Goal: Task Accomplishment & Management: Use online tool/utility

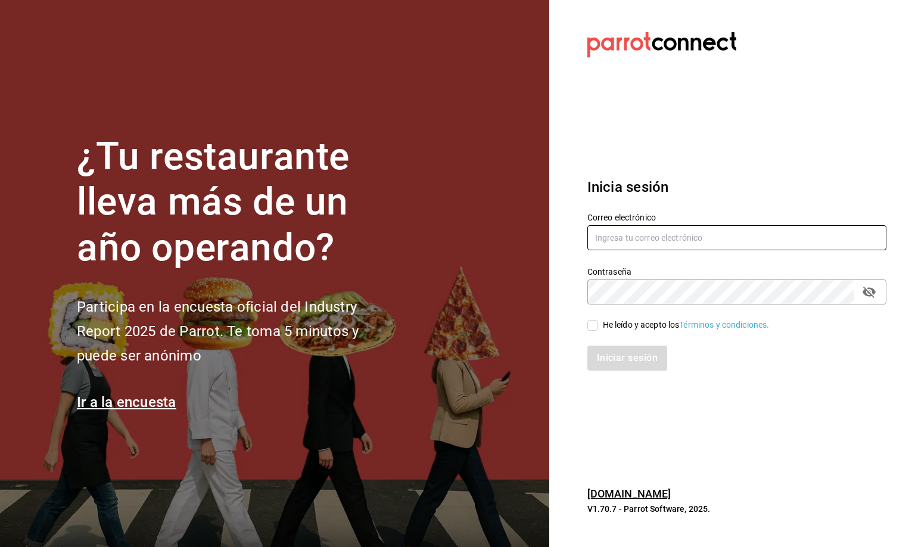
click at [636, 243] on input "text" at bounding box center [736, 237] width 299 height 25
type input "[EMAIL_ADDRESS][DOMAIN_NAME]"
click at [591, 326] on input "He leído y acepto los Términos y condiciones." at bounding box center [592, 325] width 11 height 11
checkbox input "true"
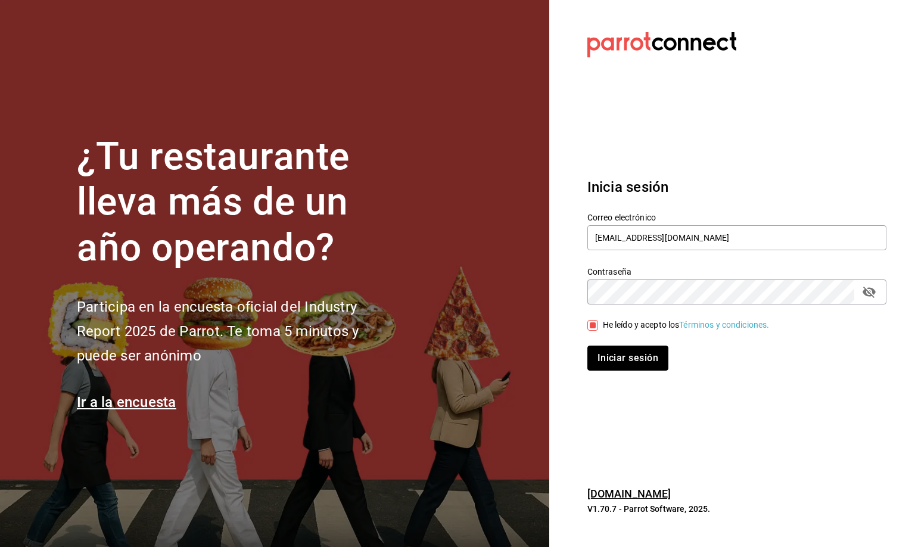
click at [615, 357] on button "Iniciar sesión" at bounding box center [627, 357] width 81 height 25
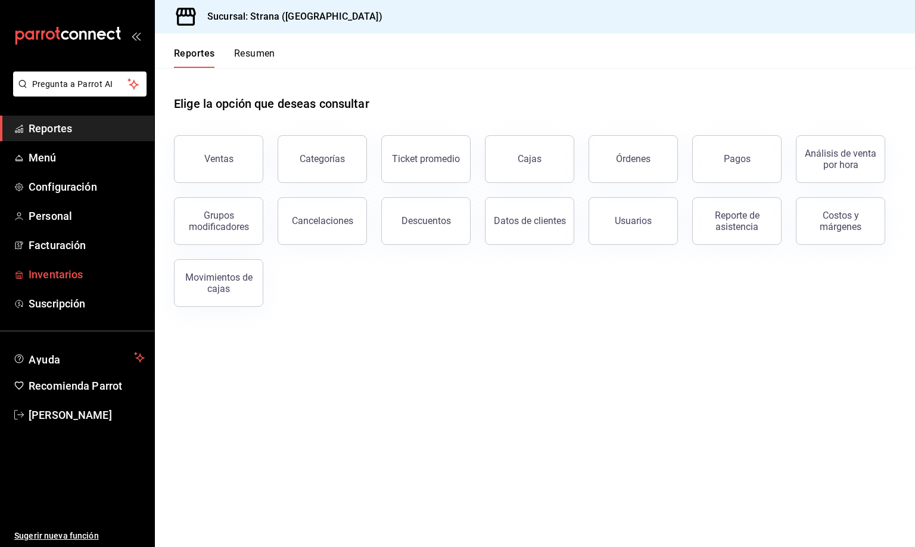
click at [51, 276] on span "Inventarios" at bounding box center [87, 274] width 116 height 16
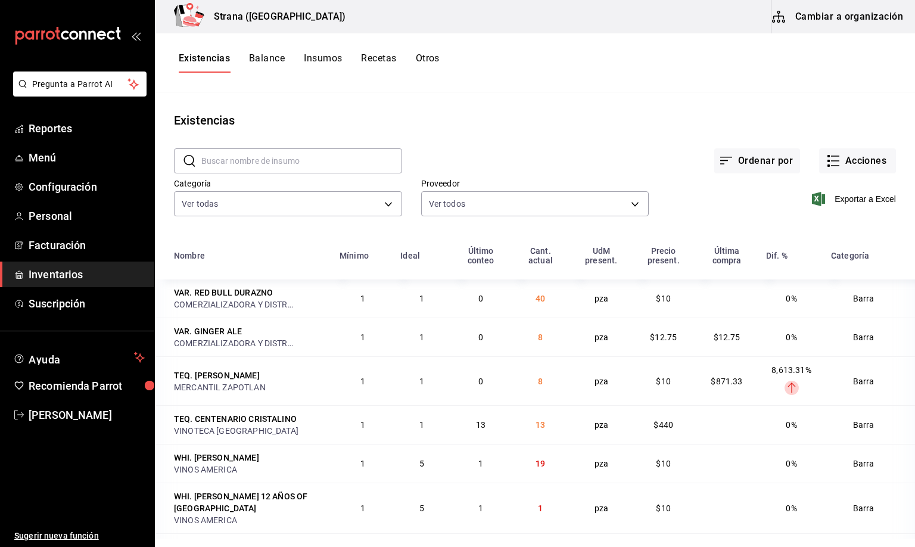
click at [211, 158] on input "text" at bounding box center [301, 161] width 201 height 24
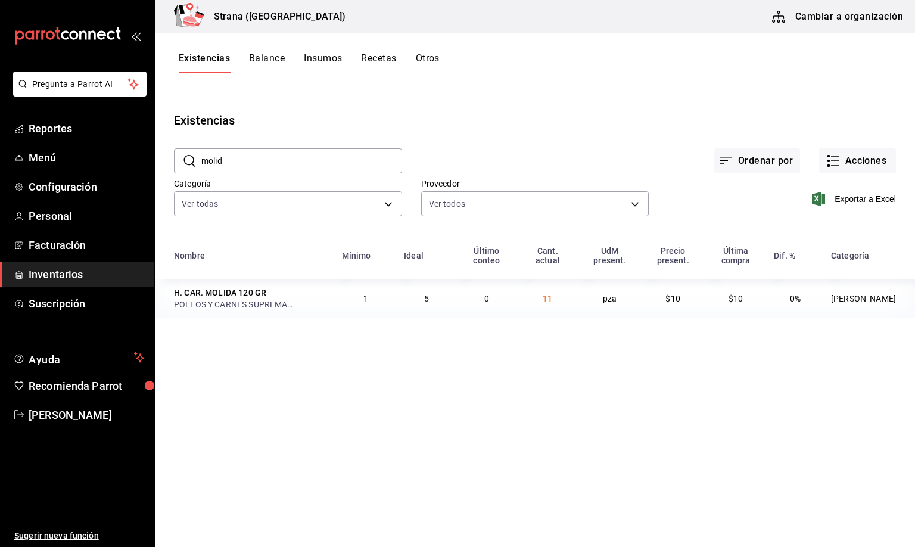
type input "molid"
drag, startPoint x: 244, startPoint y: 157, endPoint x: 183, endPoint y: 165, distance: 61.2
click at [183, 165] on div "​ molid ​" at bounding box center [288, 160] width 228 height 25
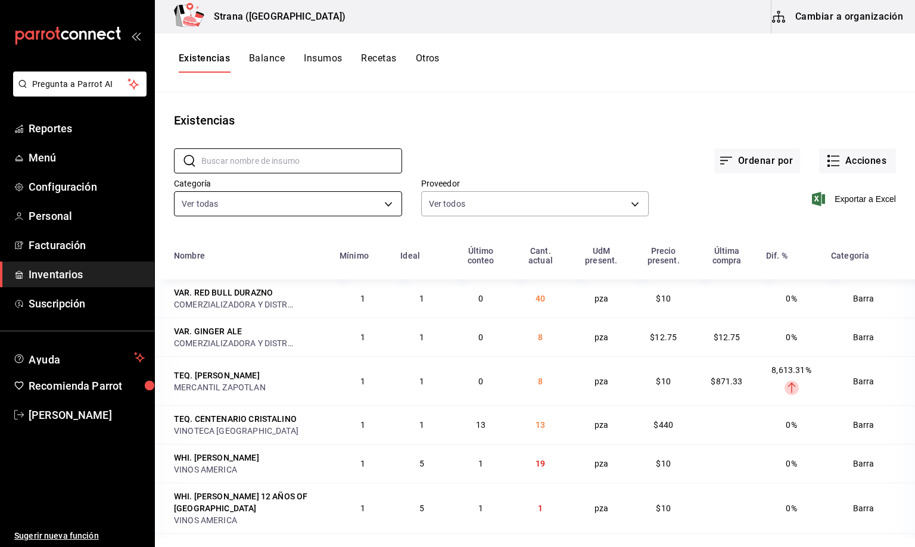
click at [232, 199] on body "Pregunta a Parrot AI Reportes Menú Configuración Personal Facturación Inventari…" at bounding box center [457, 269] width 915 height 538
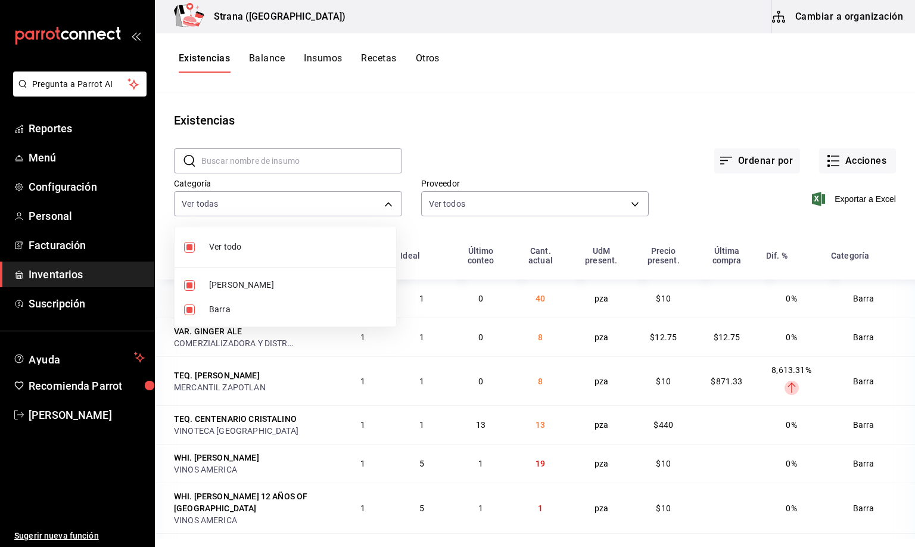
click at [209, 307] on span "Barra" at bounding box center [297, 309] width 177 height 13
type input "b11263f3-316c-490f-b5ca-428fcbb9defe"
checkbox input "false"
click at [200, 61] on div at bounding box center [457, 273] width 915 height 547
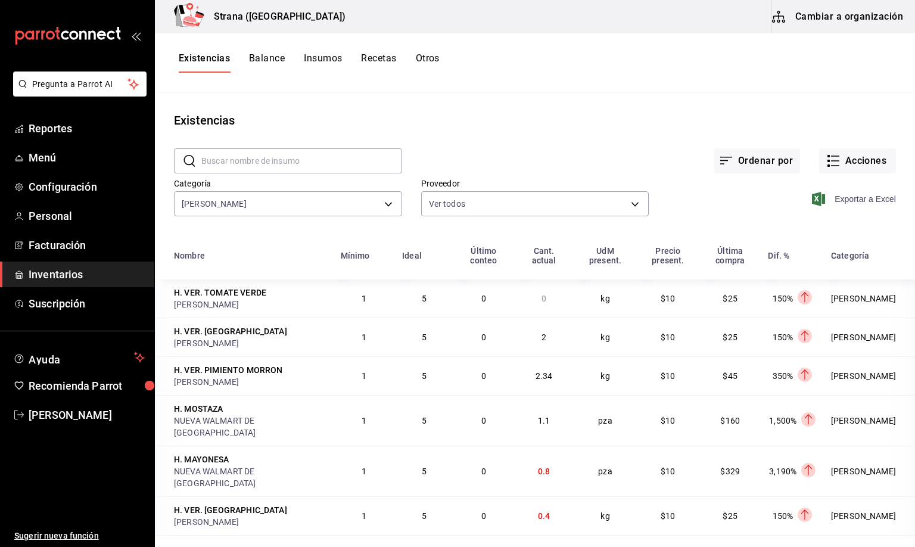
click at [837, 200] on span "Exportar a Excel" at bounding box center [855, 199] width 82 height 14
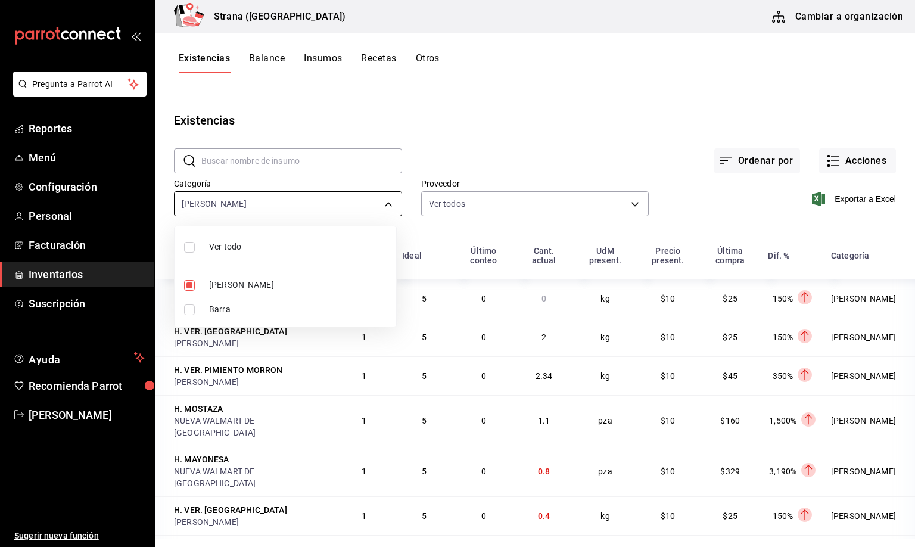
click at [252, 202] on body "Pregunta a Parrot AI Reportes Menú Configuración Personal Facturación Inventari…" at bounding box center [457, 269] width 915 height 538
click at [208, 254] on li "Ver todo" at bounding box center [285, 247] width 222 height 32
type input "b11263f3-316c-490f-b5ca-428fcbb9defe,22ec9f2c-e042-44ea-8d53-bf0e1d8c11ed"
checkbox input "true"
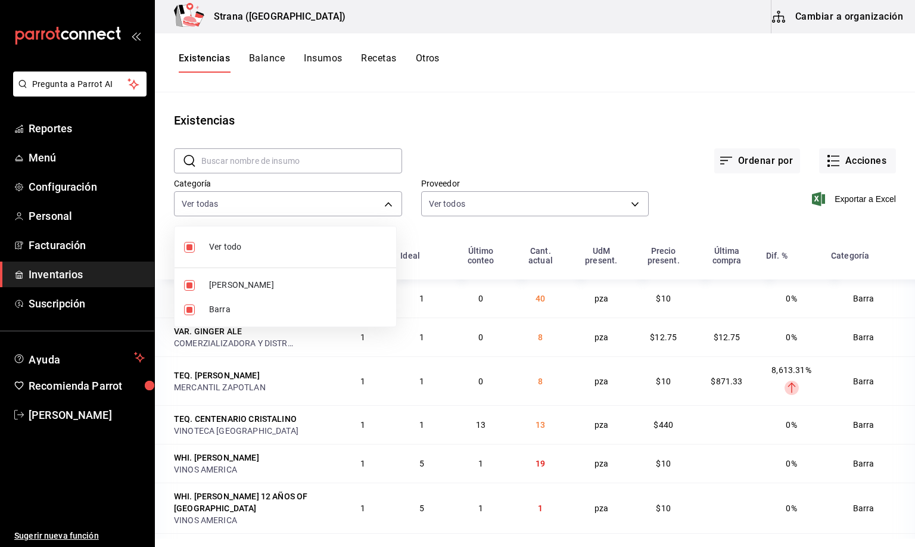
click at [840, 160] on div at bounding box center [457, 273] width 915 height 547
click at [774, 68] on div "Existencias Balance Insumos Recetas Otros" at bounding box center [535, 62] width 760 height 20
click at [835, 155] on button "Acciones" at bounding box center [857, 160] width 77 height 25
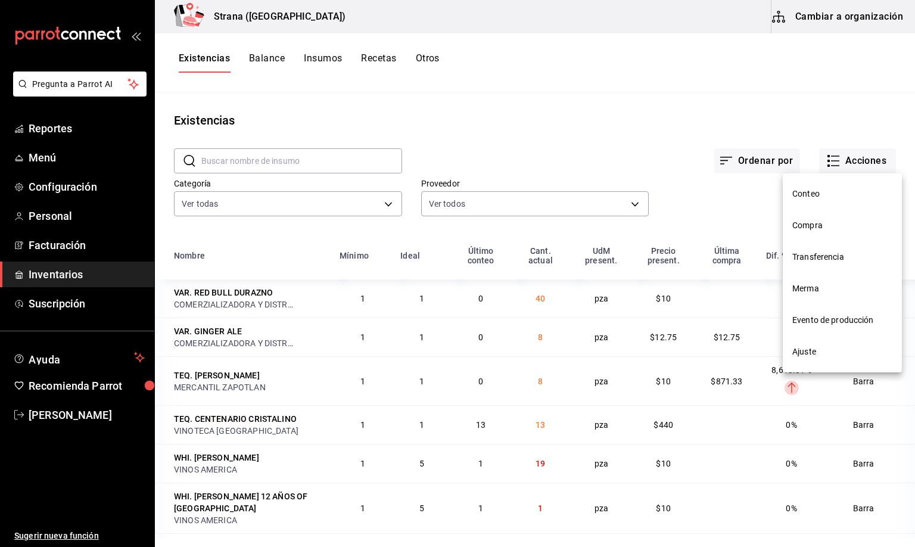
click at [808, 288] on span "Merma" at bounding box center [842, 288] width 100 height 13
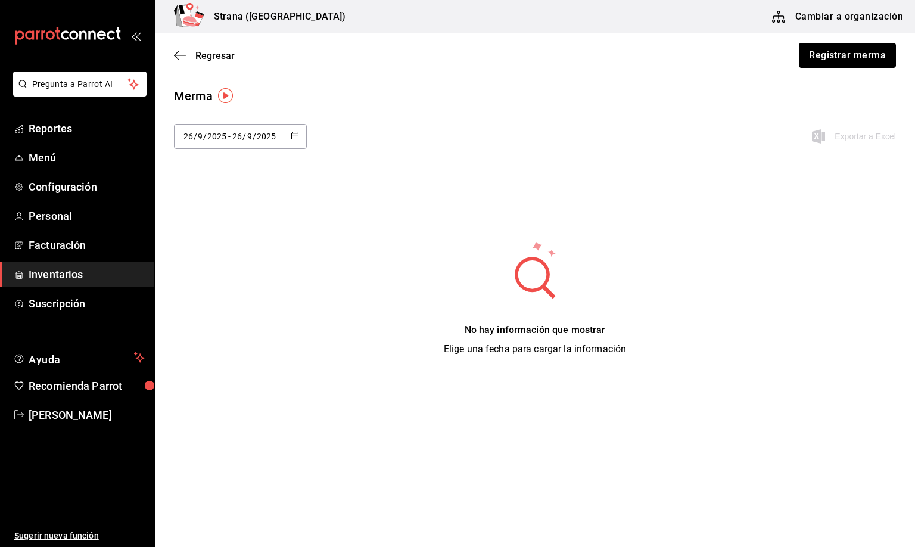
click at [842, 54] on button "Registrar merma" at bounding box center [847, 55] width 97 height 25
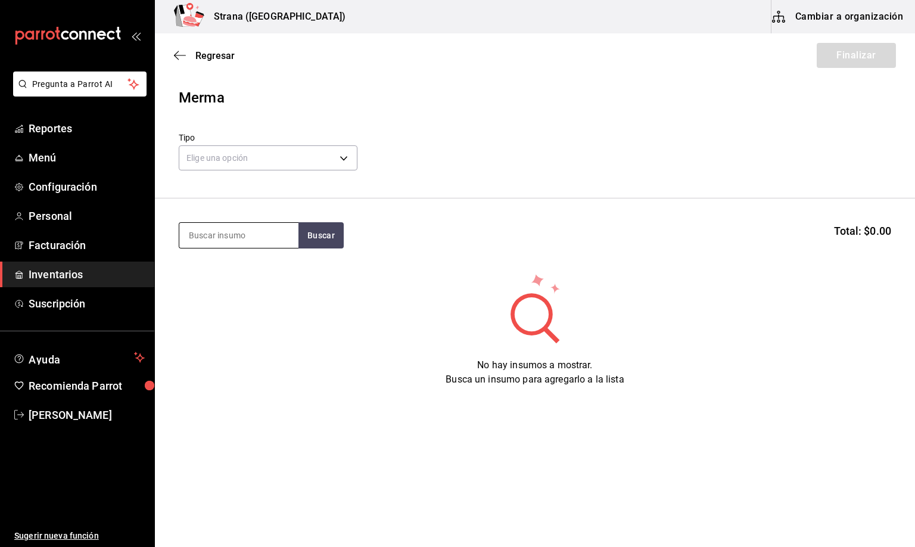
click at [263, 227] on input at bounding box center [238, 235] width 119 height 25
type input "REFRES"
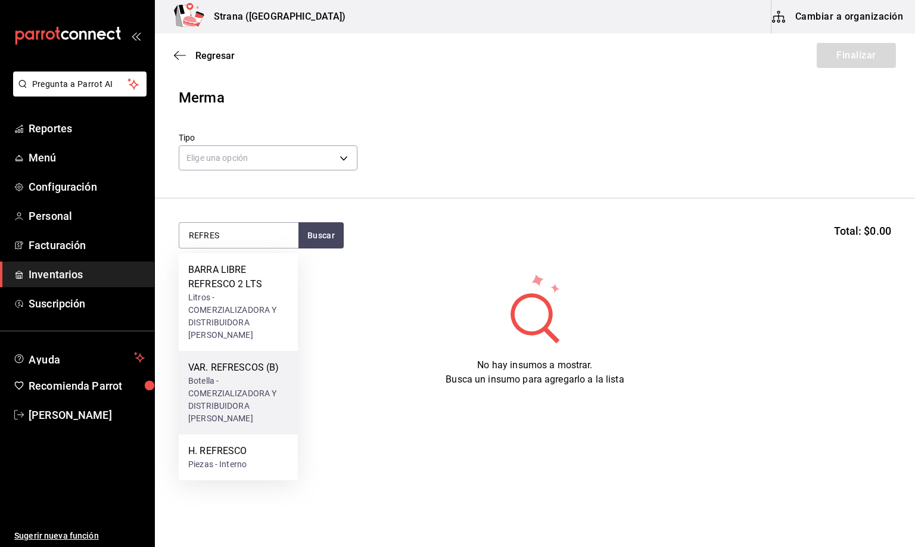
click at [220, 388] on div "Botella - COMERZIALIZADORA Y DISTRIBUIDORA [PERSON_NAME]" at bounding box center [238, 400] width 100 height 50
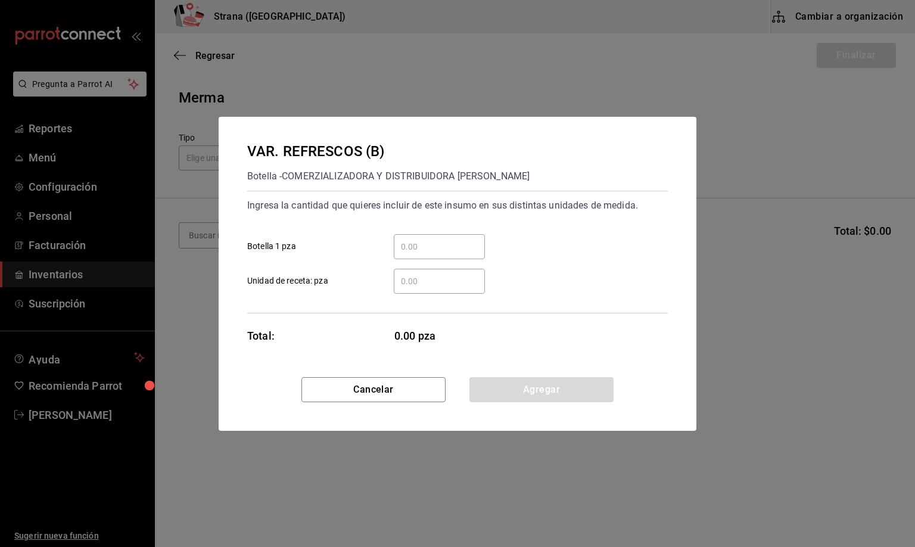
click at [419, 245] on input "​ Botella 1 pza" at bounding box center [439, 246] width 91 height 14
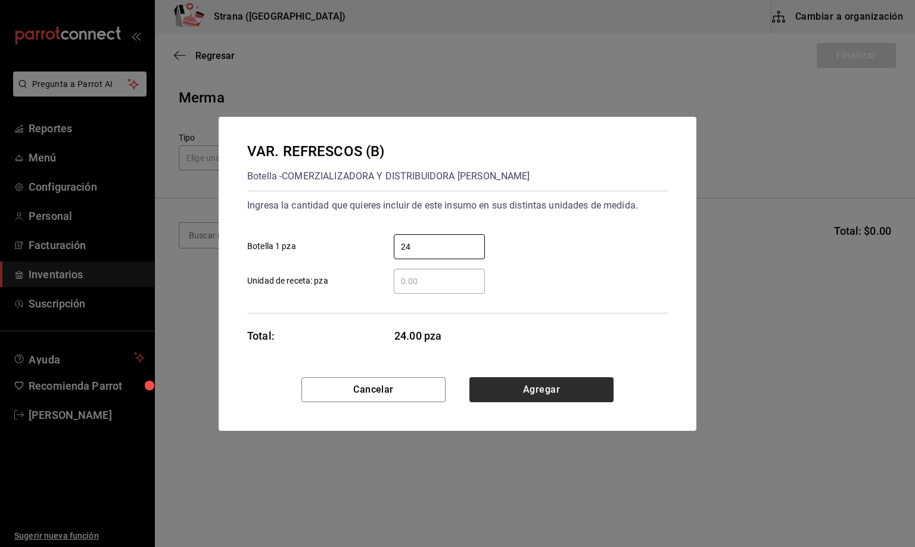
type input "24"
click at [515, 395] on button "Agregar" at bounding box center [541, 389] width 144 height 25
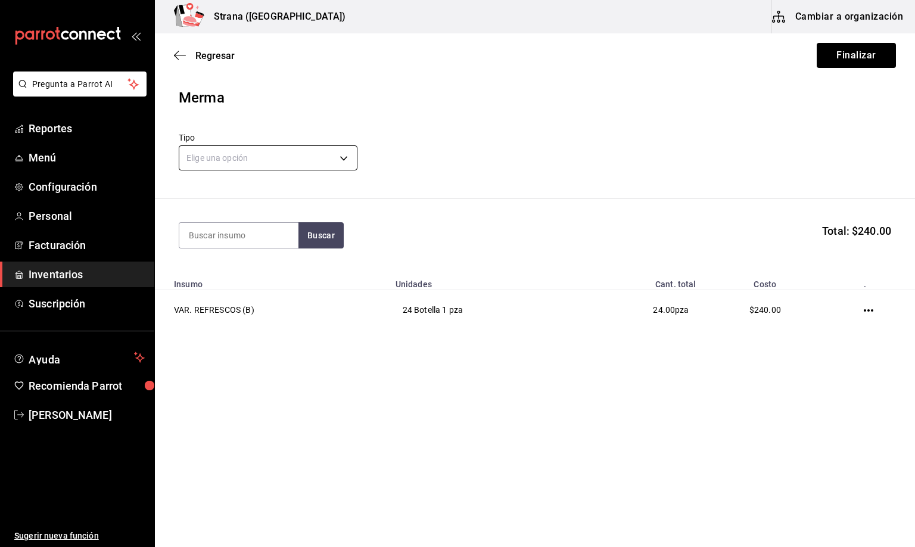
click at [200, 156] on body "Pregunta a Parrot AI Reportes Menú Configuración Personal Facturación Inventari…" at bounding box center [457, 239] width 915 height 479
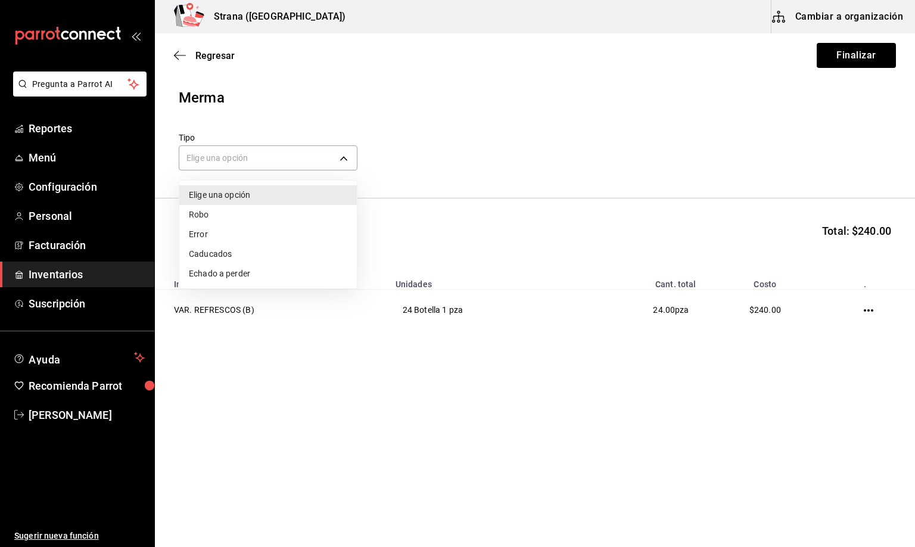
click at [206, 234] on li "Error" at bounding box center [267, 234] width 177 height 20
type input "ERROR"
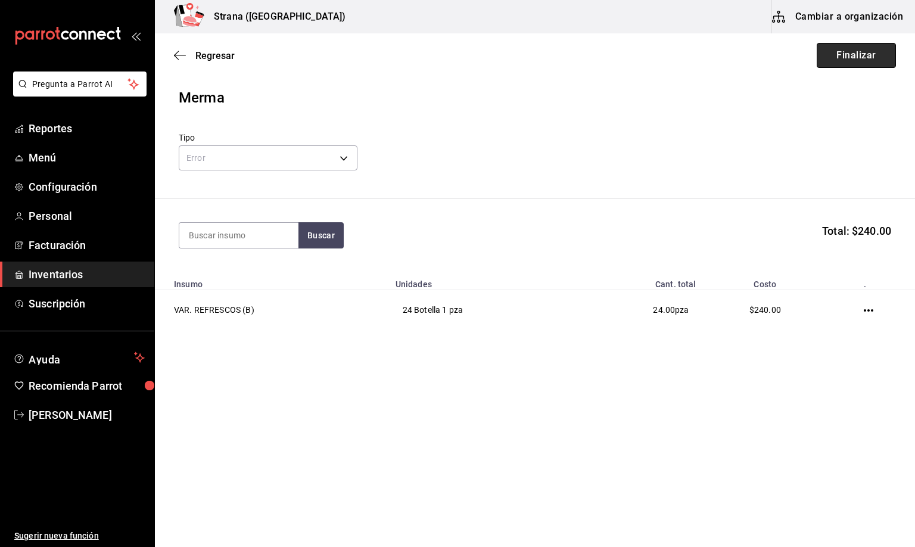
click at [847, 54] on button "Finalizar" at bounding box center [855, 55] width 79 height 25
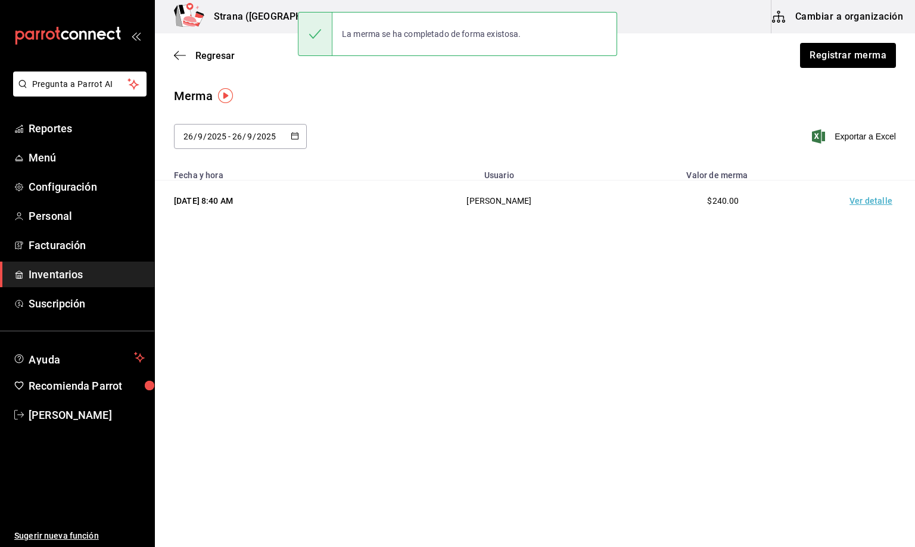
click at [863, 200] on td "Ver detalle" at bounding box center [872, 200] width 83 height 41
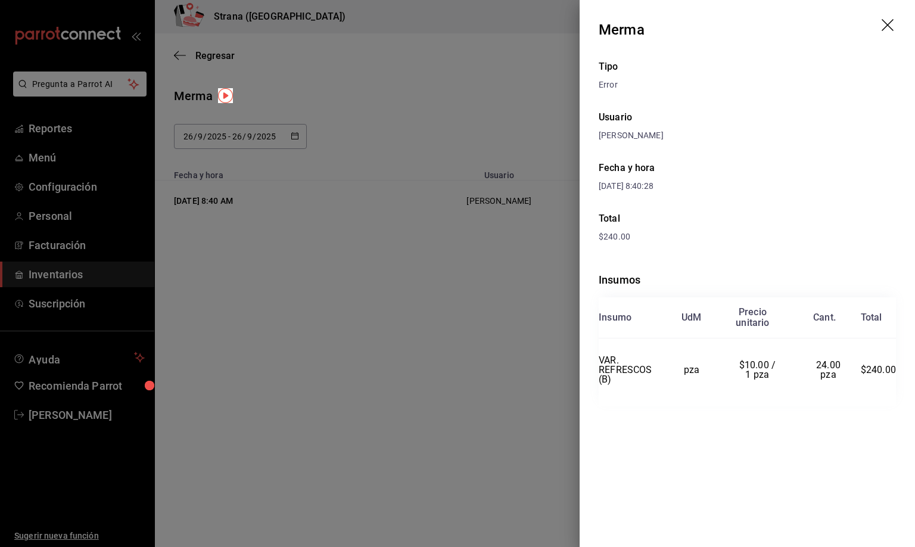
click at [885, 15] on header "Merma" at bounding box center [746, 30] width 335 height 60
click at [885, 29] on icon "drag" at bounding box center [888, 26] width 14 height 14
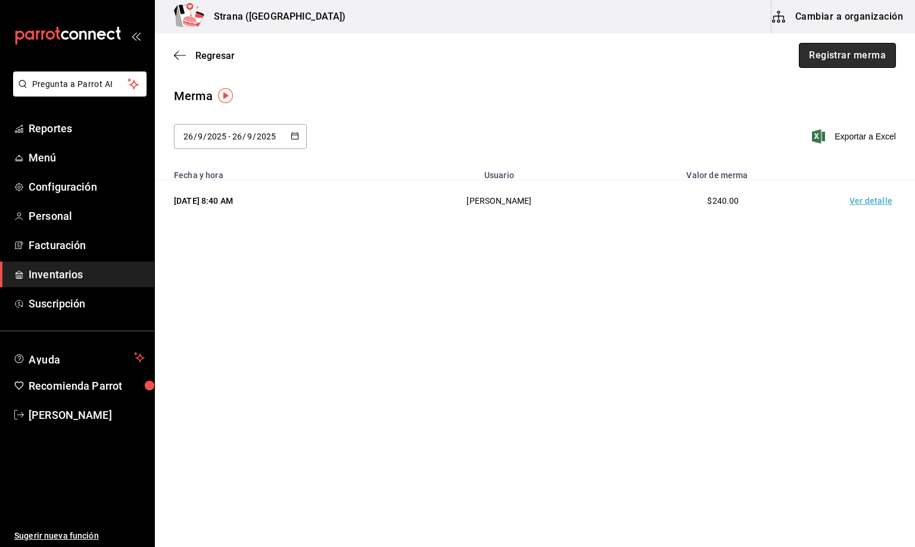
click at [831, 52] on button "Registrar merma" at bounding box center [847, 55] width 97 height 25
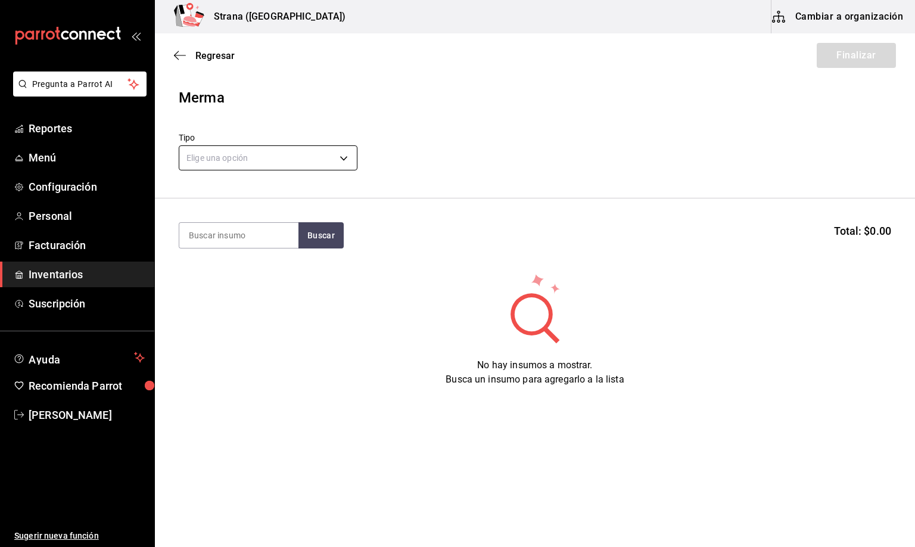
click at [211, 154] on body "Pregunta a Parrot AI Reportes Menú Configuración Personal Facturación Inventari…" at bounding box center [457, 239] width 915 height 479
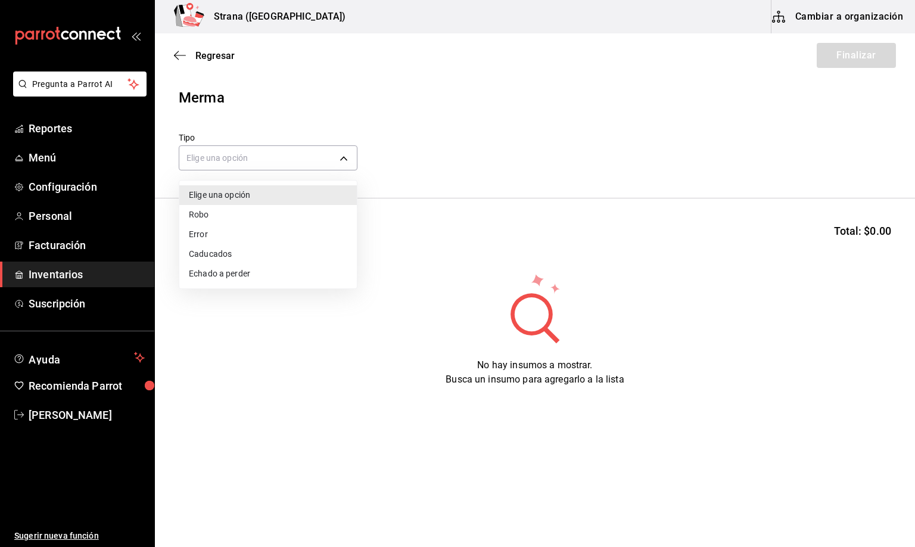
click at [204, 233] on li "Error" at bounding box center [267, 234] width 177 height 20
type input "ERROR"
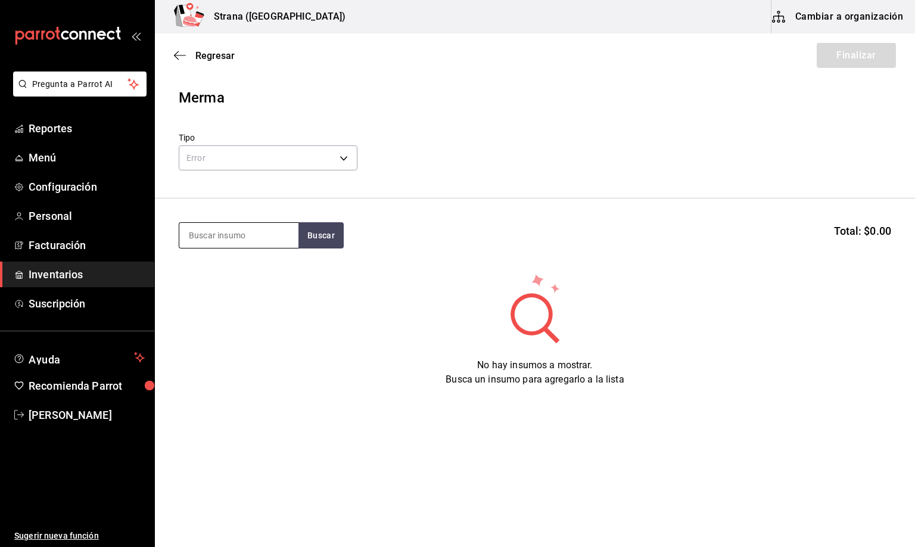
click at [199, 238] on input at bounding box center [238, 235] width 119 height 25
type input "BARRA LIBRE T"
click at [243, 267] on div "BARRA LIBRE TEQUILA" at bounding box center [237, 270] width 99 height 14
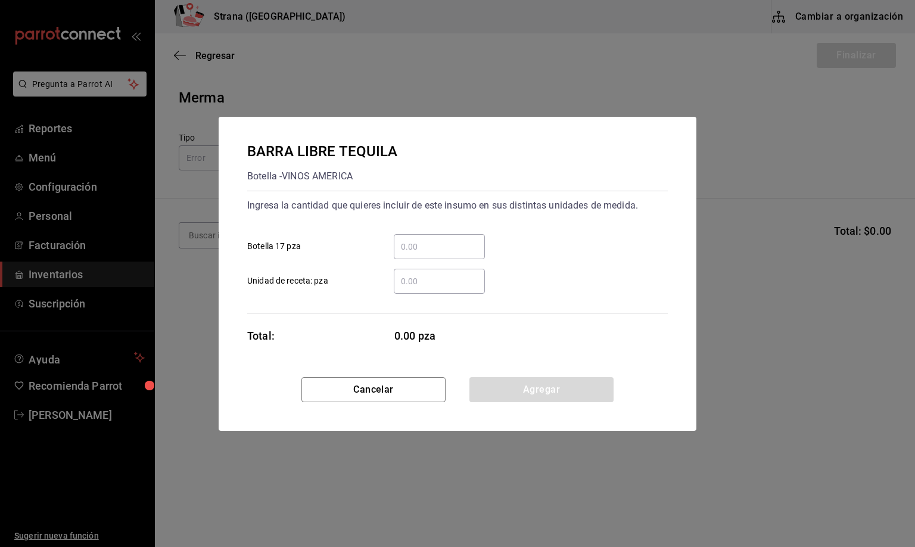
click at [416, 245] on input "​ Botella 17 pza" at bounding box center [439, 246] width 91 height 14
type input "2"
click at [516, 384] on button "Agregar" at bounding box center [541, 389] width 144 height 25
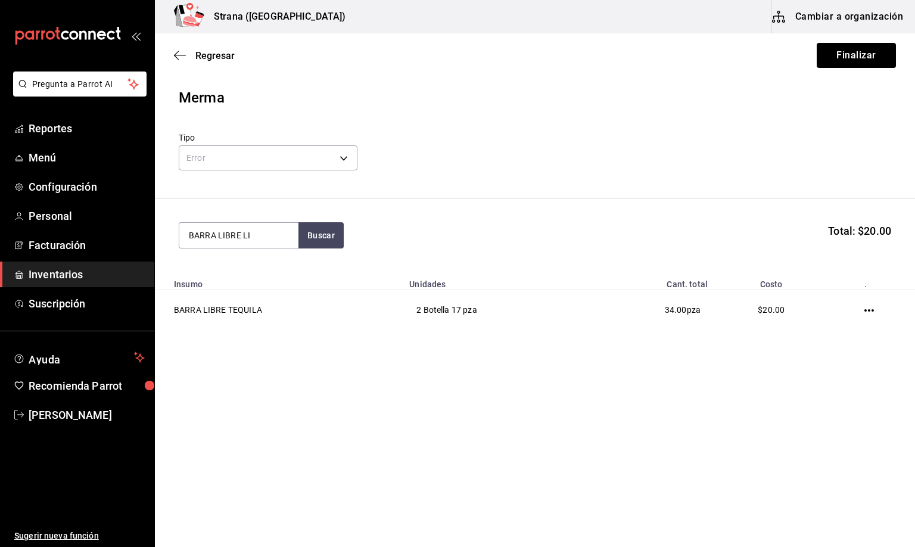
type input "BARRA LIBRE LI"
click at [254, 285] on div "Botella - VINOS AMERICA" at bounding box center [235, 283] width 95 height 13
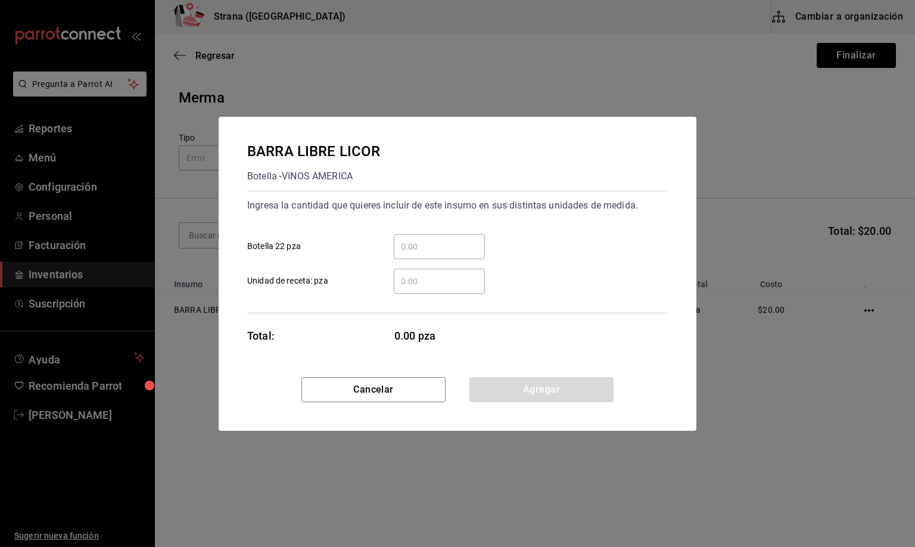
click at [406, 240] on input "​ Botella 22 pza" at bounding box center [439, 246] width 91 height 14
type input "1"
click at [518, 393] on button "Agregar" at bounding box center [541, 389] width 144 height 25
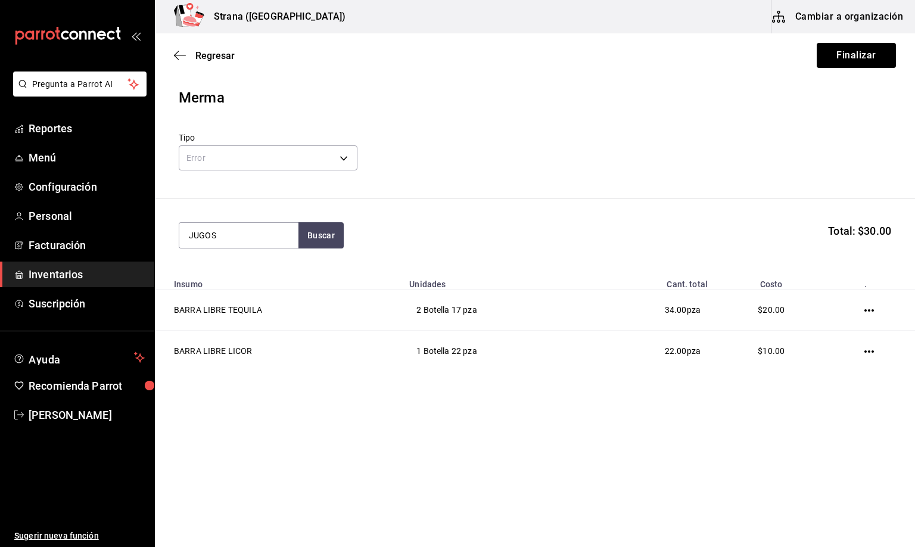
type input "JUGOS"
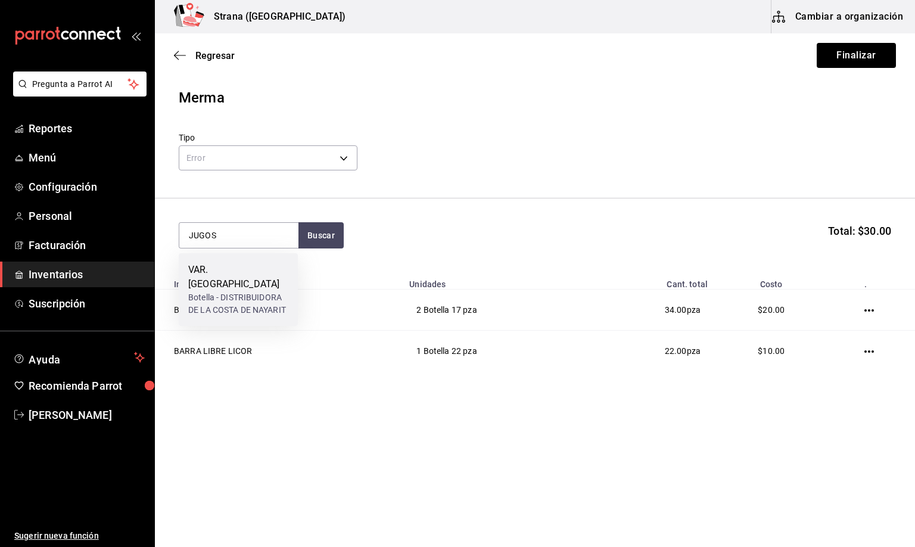
click at [236, 291] on div "Botella - DISTRIBUIDORA DE LA COSTA DE NAYARIT" at bounding box center [238, 303] width 100 height 25
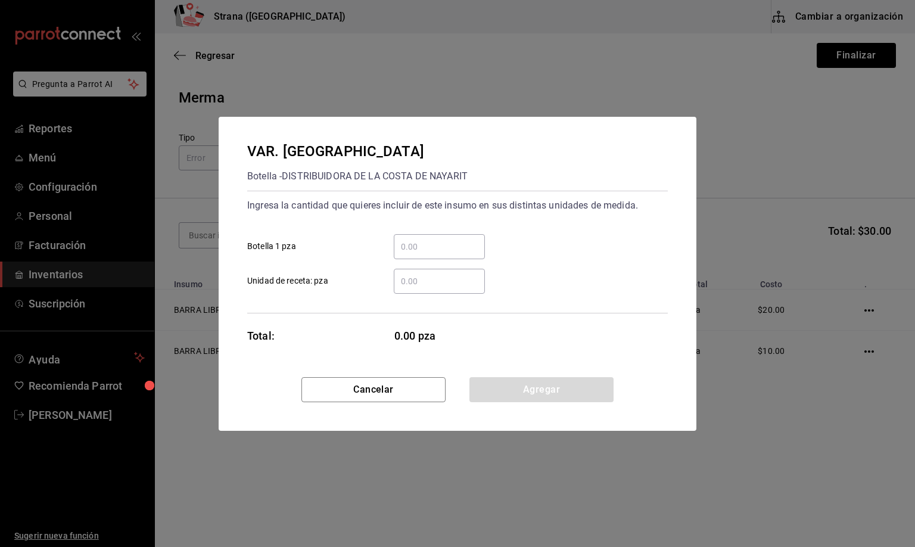
click at [413, 240] on input "​ Botella 1 pza" at bounding box center [439, 246] width 91 height 14
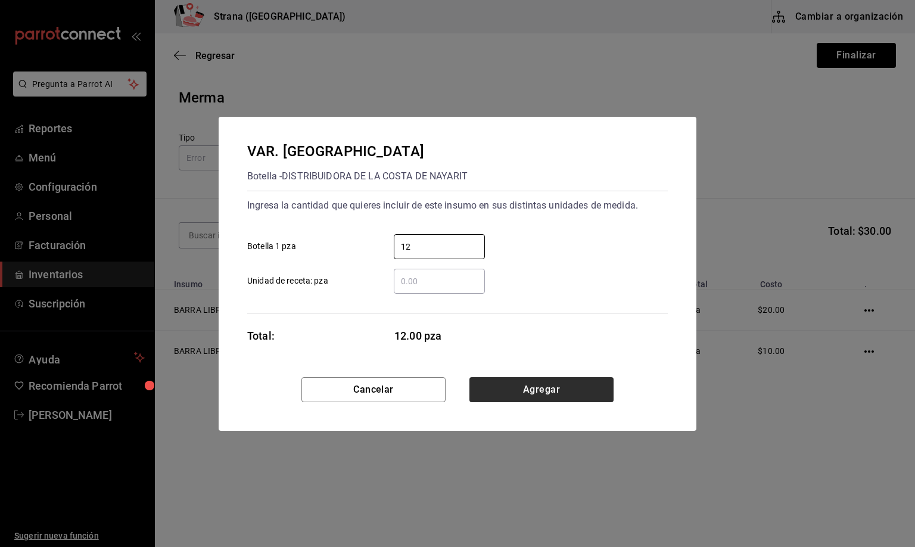
type input "12"
click at [545, 388] on button "Agregar" at bounding box center [541, 389] width 144 height 25
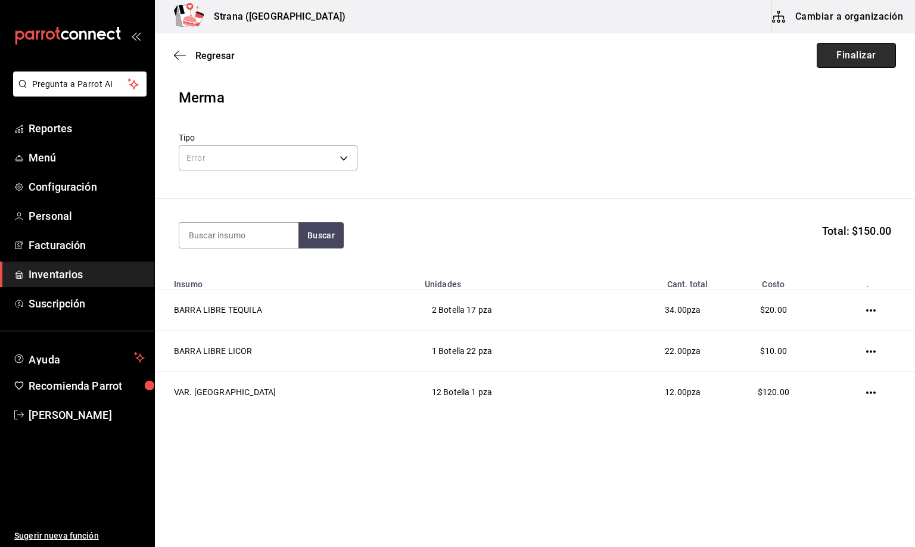
click at [851, 55] on button "Finalizar" at bounding box center [855, 55] width 79 height 25
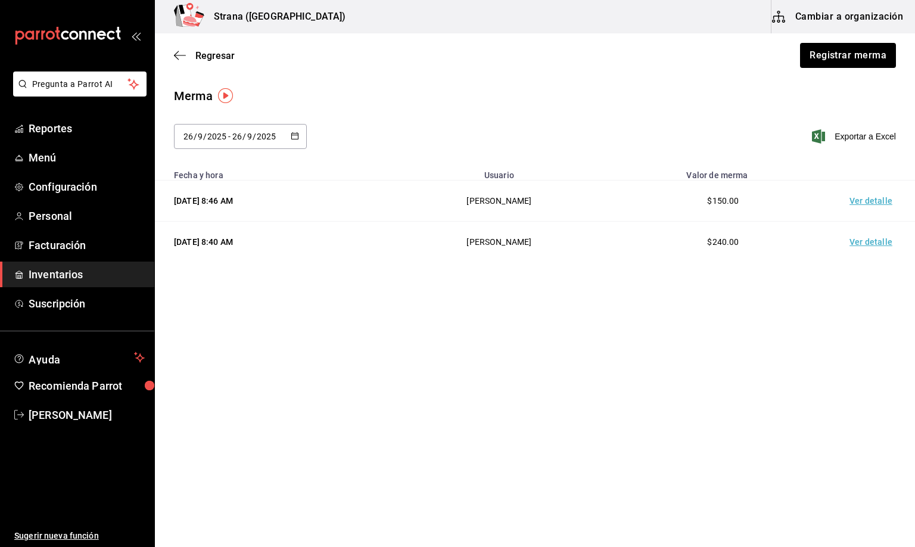
click at [874, 201] on td "Ver detalle" at bounding box center [872, 200] width 83 height 41
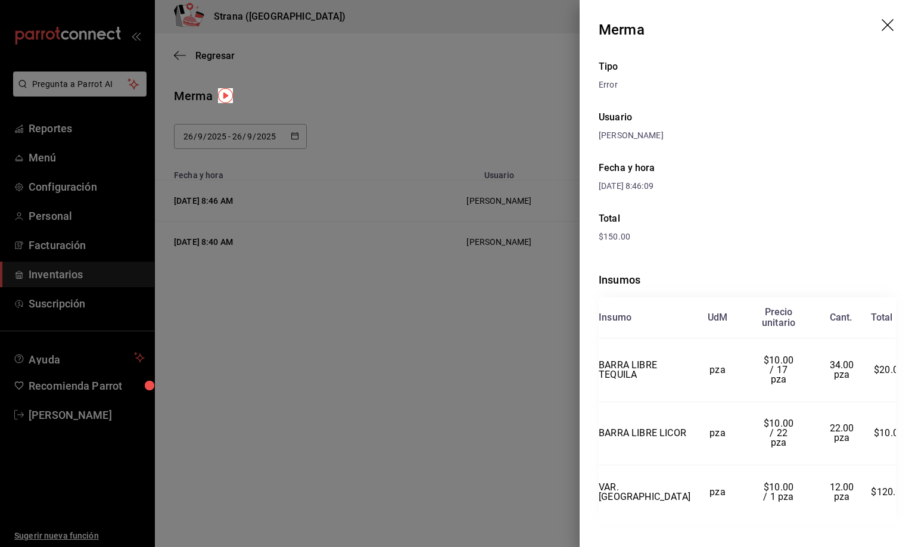
click at [890, 26] on icon "drag" at bounding box center [888, 26] width 14 height 14
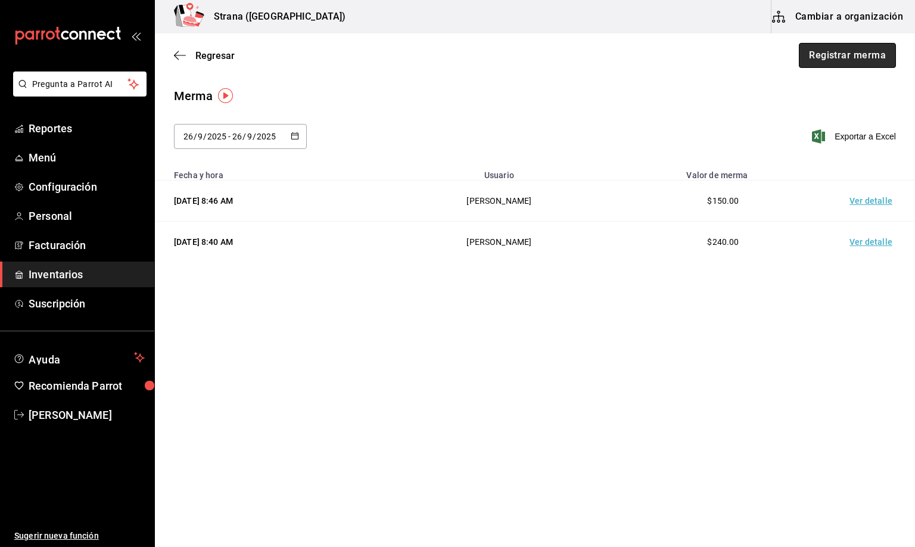
click at [854, 52] on button "Registrar merma" at bounding box center [847, 55] width 97 height 25
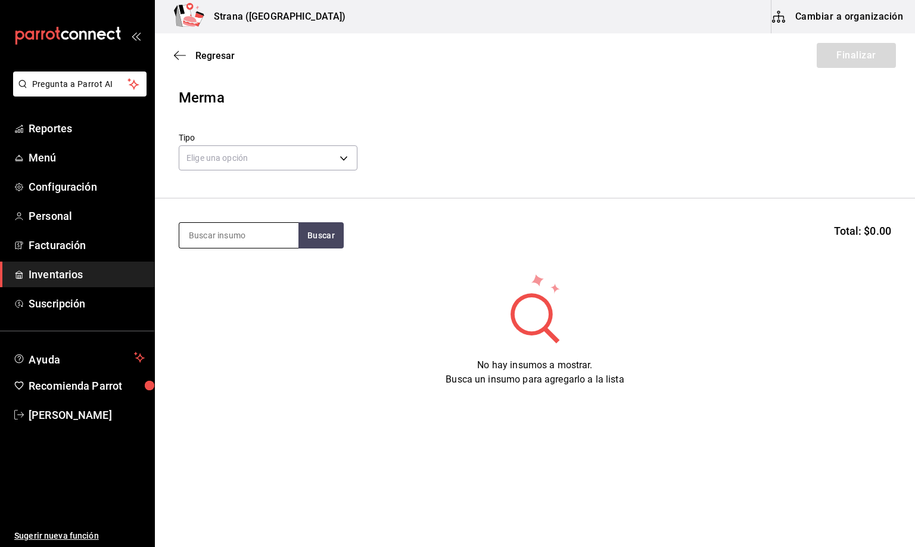
click at [223, 238] on input at bounding box center [238, 235] width 119 height 25
type input "BARRA LIBRE VOD"
click at [251, 279] on div "Botella - VINOS AMERICA" at bounding box center [235, 283] width 95 height 13
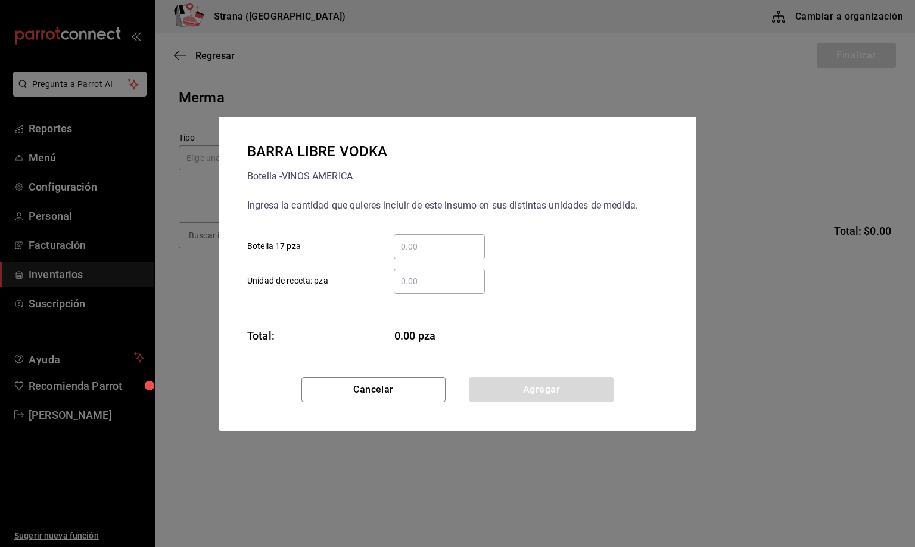
click at [406, 247] on input "​ Botella 17 pza" at bounding box center [439, 246] width 91 height 14
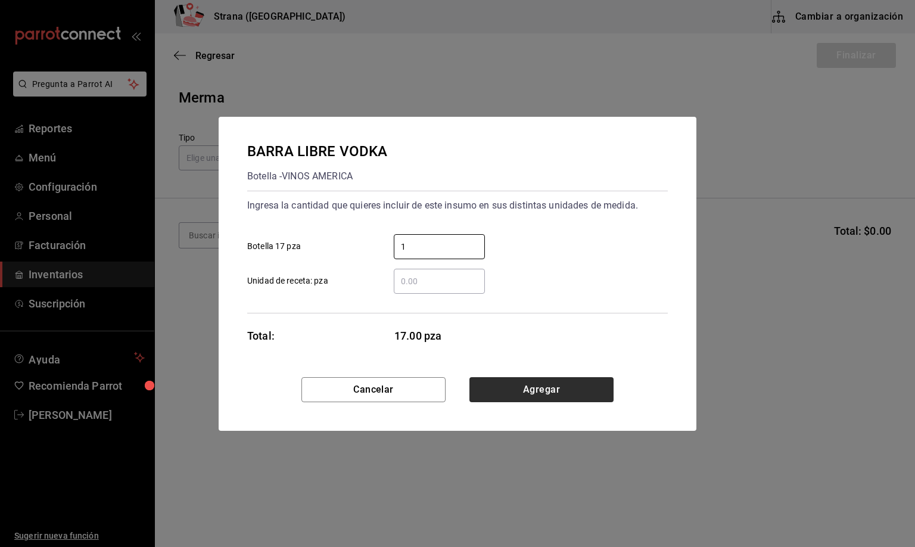
type input "1"
click at [527, 386] on button "Agregar" at bounding box center [541, 389] width 144 height 25
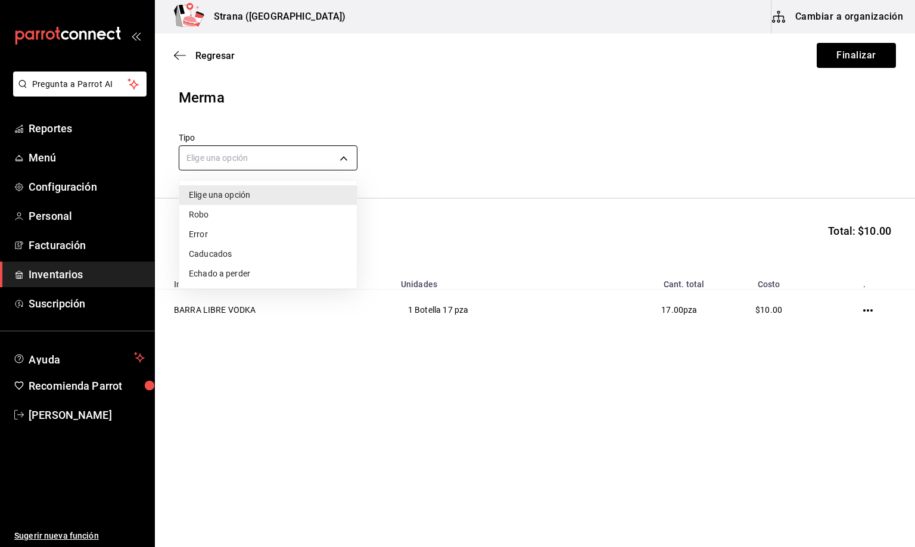
click at [220, 163] on body "Pregunta a Parrot AI Reportes Menú Configuración Personal Facturación Inventari…" at bounding box center [457, 239] width 915 height 479
click at [199, 229] on li "Error" at bounding box center [267, 234] width 177 height 20
type input "ERROR"
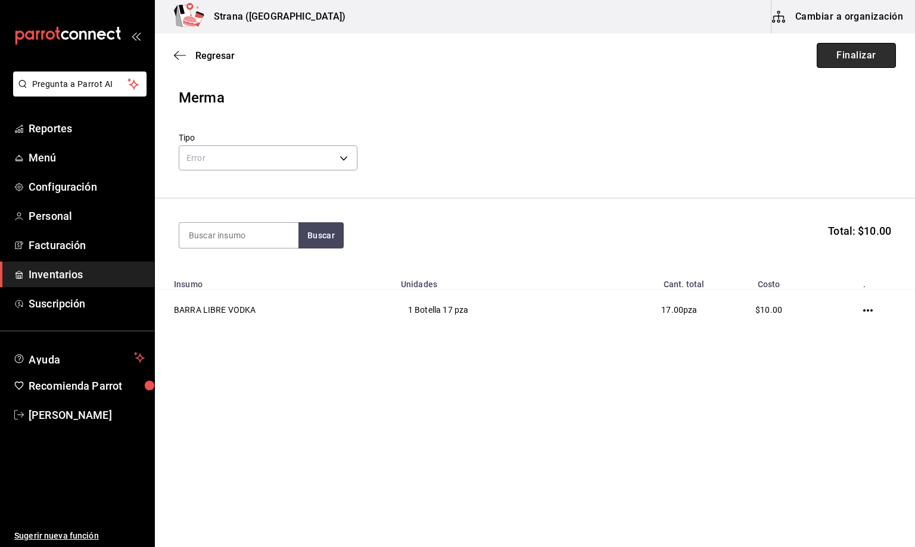
click at [837, 57] on button "Finalizar" at bounding box center [855, 55] width 79 height 25
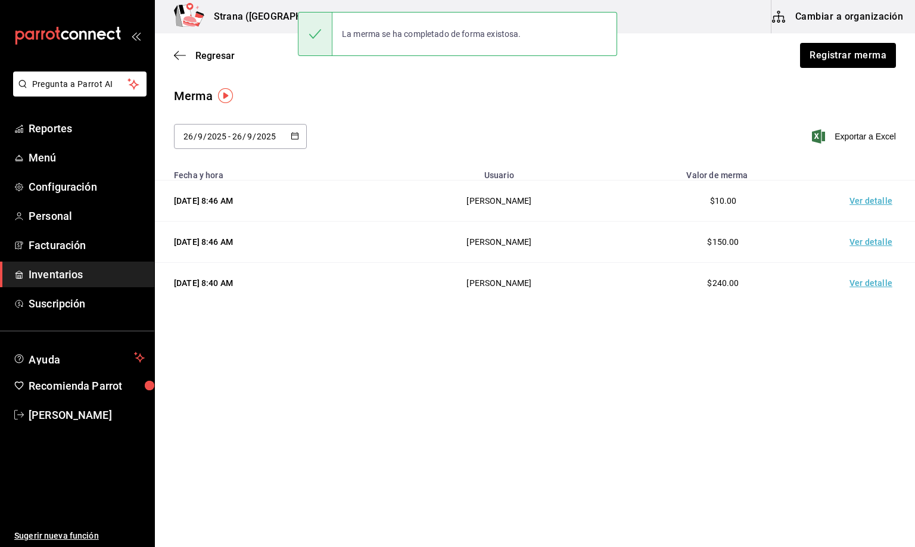
click at [865, 201] on td "Ver detalle" at bounding box center [872, 200] width 83 height 41
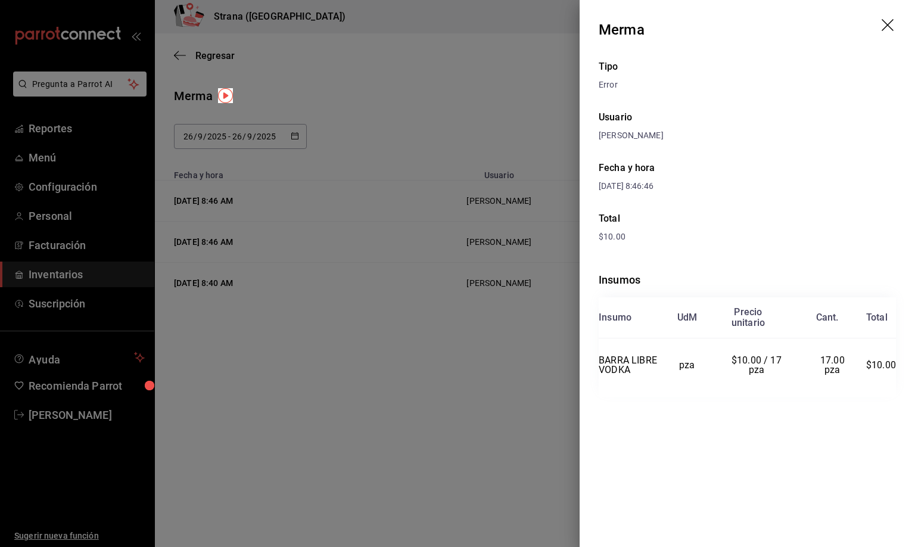
click at [882, 25] on icon "drag" at bounding box center [888, 26] width 14 height 14
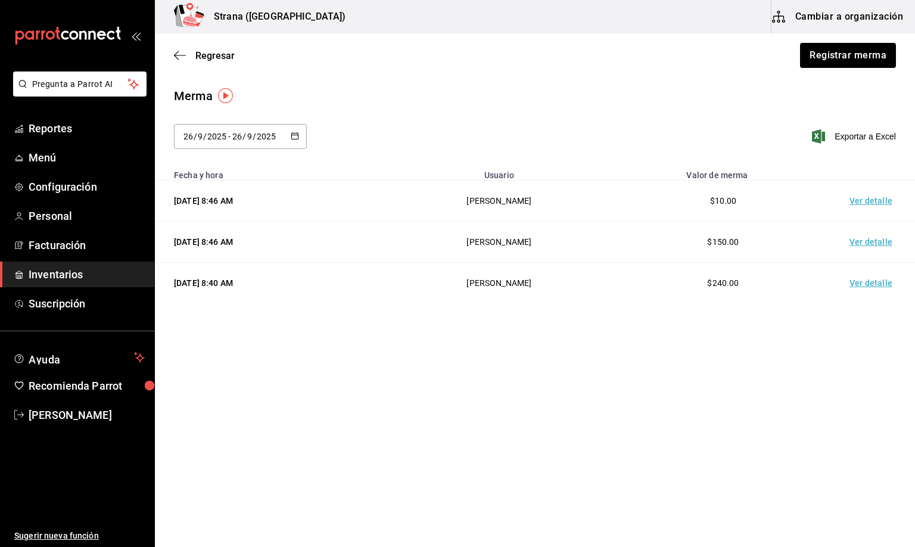
click at [648, 111] on div "Merma [DATE] [DATE] - [DATE] [DATE] Exportar a Excel" at bounding box center [535, 125] width 760 height 76
click at [229, 57] on span "Regresar" at bounding box center [214, 55] width 39 height 11
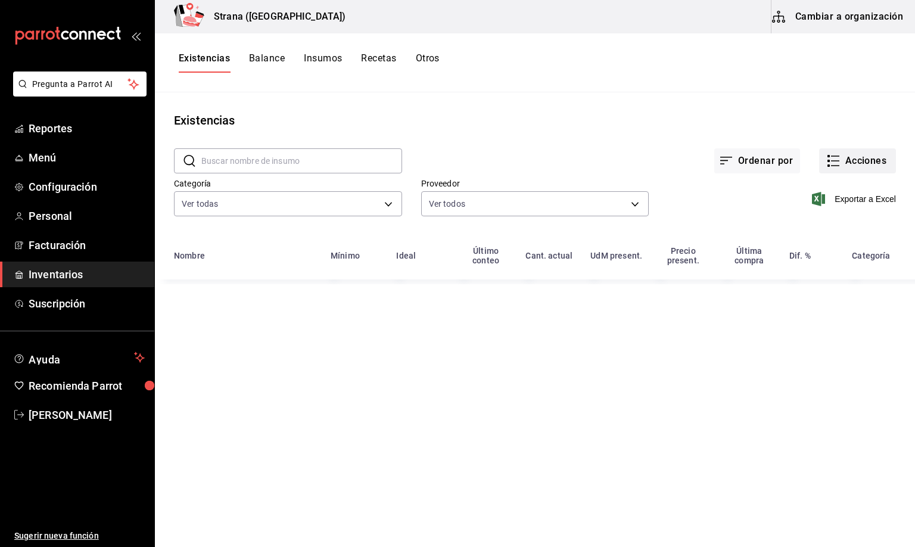
click at [847, 160] on button "Acciones" at bounding box center [857, 160] width 77 height 25
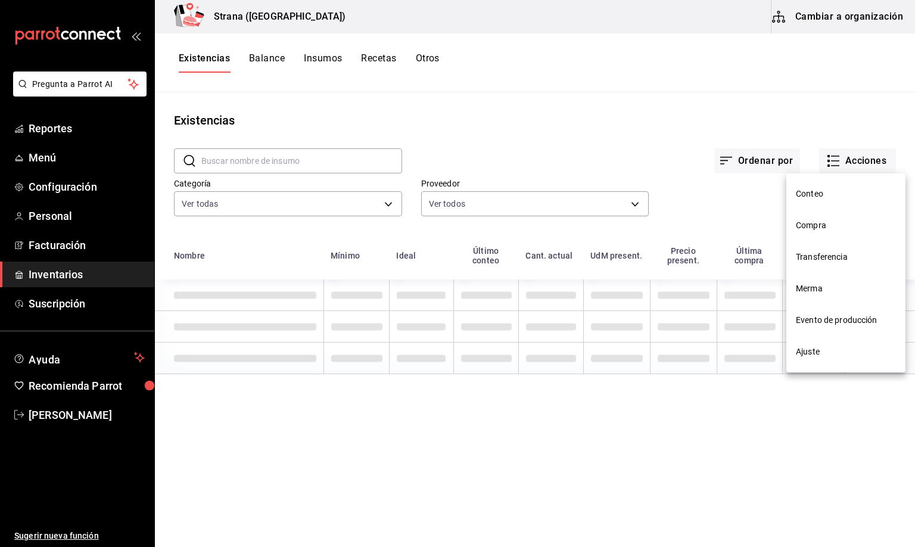
click at [809, 224] on span "Compra" at bounding box center [846, 225] width 100 height 13
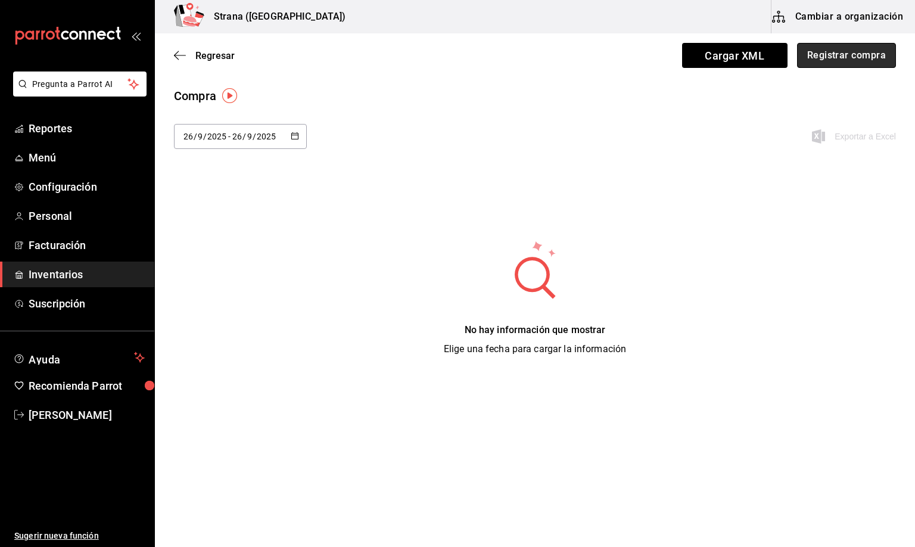
click at [838, 61] on button "Registrar compra" at bounding box center [846, 55] width 99 height 25
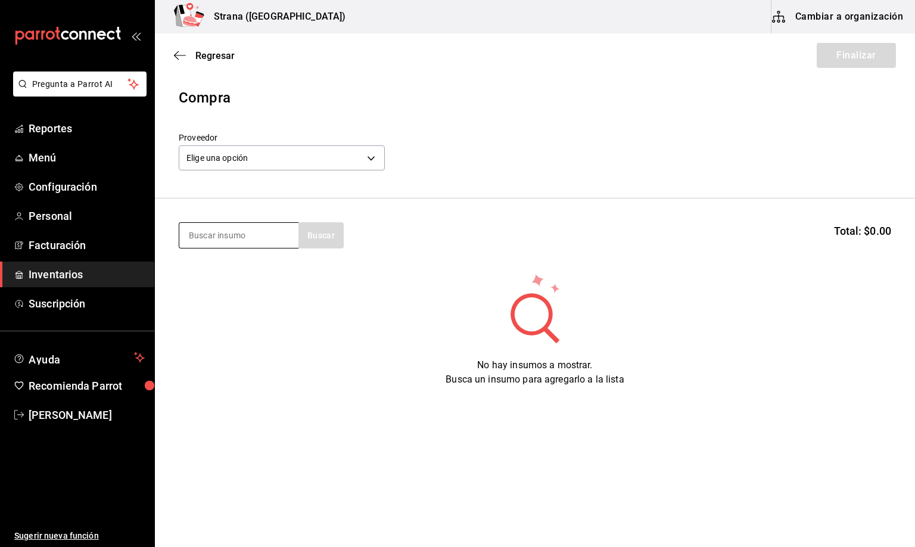
click at [245, 234] on input at bounding box center [238, 235] width 119 height 25
type input "refres"
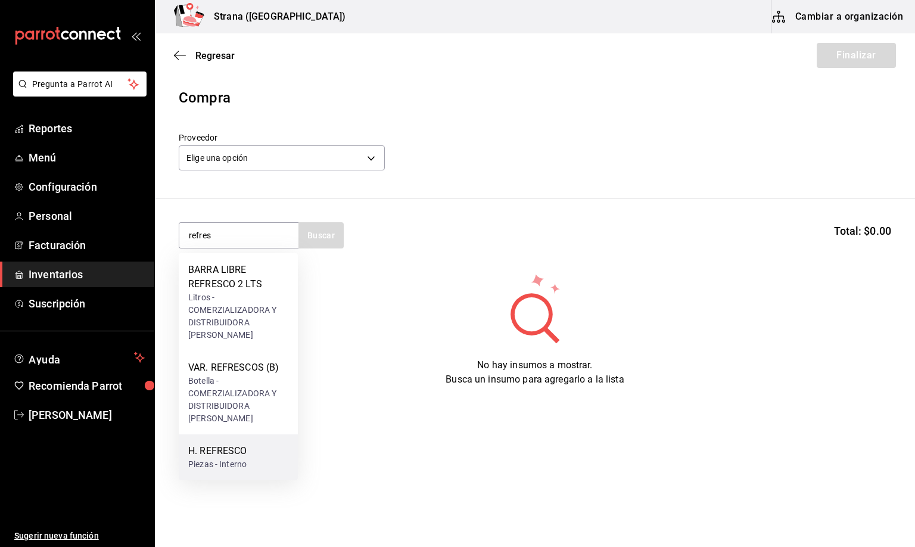
click at [218, 451] on div "H. REFRESCO" at bounding box center [217, 451] width 58 height 14
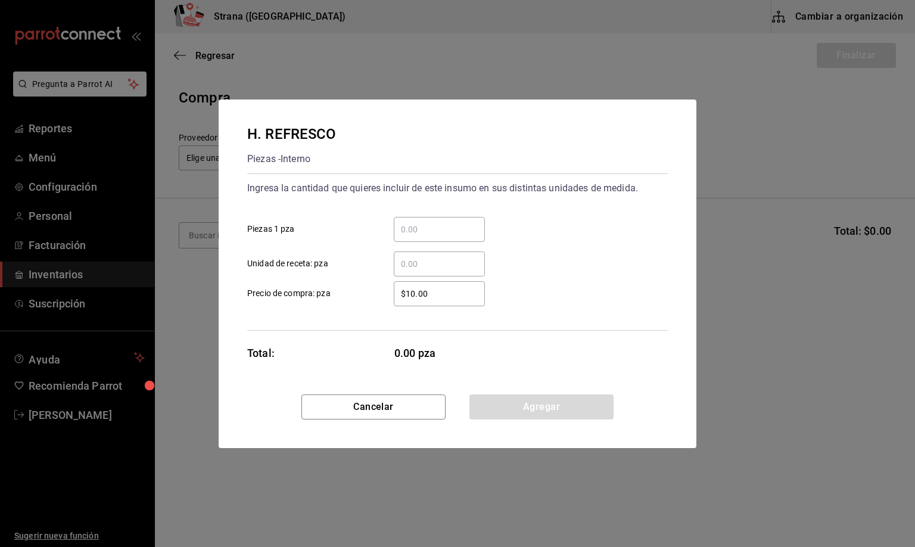
click at [416, 263] on input "​ Unidad de receta: pza" at bounding box center [439, 264] width 91 height 14
type input "24"
click at [526, 406] on button "Agregar" at bounding box center [541, 406] width 144 height 25
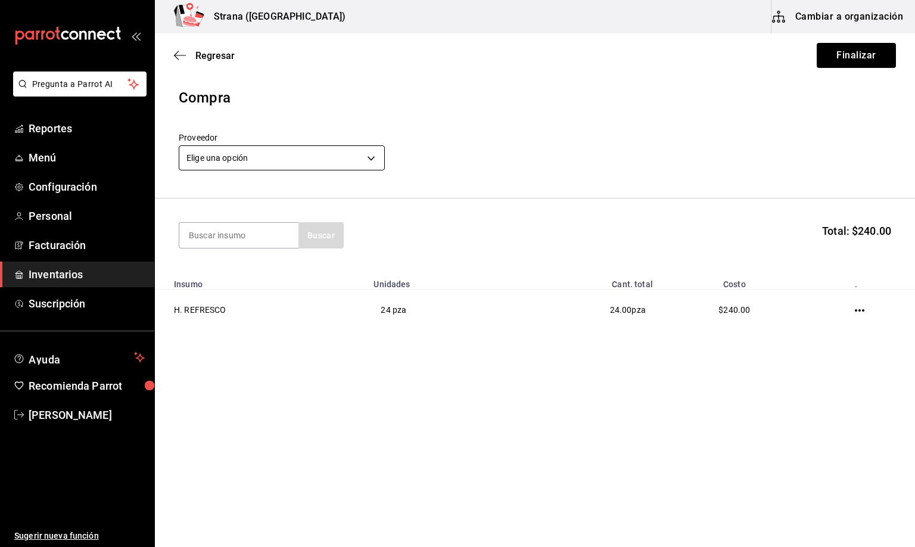
click at [254, 146] on body "Pregunta a Parrot AI Reportes Menú Configuración Personal Facturación Inventari…" at bounding box center [457, 239] width 915 height 479
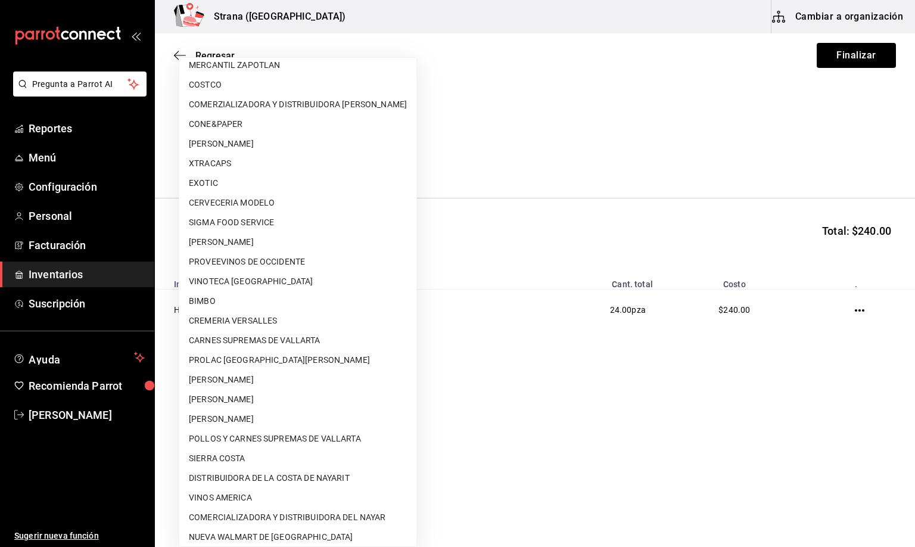
scroll to position [71, 0]
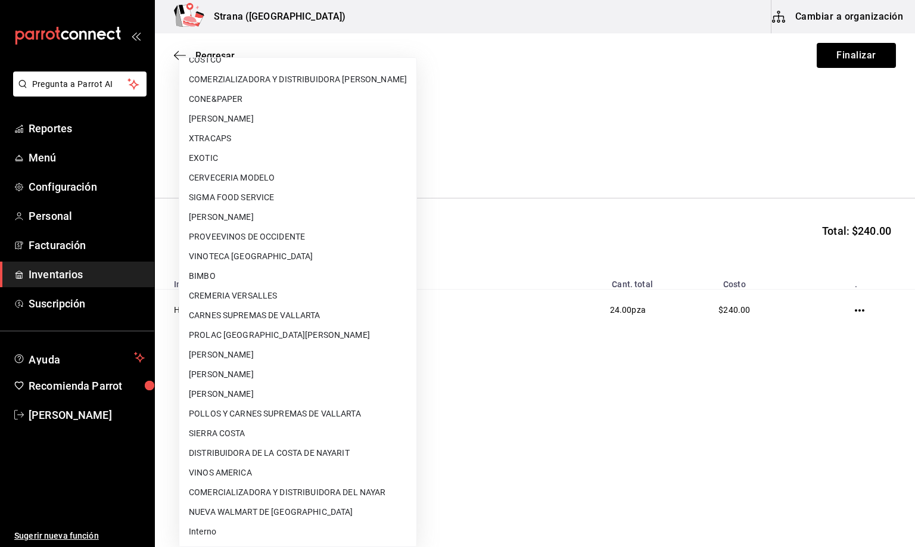
click at [214, 529] on li "Interno" at bounding box center [297, 532] width 237 height 20
type input "8f59523e-768f-4f75-81e2-699d8d2926c5"
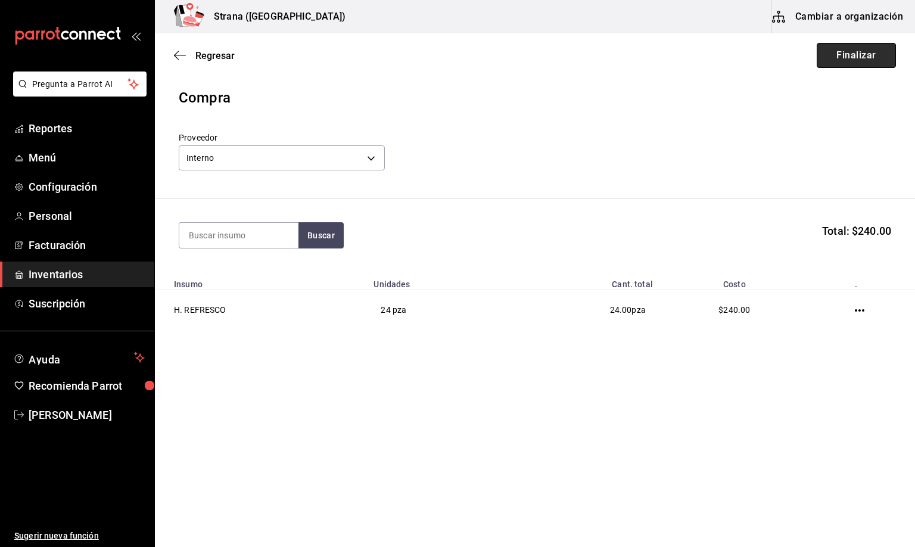
click at [838, 54] on button "Finalizar" at bounding box center [855, 55] width 79 height 25
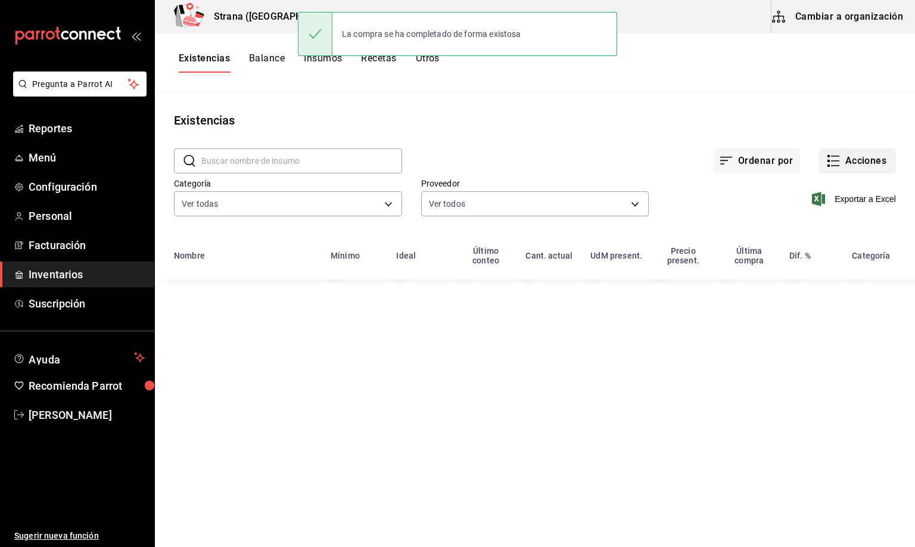
click at [865, 156] on button "Acciones" at bounding box center [857, 160] width 77 height 25
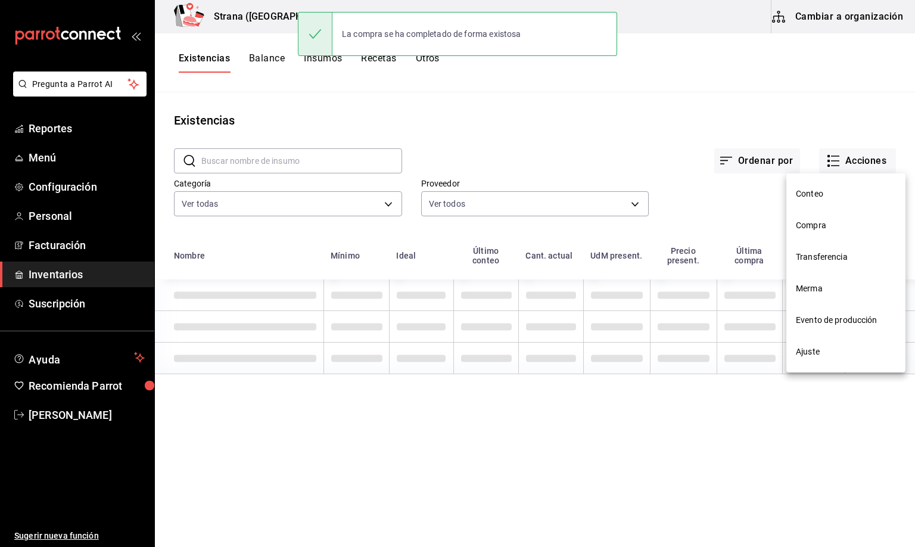
click at [813, 224] on span "Compra" at bounding box center [846, 225] width 100 height 13
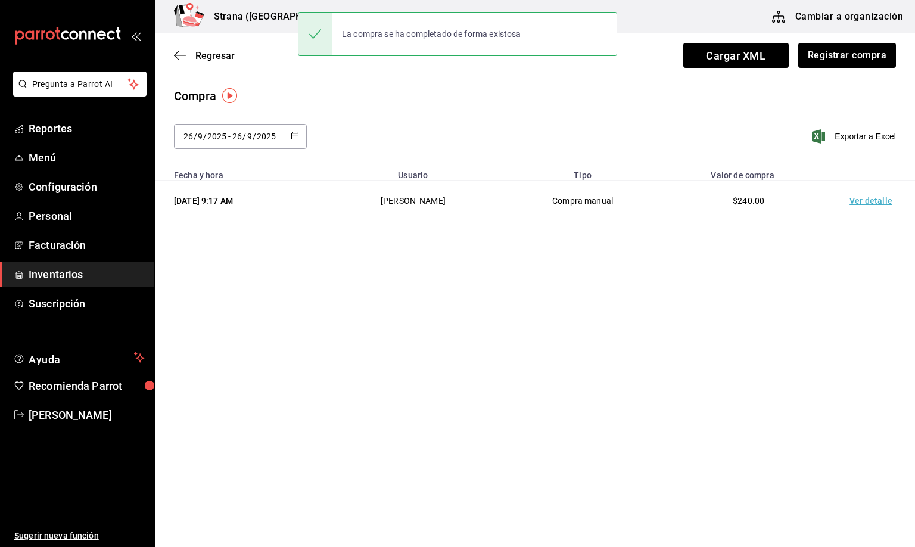
click at [860, 195] on td "Ver detalle" at bounding box center [872, 200] width 83 height 41
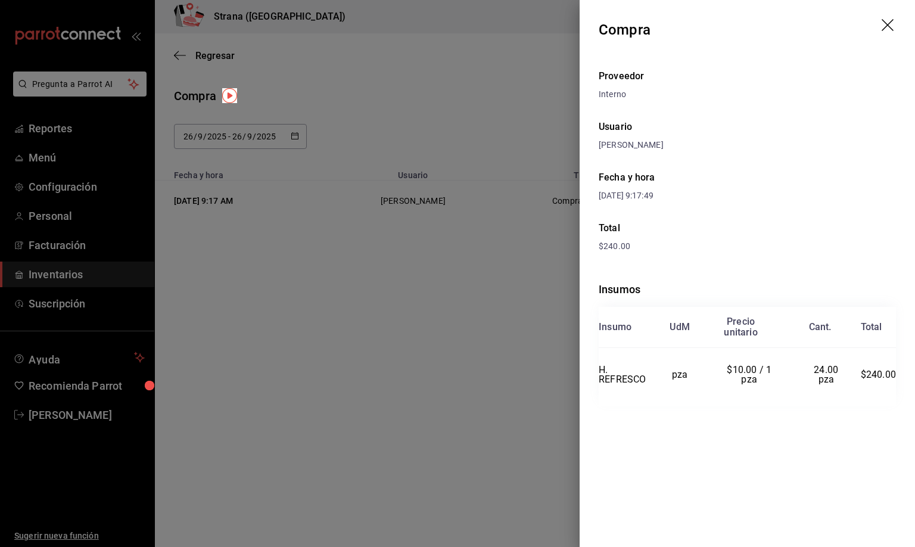
click at [888, 25] on icon "drag" at bounding box center [887, 25] width 12 height 12
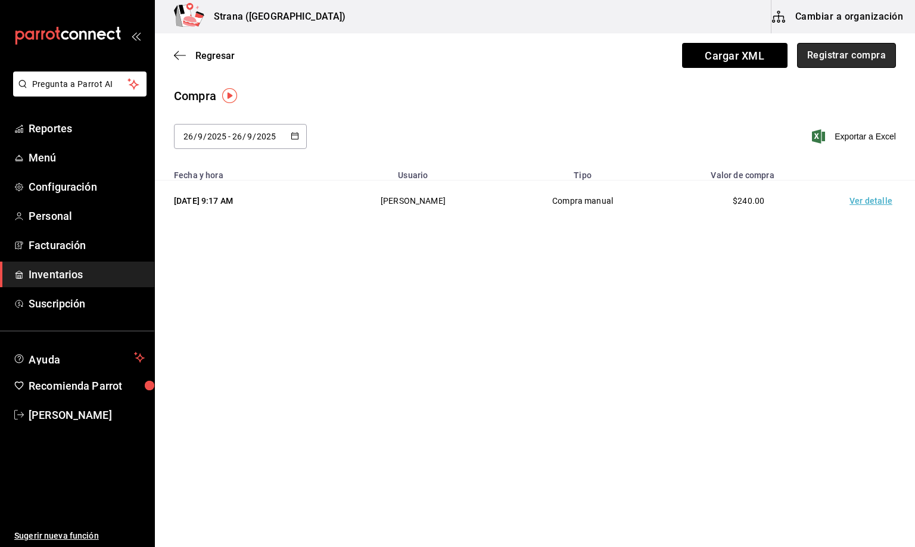
click at [813, 57] on button "Registrar compra" at bounding box center [846, 55] width 99 height 25
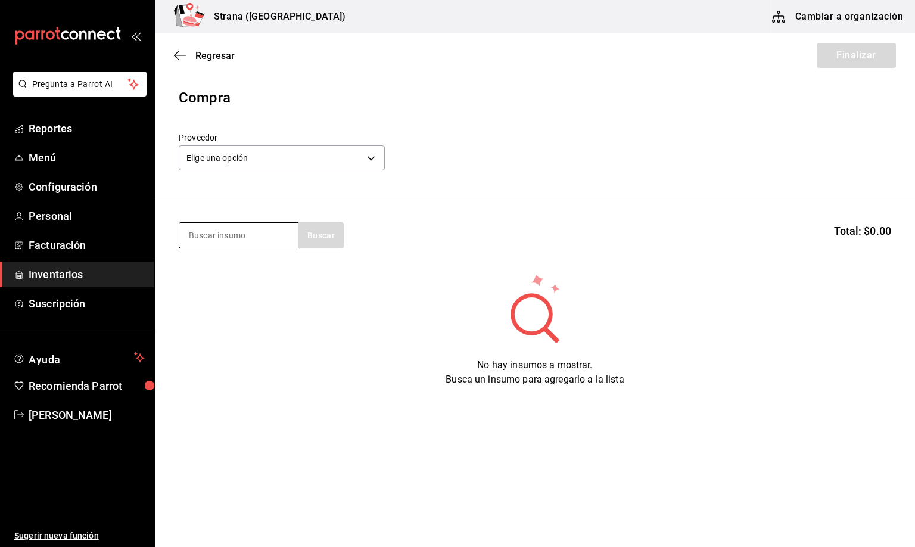
click at [225, 236] on input at bounding box center [238, 235] width 119 height 25
type input "smirn"
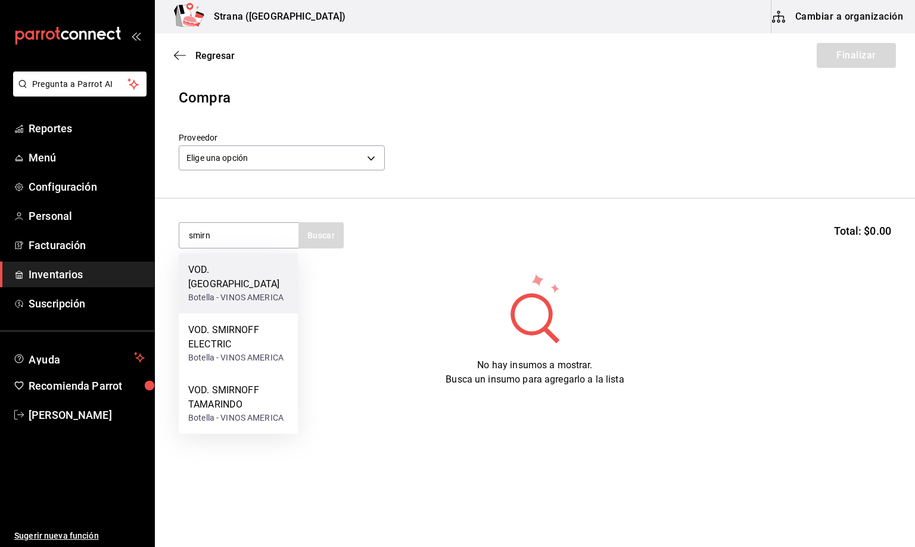
click at [263, 291] on div "Botella - VINOS AMERICA" at bounding box center [238, 297] width 100 height 13
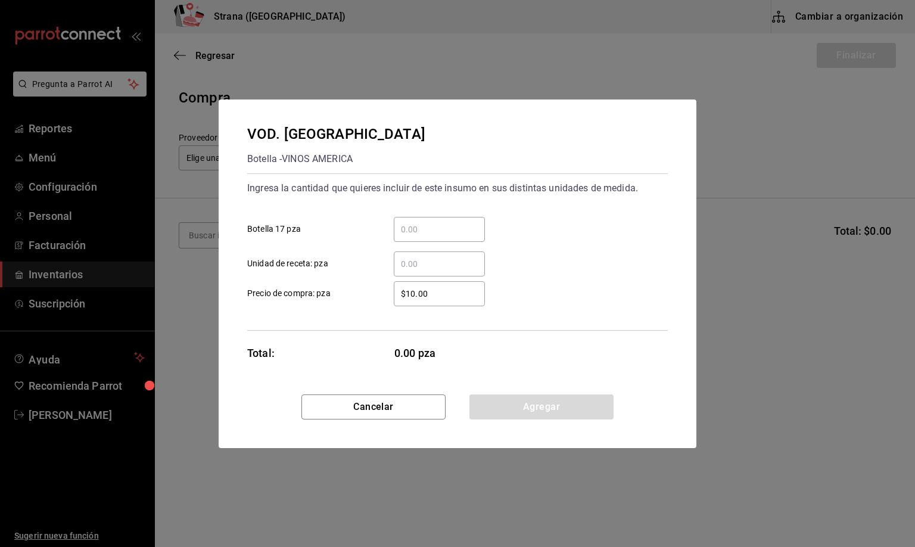
click at [413, 227] on input "​ Botella 17 pza" at bounding box center [439, 229] width 91 height 14
type input "1"
click at [520, 408] on button "Agregar" at bounding box center [541, 406] width 144 height 25
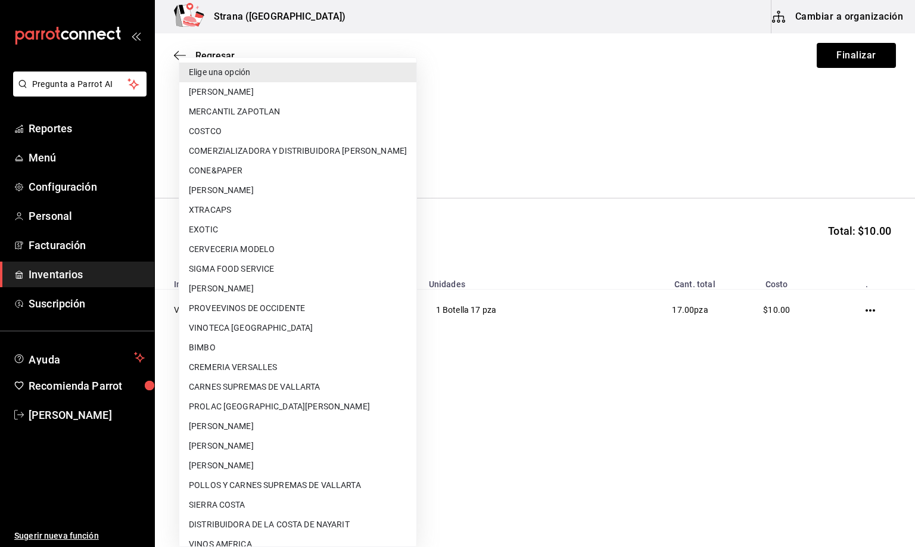
click at [217, 160] on body "Pregunta a Parrot AI Reportes Menú Configuración Personal Facturación Inventari…" at bounding box center [457, 239] width 915 height 479
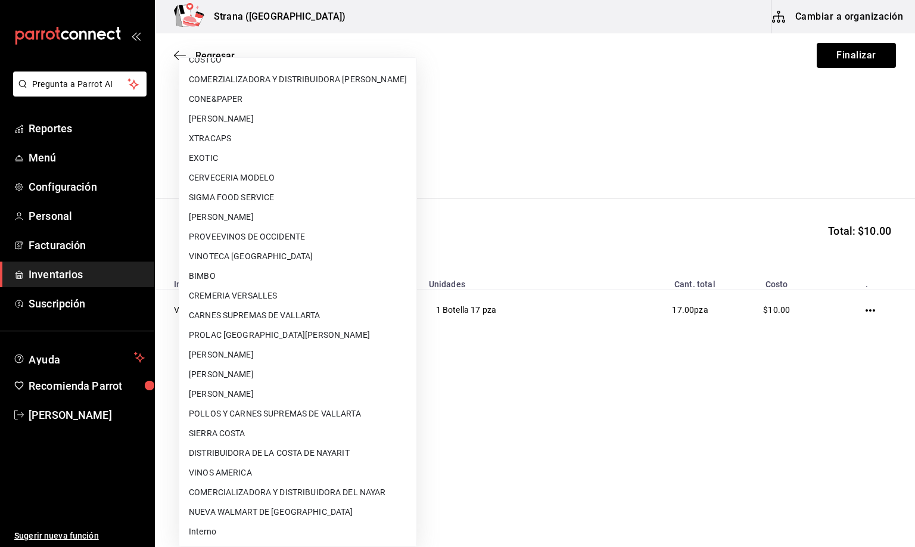
click at [200, 532] on li "Interno" at bounding box center [297, 532] width 237 height 20
type input "8f59523e-768f-4f75-81e2-699d8d2926c5"
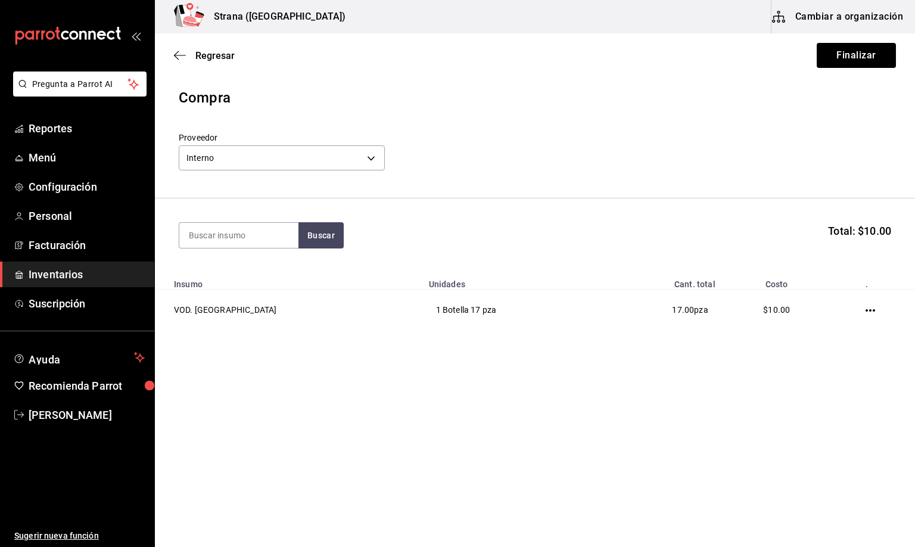
click at [815, 120] on header "Compra Proveedor Interno 8f59523e-768f-4f75-81e2-699d8d2926c5" at bounding box center [535, 142] width 760 height 111
click at [877, 54] on button "Finalizar" at bounding box center [855, 55] width 79 height 25
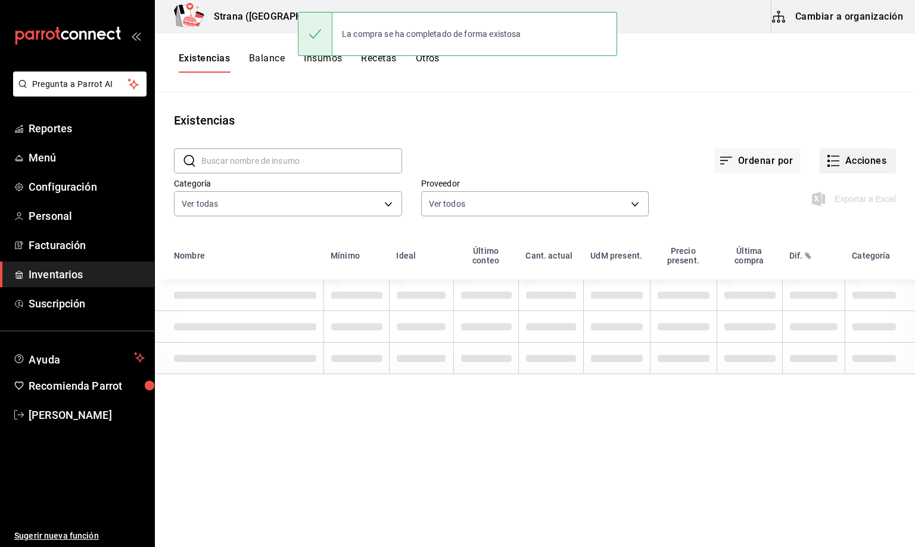
click at [856, 156] on button "Acciones" at bounding box center [857, 160] width 77 height 25
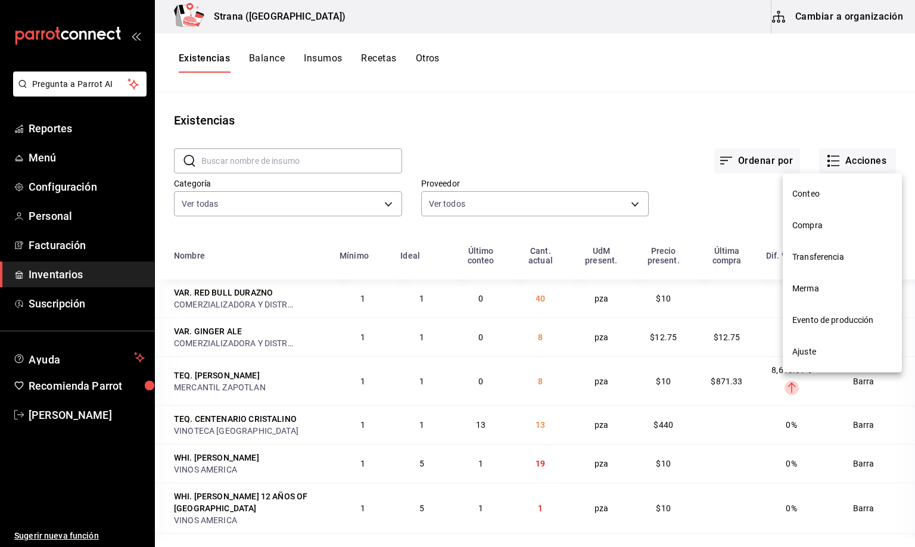
click at [816, 225] on span "Compra" at bounding box center [842, 225] width 100 height 13
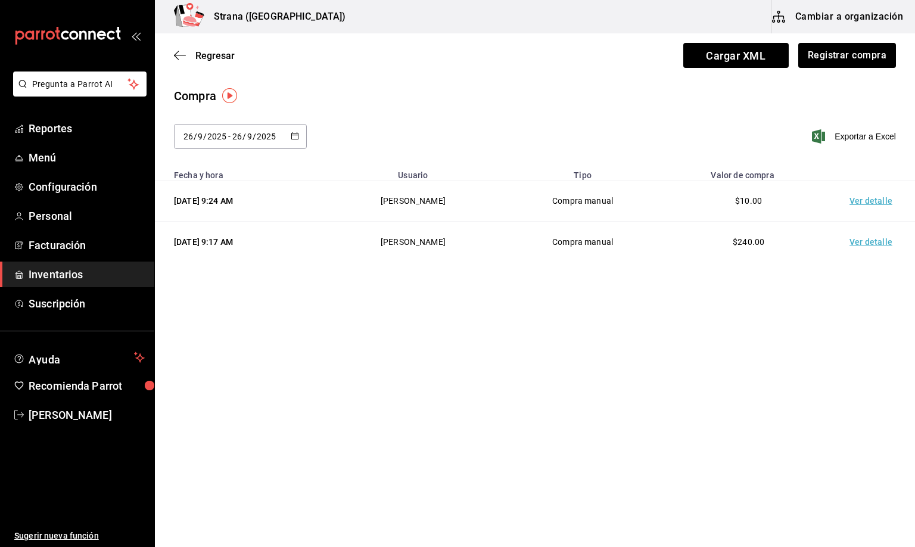
click at [867, 204] on td "Ver detalle" at bounding box center [872, 200] width 83 height 41
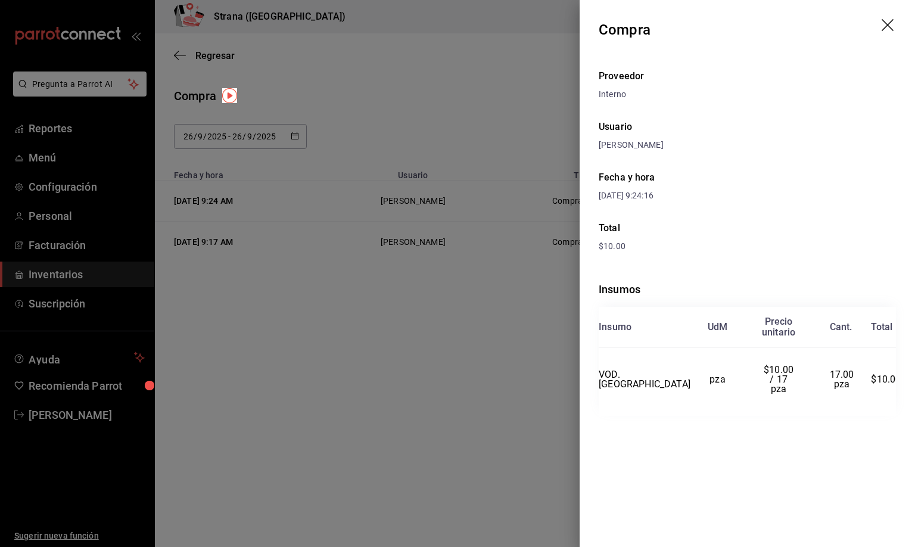
click at [891, 23] on icon "drag" at bounding box center [888, 26] width 14 height 14
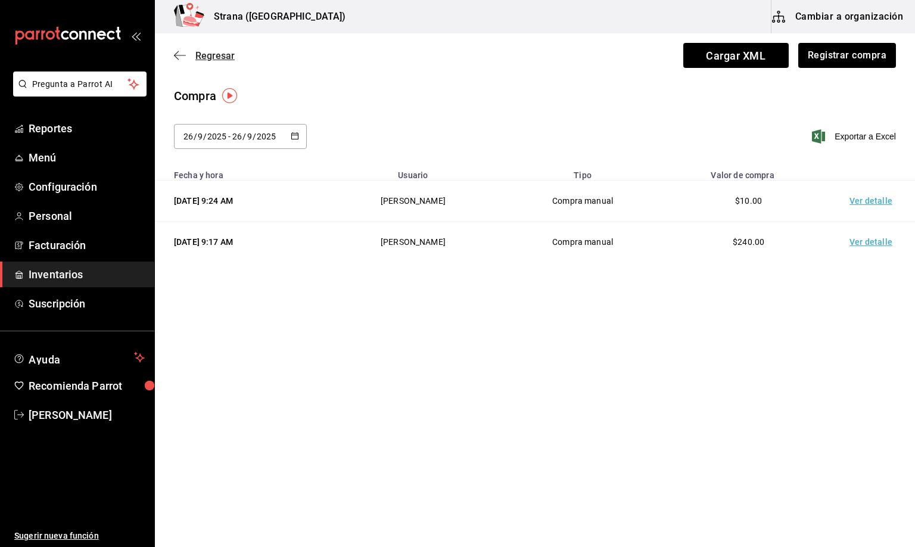
click at [210, 52] on span "Regresar" at bounding box center [214, 55] width 39 height 11
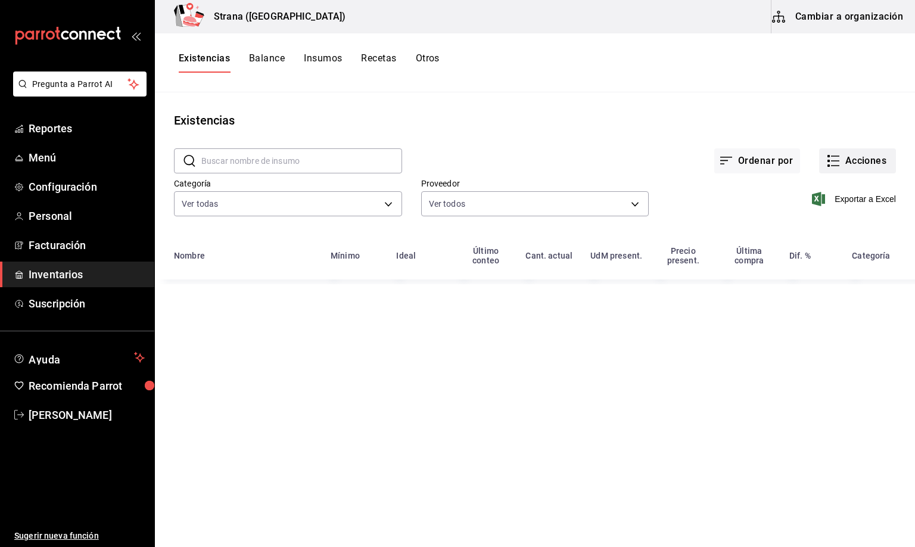
click at [851, 158] on button "Acciones" at bounding box center [857, 160] width 77 height 25
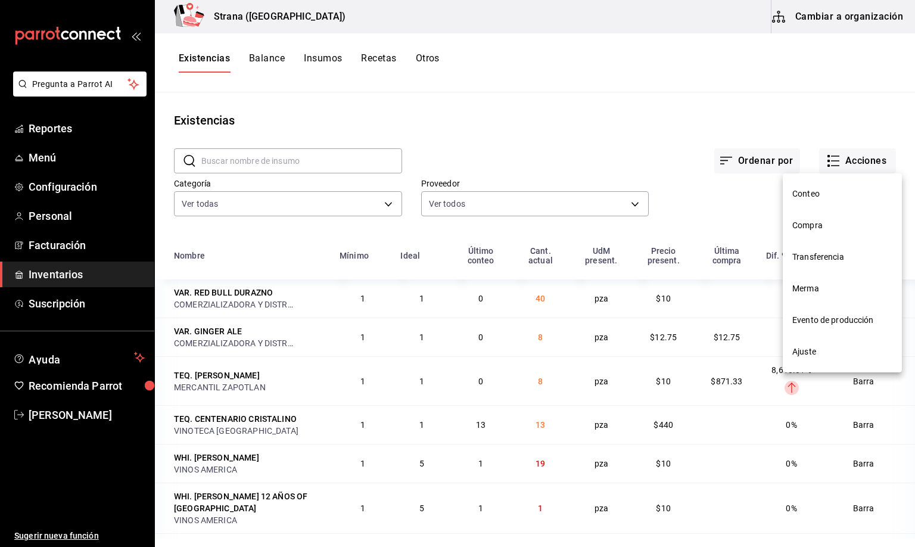
click at [810, 288] on span "Merma" at bounding box center [842, 288] width 100 height 13
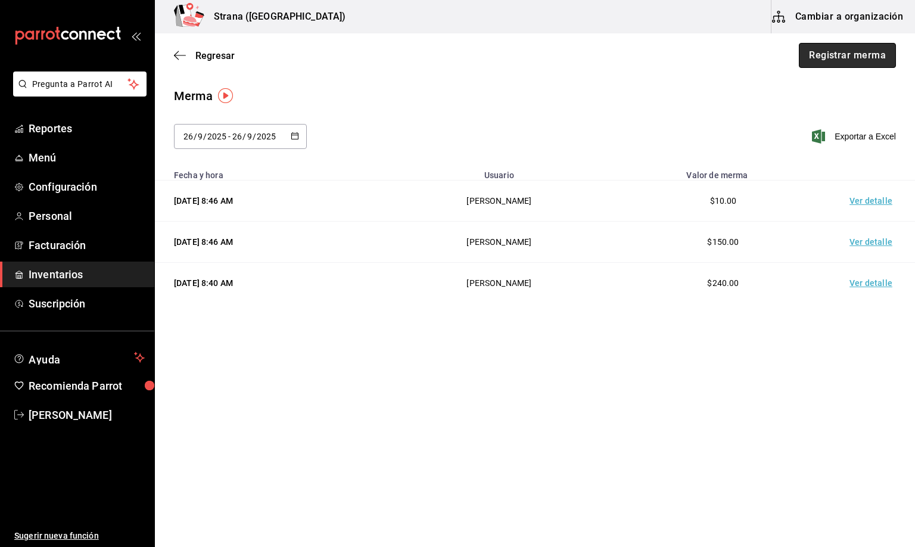
click at [849, 51] on button "Registrar merma" at bounding box center [847, 55] width 97 height 25
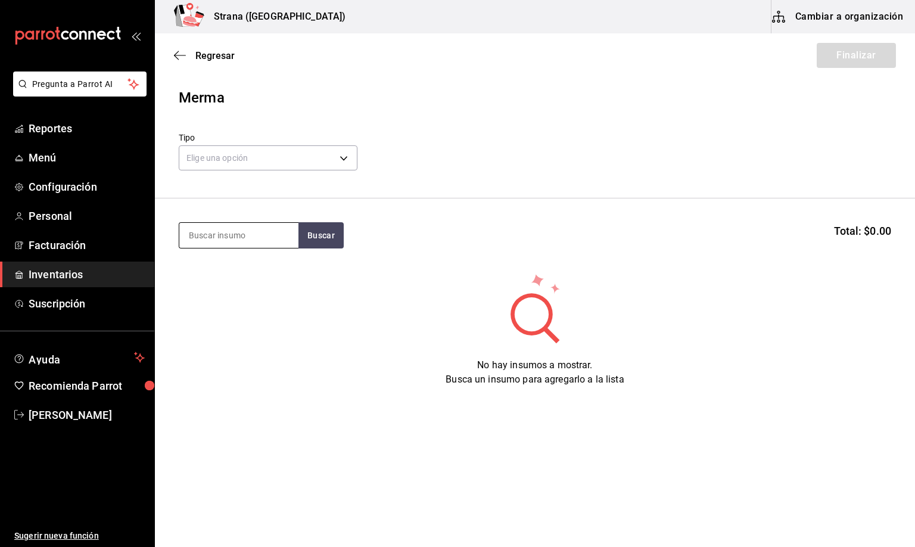
click at [239, 231] on input at bounding box center [238, 235] width 119 height 25
type input "piña"
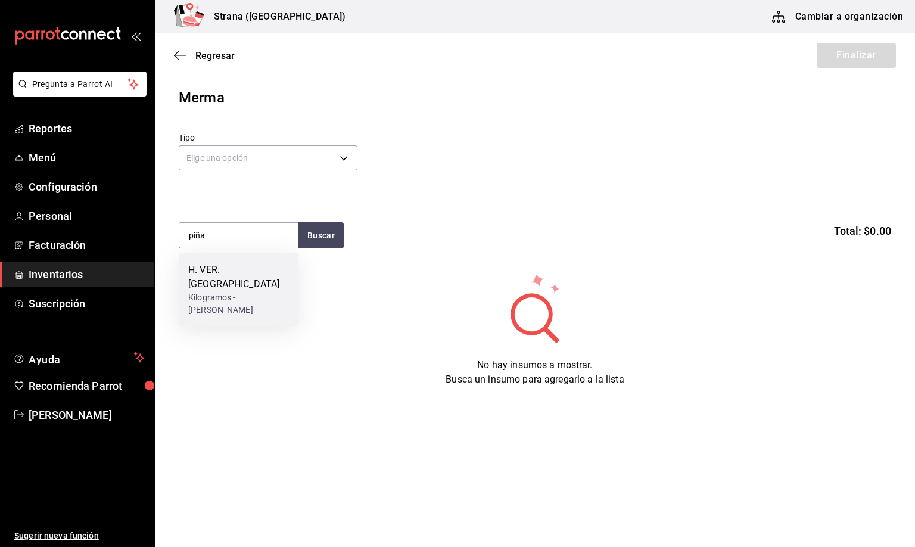
click at [216, 291] on div "Kilogramos - [PERSON_NAME]" at bounding box center [238, 303] width 100 height 25
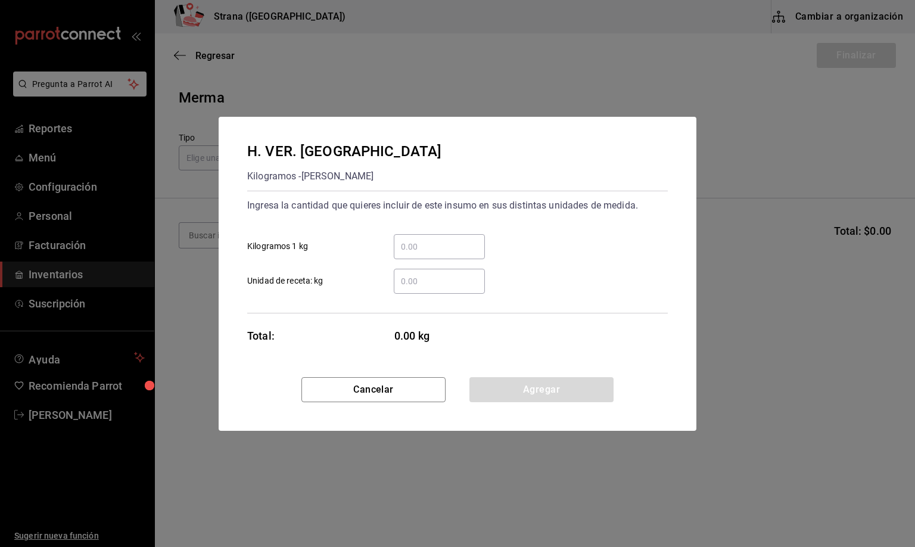
click at [406, 245] on input "​ Kilogramos 1 kg" at bounding box center [439, 246] width 91 height 14
type input "2"
click at [529, 394] on button "Agregar" at bounding box center [541, 389] width 144 height 25
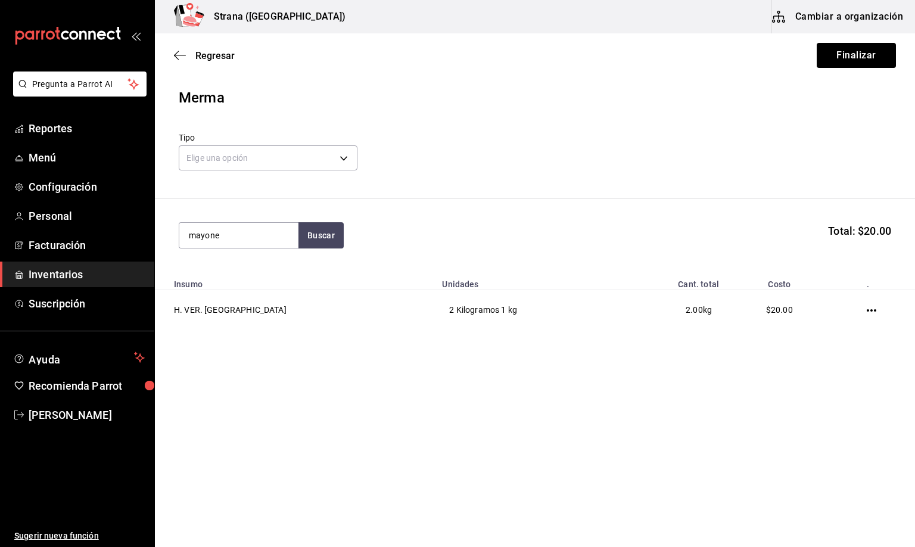
type input "mayone"
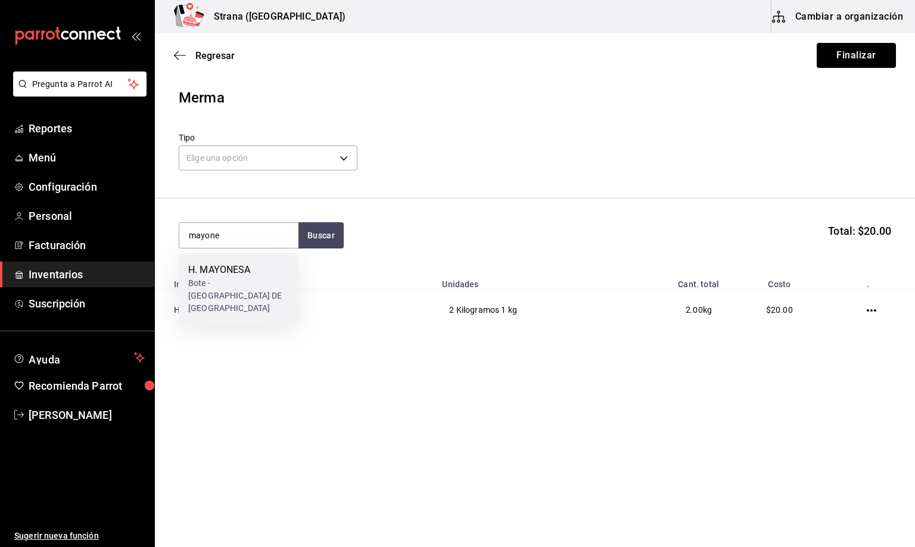
click at [207, 288] on div "Bote - [GEOGRAPHIC_DATA] DE [GEOGRAPHIC_DATA]" at bounding box center [238, 296] width 100 height 38
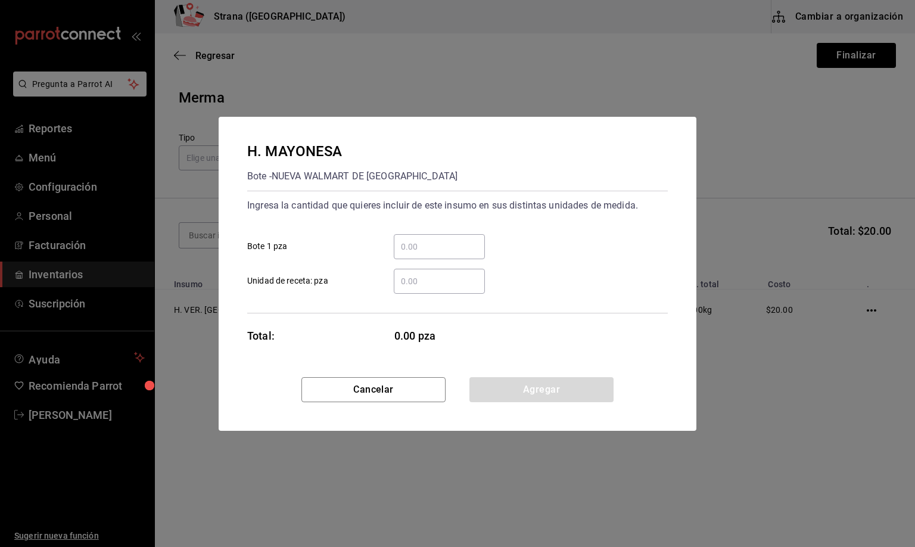
click at [409, 277] on input "​ Unidad de receta: pza" at bounding box center [439, 281] width 91 height 14
type input "0.2"
click at [526, 386] on button "Agregar" at bounding box center [541, 389] width 144 height 25
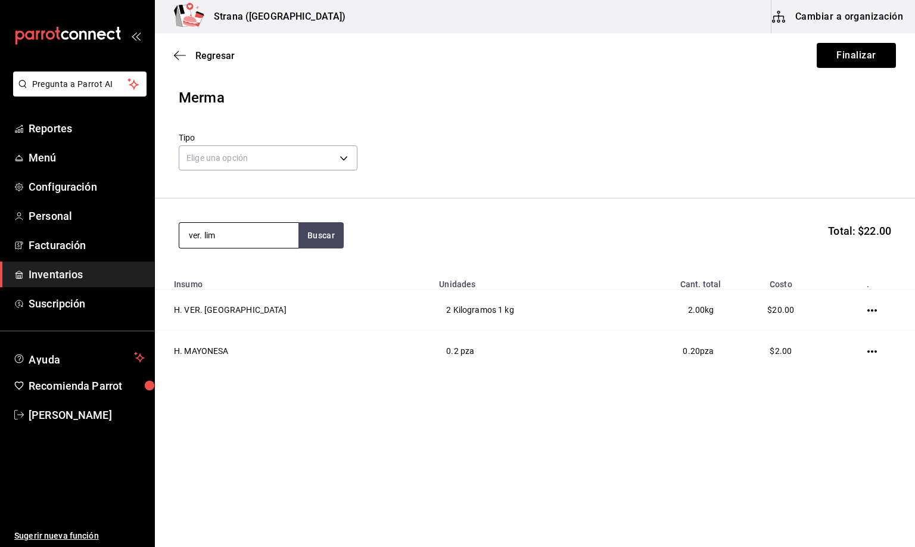
type input "ver. lim"
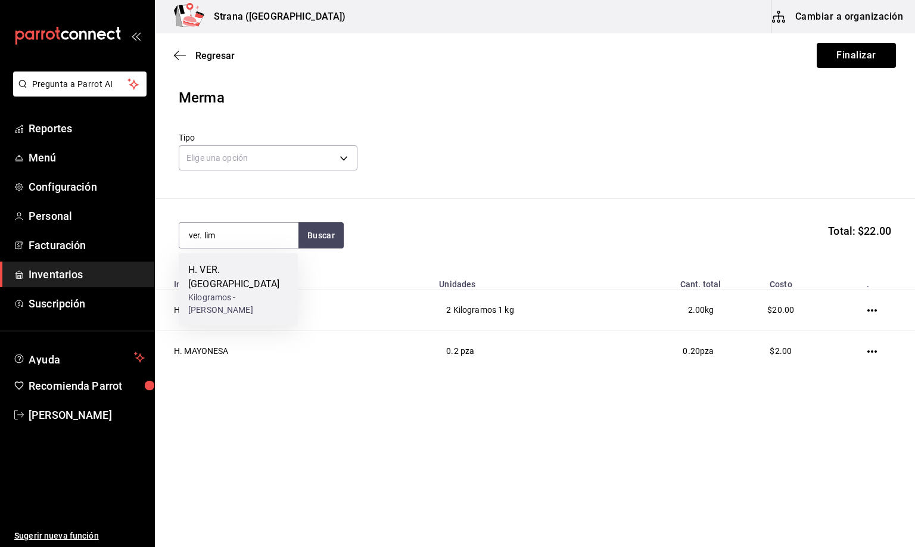
click at [236, 291] on div "Kilogramos - [PERSON_NAME]" at bounding box center [238, 303] width 100 height 25
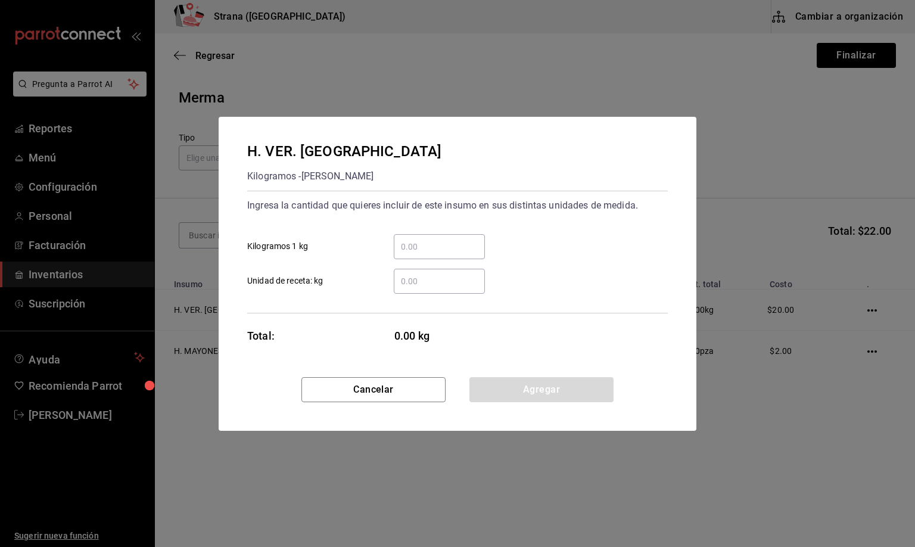
click at [415, 277] on input "​ Unidad de receta: kg" at bounding box center [439, 281] width 91 height 14
type input "0.2"
click at [527, 397] on button "Agregar" at bounding box center [541, 389] width 144 height 25
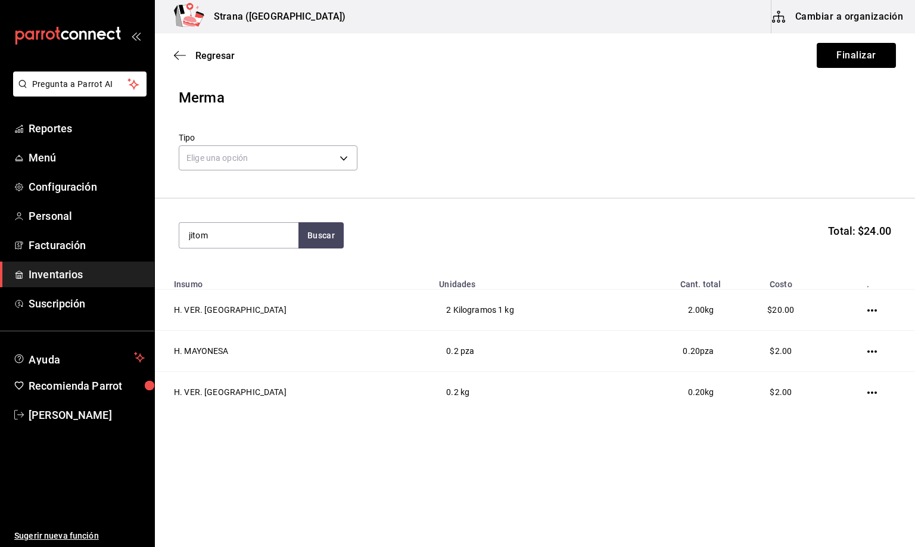
type input "jitom"
click at [227, 272] on div "H. VER. JITOMATE" at bounding box center [238, 270] width 100 height 14
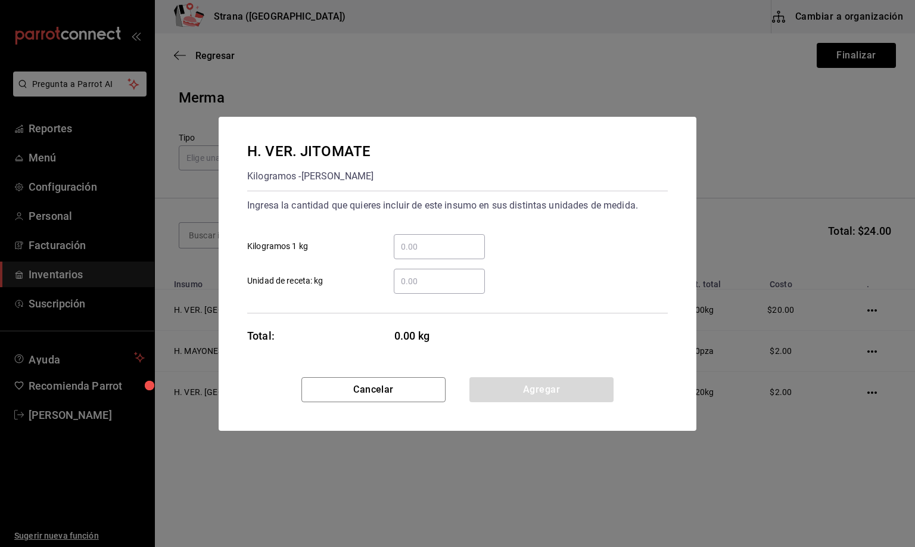
click at [411, 279] on input "​ Unidad de receta: kg" at bounding box center [439, 281] width 91 height 14
type input "0.48"
click at [534, 395] on button "Agregar" at bounding box center [541, 389] width 144 height 25
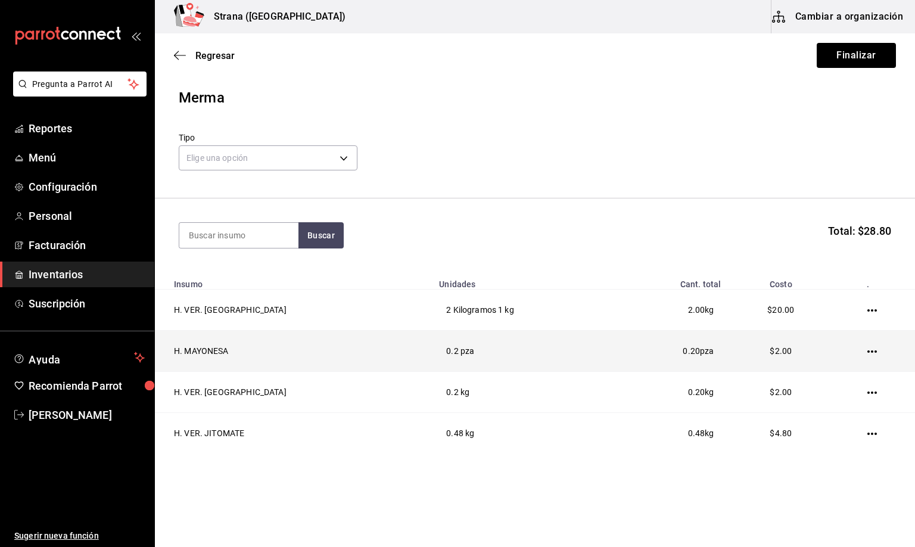
scroll to position [13, 0]
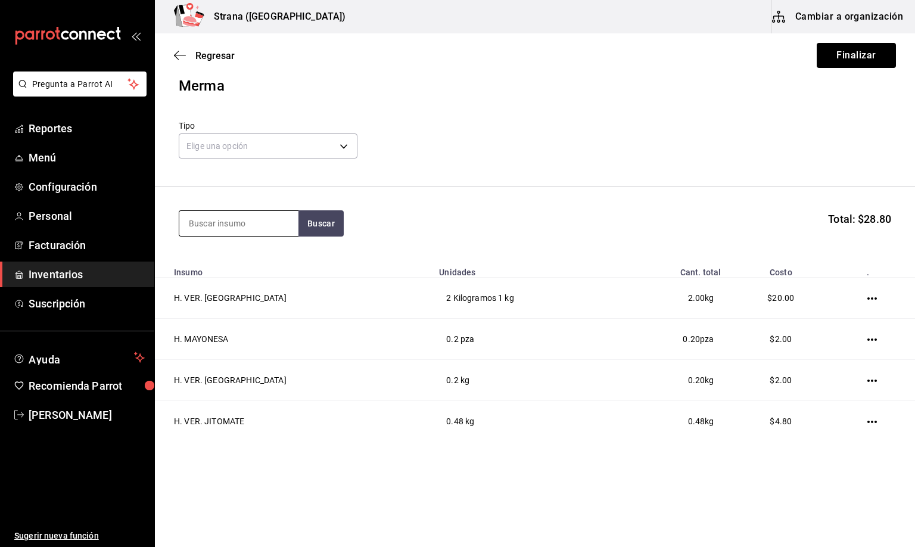
click at [220, 222] on input at bounding box center [238, 223] width 119 height 25
click at [207, 224] on input at bounding box center [238, 223] width 119 height 25
type input "chile serr"
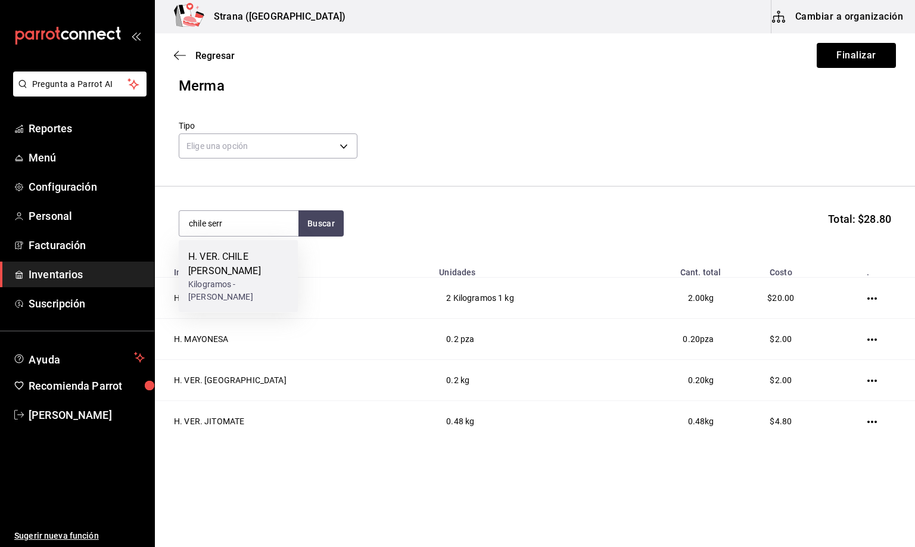
click at [231, 273] on div "H. VER. CHILE [PERSON_NAME]" at bounding box center [238, 263] width 100 height 29
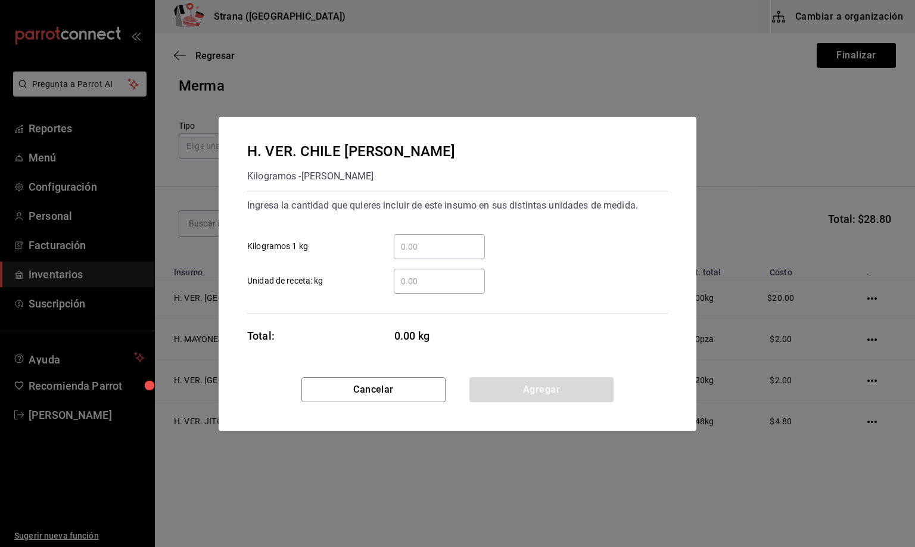
click at [407, 274] on input "​ Unidad de receta: kg" at bounding box center [439, 281] width 91 height 14
type input "0.33"
click at [532, 389] on button "Agregar" at bounding box center [541, 389] width 144 height 25
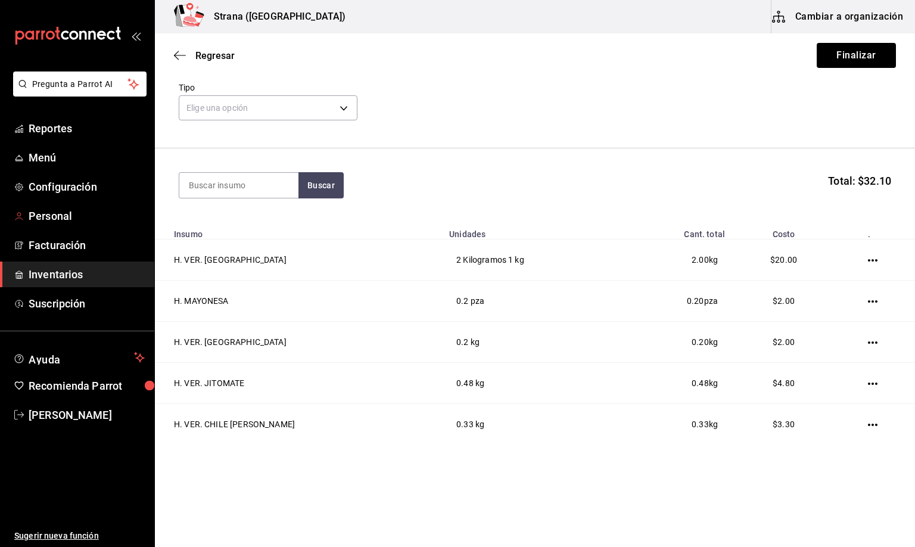
scroll to position [54, 0]
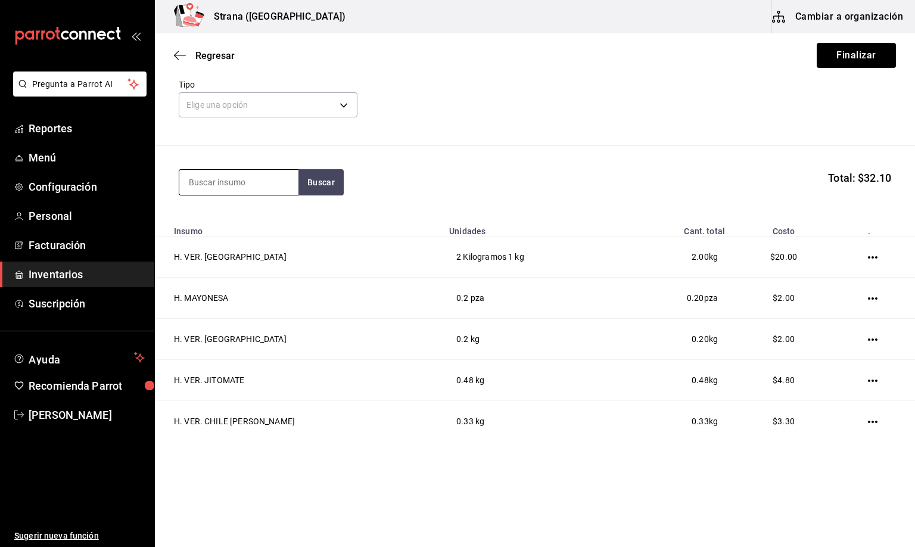
click at [202, 179] on input at bounding box center [238, 182] width 119 height 25
click at [188, 177] on input at bounding box center [238, 182] width 119 height 25
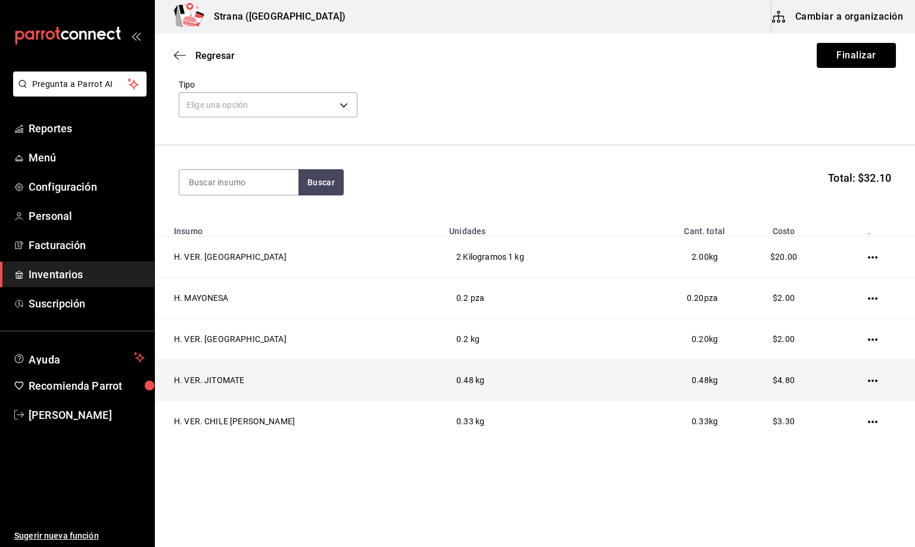
scroll to position [0, 0]
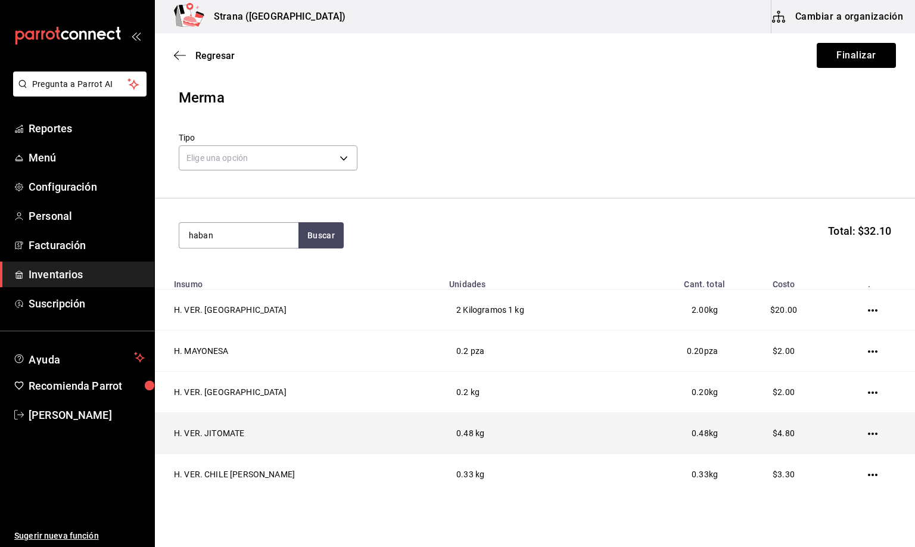
type input "haban"
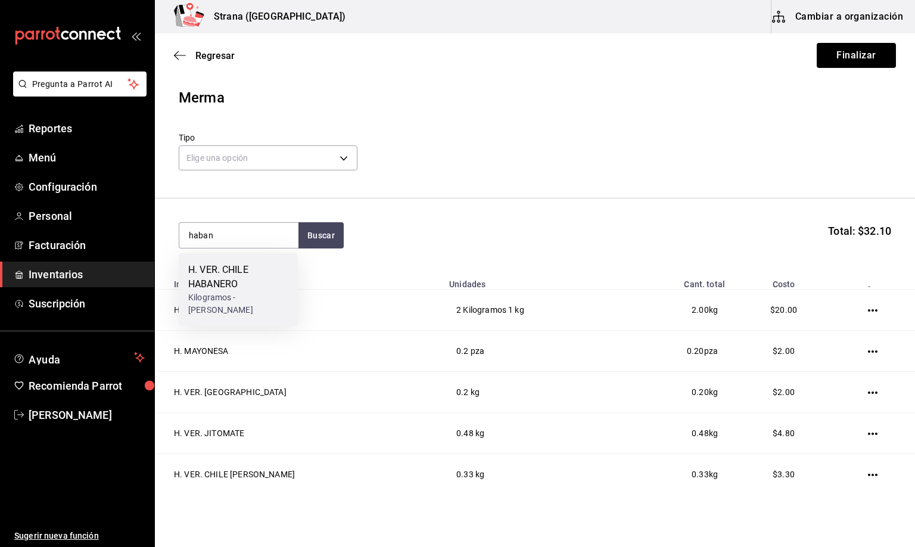
click at [224, 294] on div "Kilogramos - [PERSON_NAME]" at bounding box center [238, 303] width 100 height 25
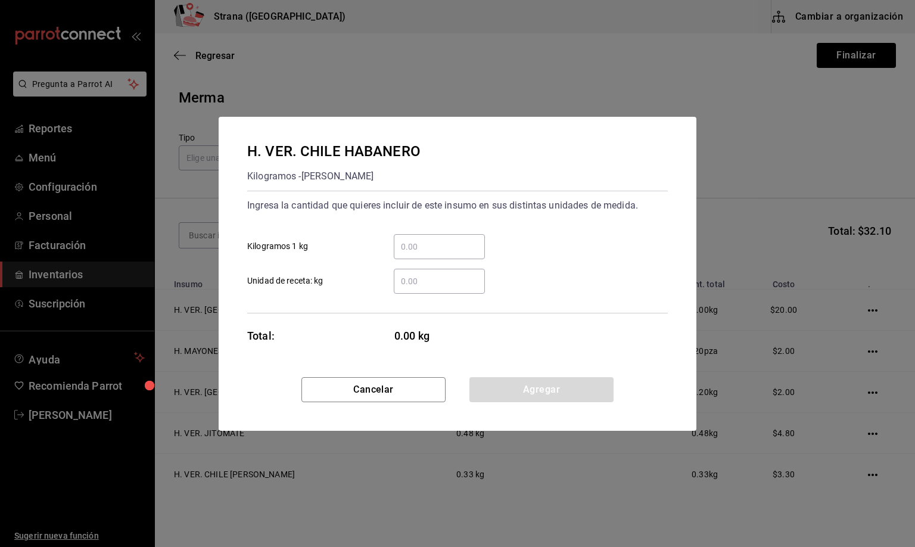
click at [420, 276] on input "​ Unidad de receta: kg" at bounding box center [439, 281] width 91 height 14
type input "0.35"
click at [514, 392] on button "Agregar" at bounding box center [541, 389] width 144 height 25
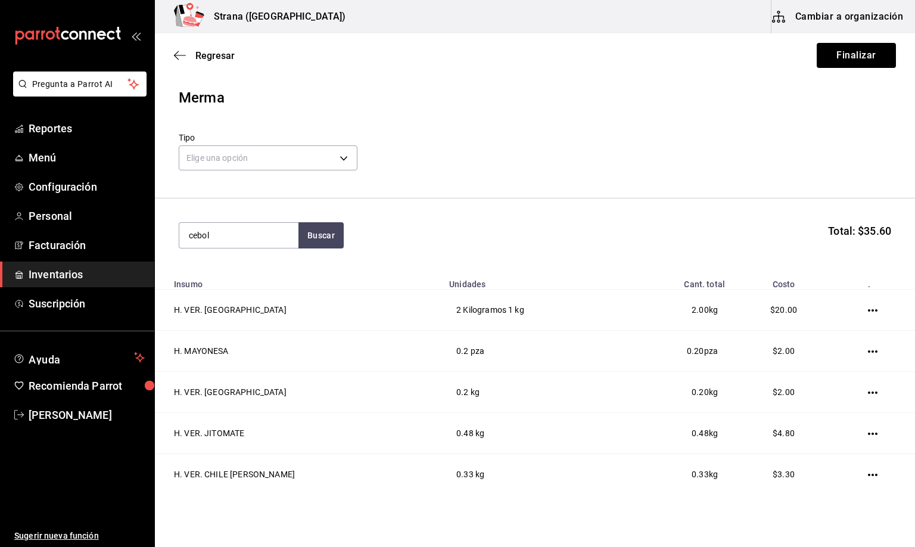
type input "cebol"
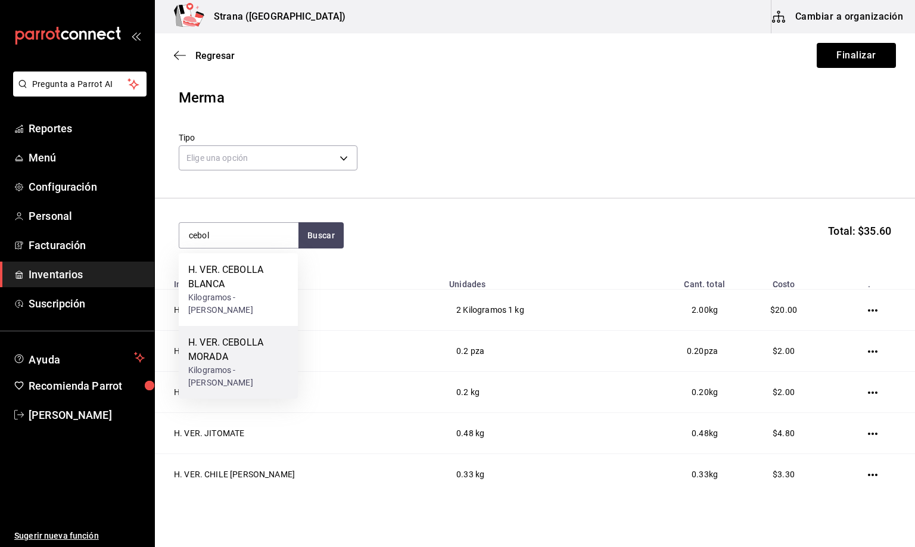
click at [236, 363] on div "H. VER. CEBOLLA MORADA" at bounding box center [238, 349] width 100 height 29
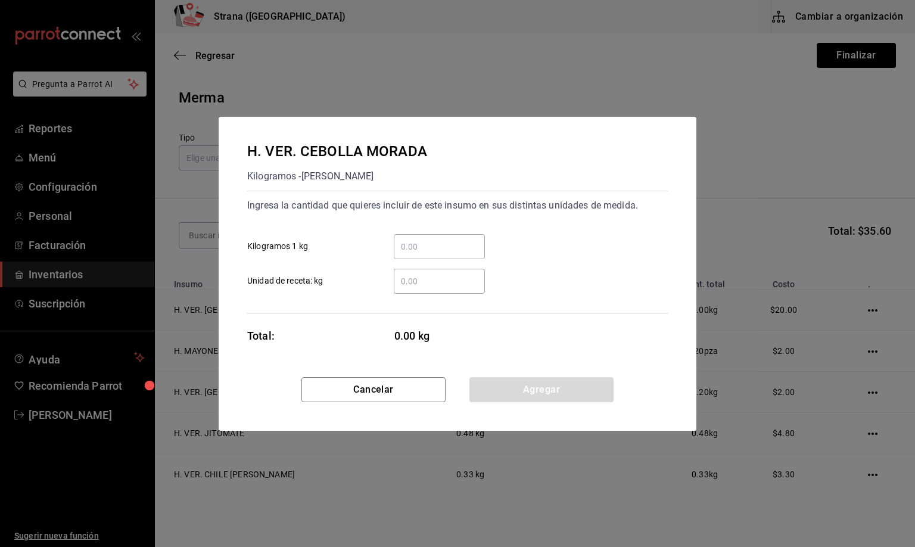
click at [424, 280] on input "​ Unidad de receta: kg" at bounding box center [439, 281] width 91 height 14
type input "0.42"
click at [520, 394] on button "Agregar" at bounding box center [541, 389] width 144 height 25
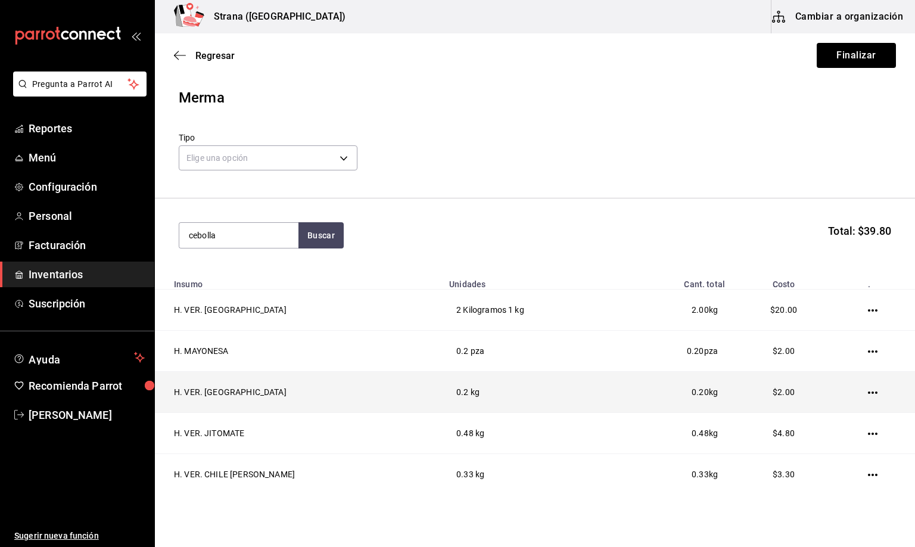
type input "cebolla"
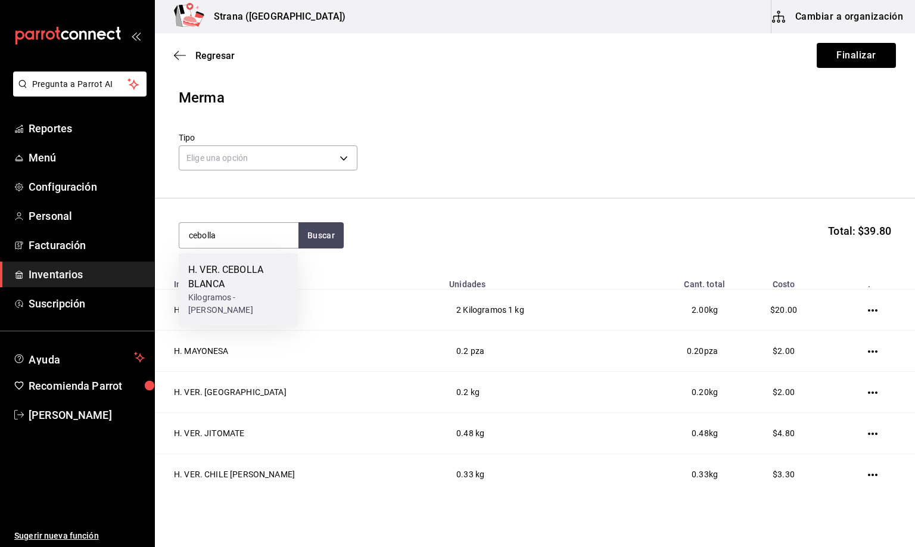
click at [239, 282] on div "H. VER. CEBOLLA BLANCA" at bounding box center [238, 277] width 100 height 29
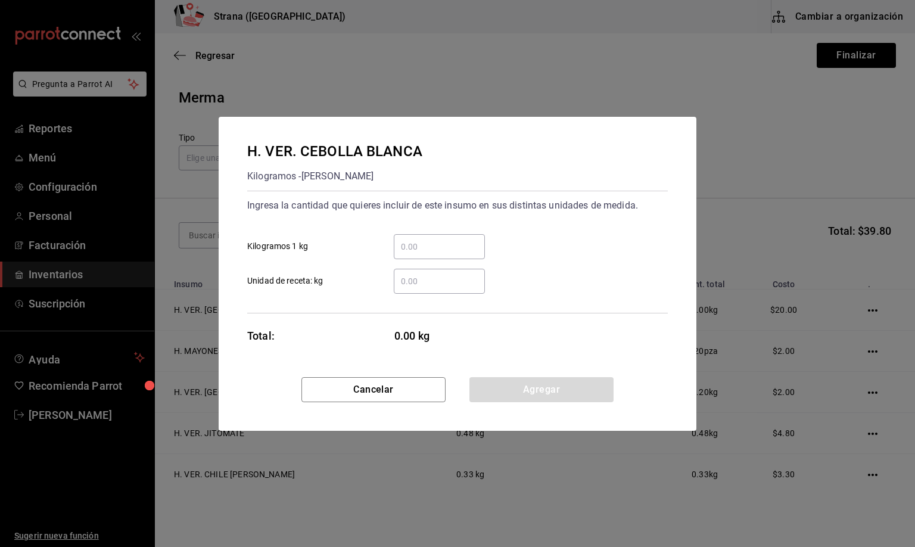
click at [413, 281] on input "​ Unidad de receta: kg" at bounding box center [439, 281] width 91 height 14
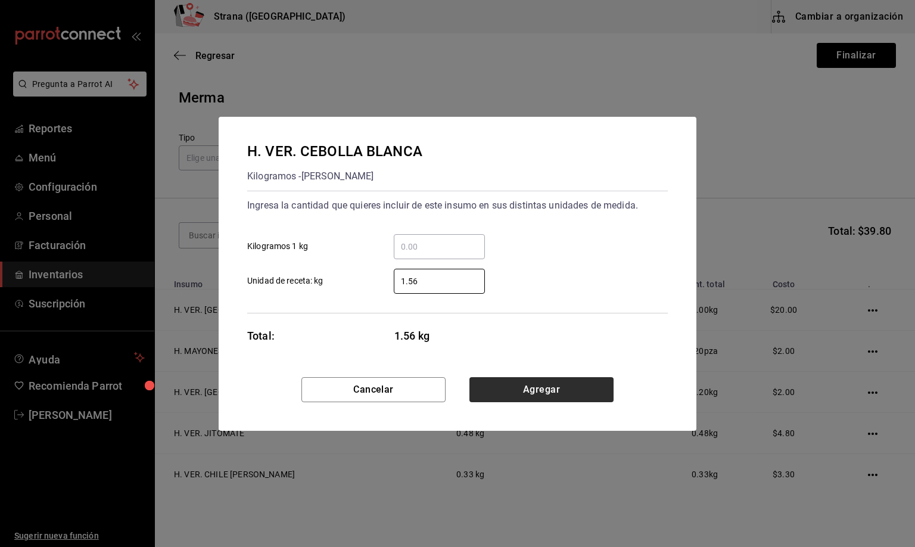
type input "1.56"
click at [534, 391] on button "Agregar" at bounding box center [541, 389] width 144 height 25
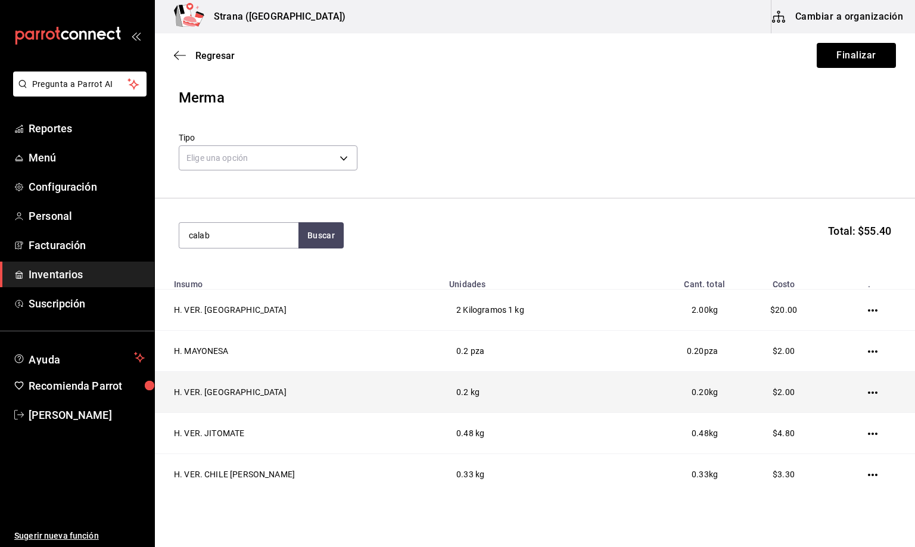
type input "calab"
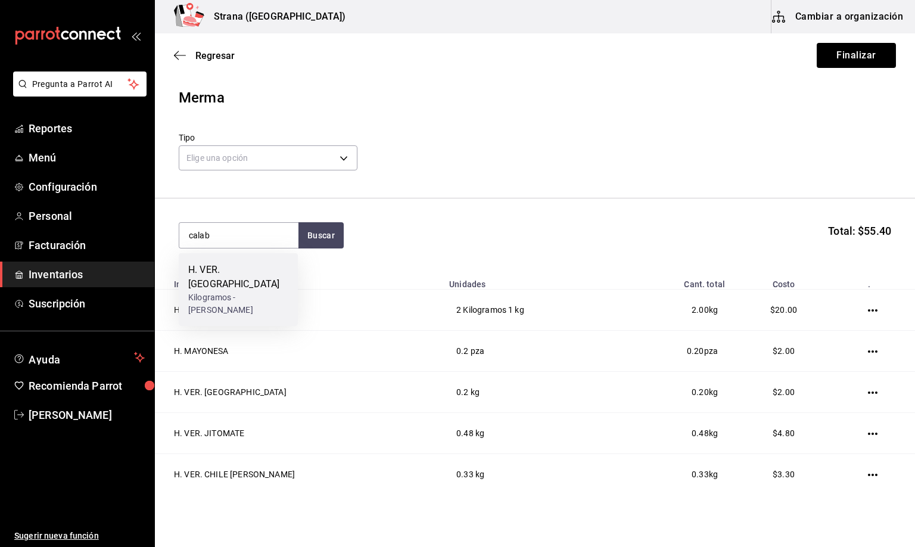
click at [252, 274] on div "H. VER. [GEOGRAPHIC_DATA]" at bounding box center [238, 277] width 100 height 29
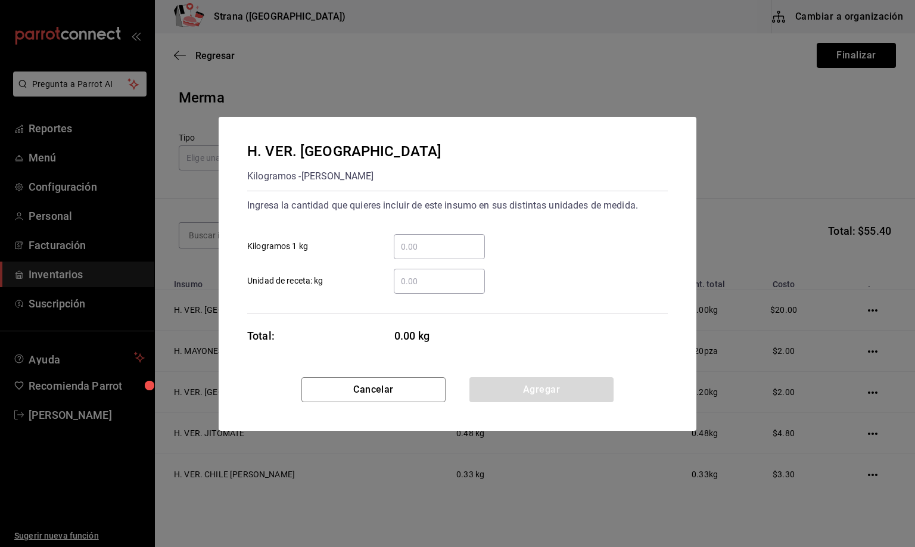
click at [406, 284] on input "​ Unidad de receta: kg" at bounding box center [439, 281] width 91 height 14
type input "0.42"
click at [526, 386] on button "Agregar" at bounding box center [541, 389] width 144 height 25
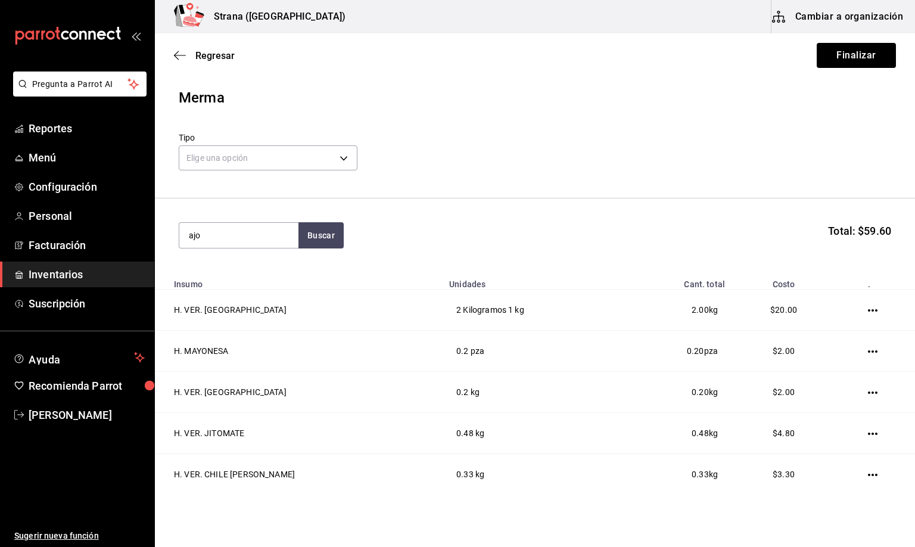
type input "ajo"
click at [222, 279] on div "Kilogramos - [PERSON_NAME]" at bounding box center [238, 289] width 100 height 25
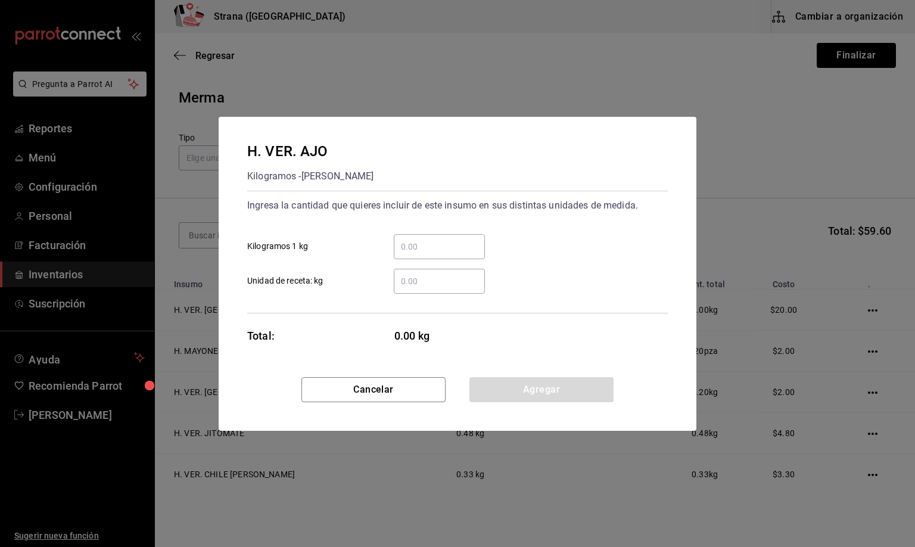
click at [413, 277] on input "​ Unidad de receta: kg" at bounding box center [439, 281] width 91 height 14
type input "0.2"
click at [497, 378] on button "Agregar" at bounding box center [541, 389] width 144 height 25
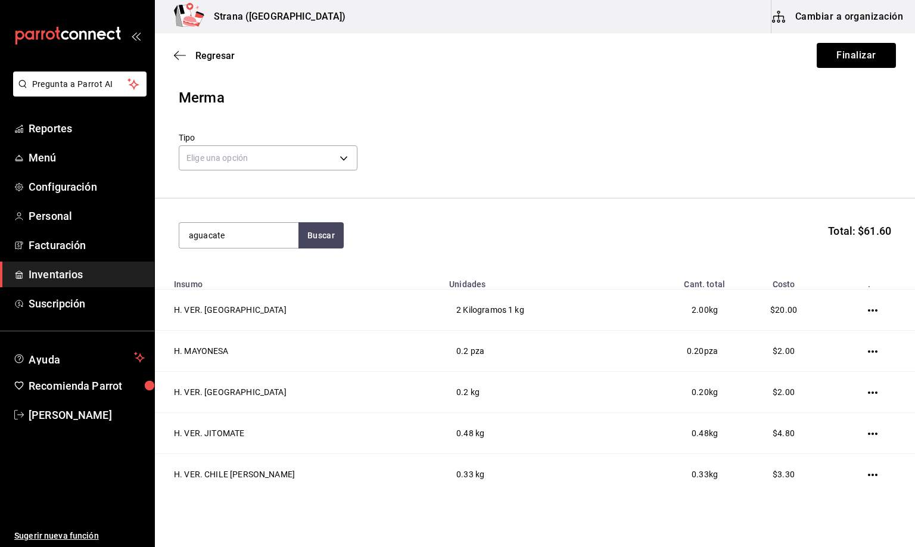
type input "aguacate"
click at [241, 282] on div "Kilogramos - [PERSON_NAME]" at bounding box center [238, 289] width 100 height 25
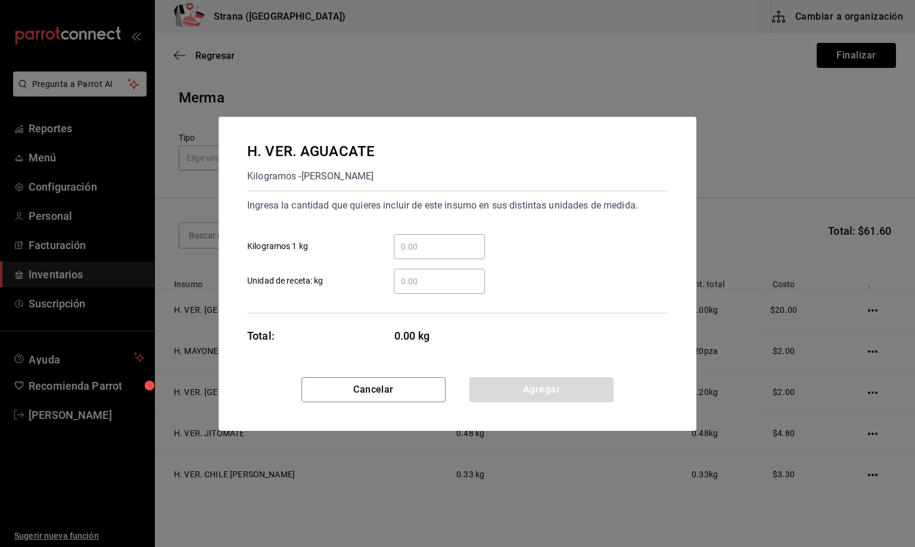
click at [407, 286] on input "​ Unidad de receta: kg" at bounding box center [439, 281] width 91 height 14
type input "0.91"
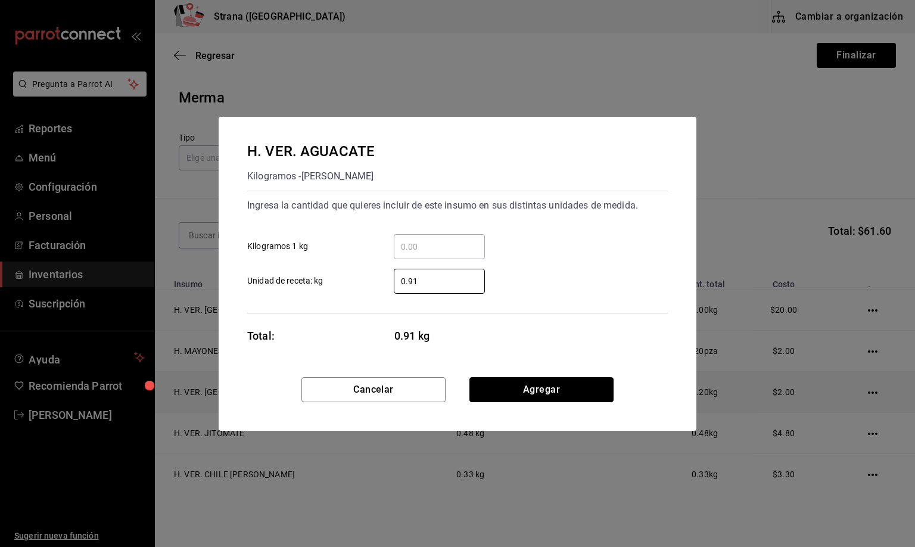
click at [520, 386] on button "Agregar" at bounding box center [541, 389] width 144 height 25
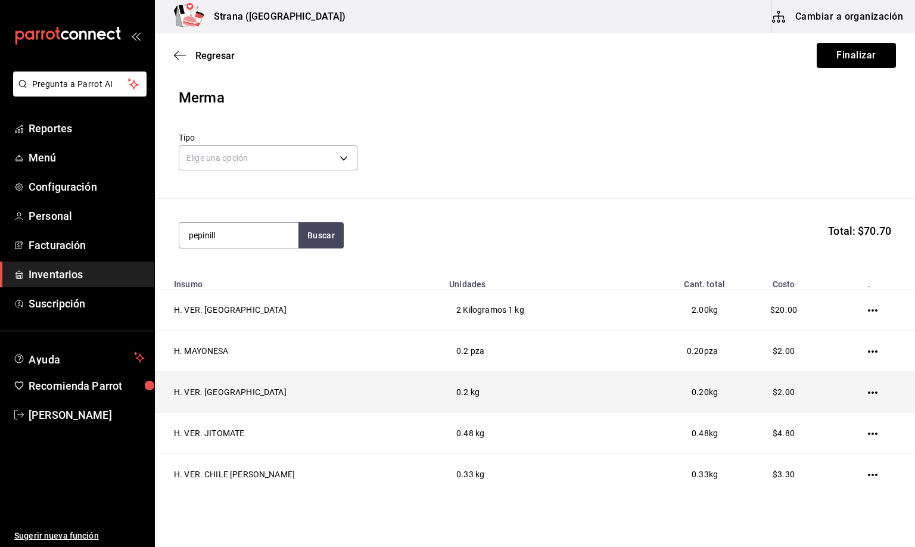
type input "pepinill"
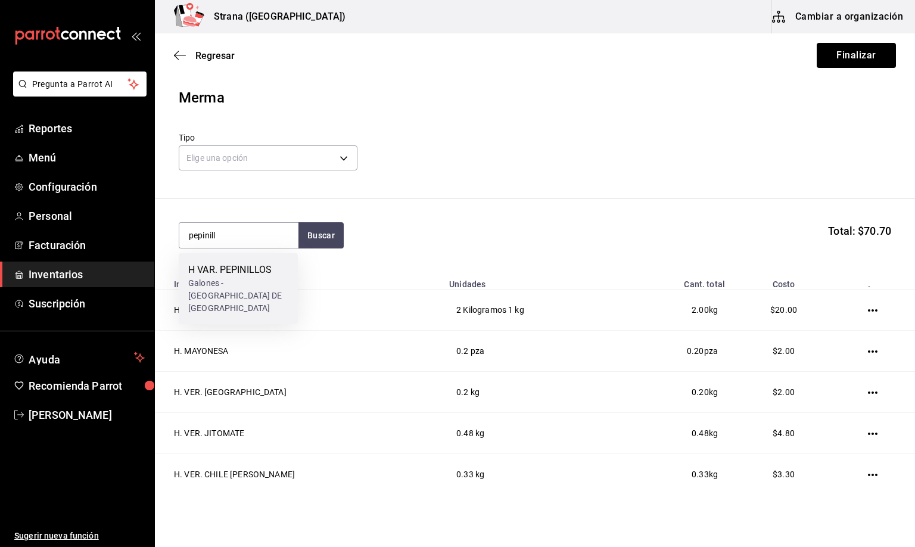
click at [206, 282] on div "Galones - [GEOGRAPHIC_DATA] DE [GEOGRAPHIC_DATA]" at bounding box center [238, 296] width 100 height 38
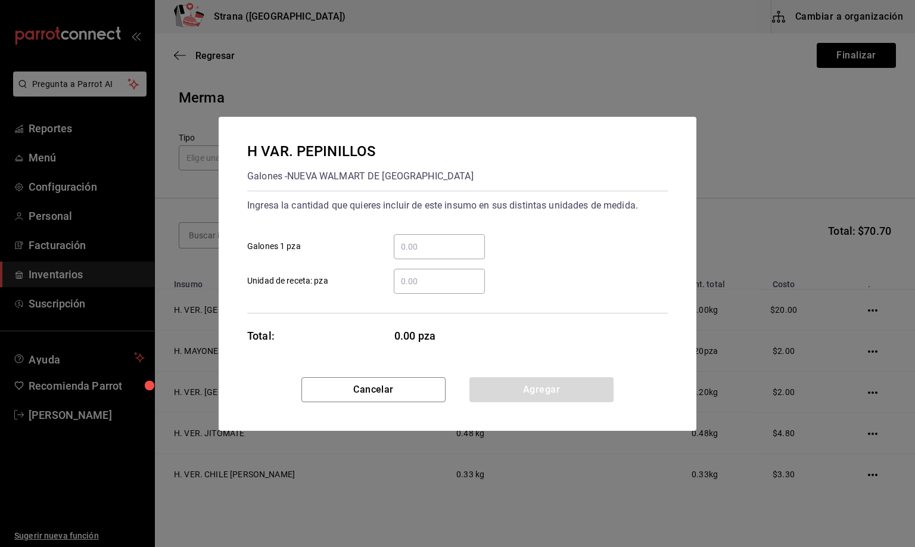
click at [419, 279] on input "​ Unidad de receta: pza" at bounding box center [439, 281] width 91 height 14
type input "0.3"
click at [538, 390] on button "Agregar" at bounding box center [541, 389] width 144 height 25
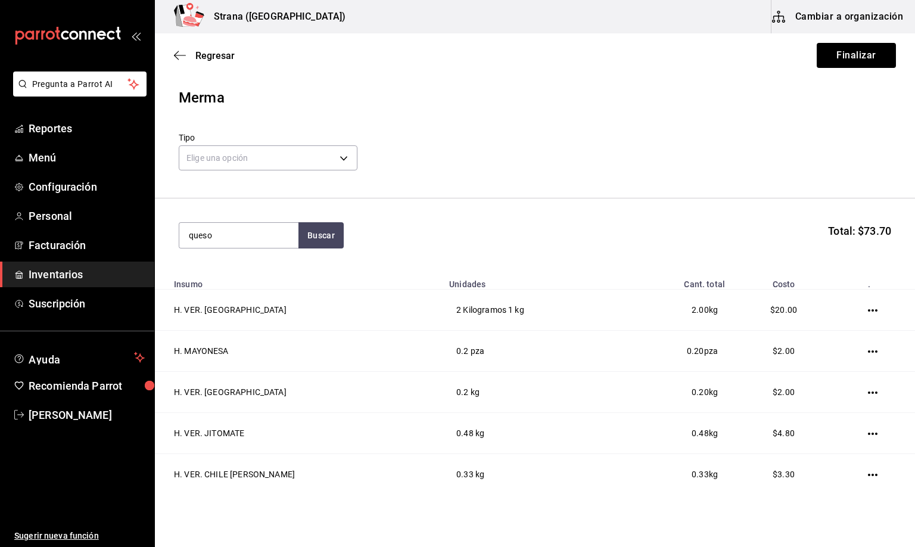
type input "queso"
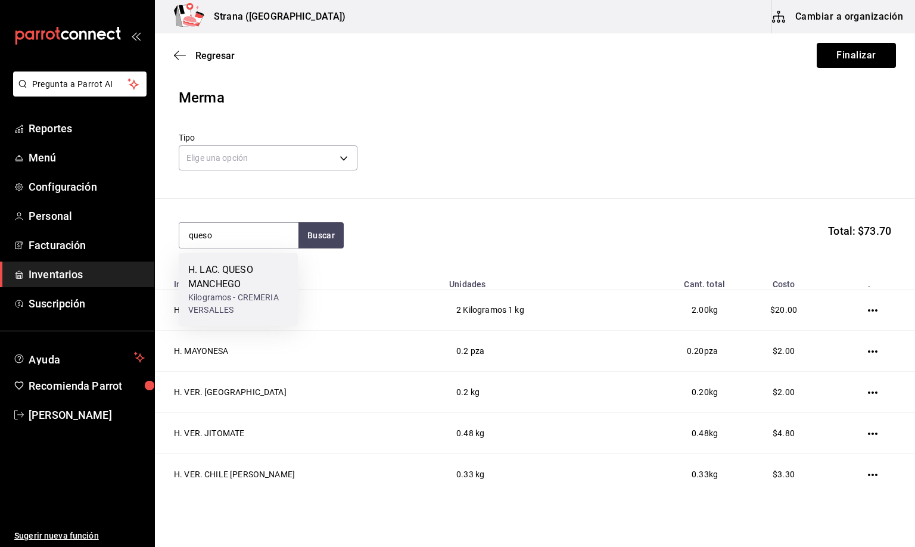
click at [232, 280] on div "H. LAC. QUESO MANCHEGO" at bounding box center [238, 277] width 100 height 29
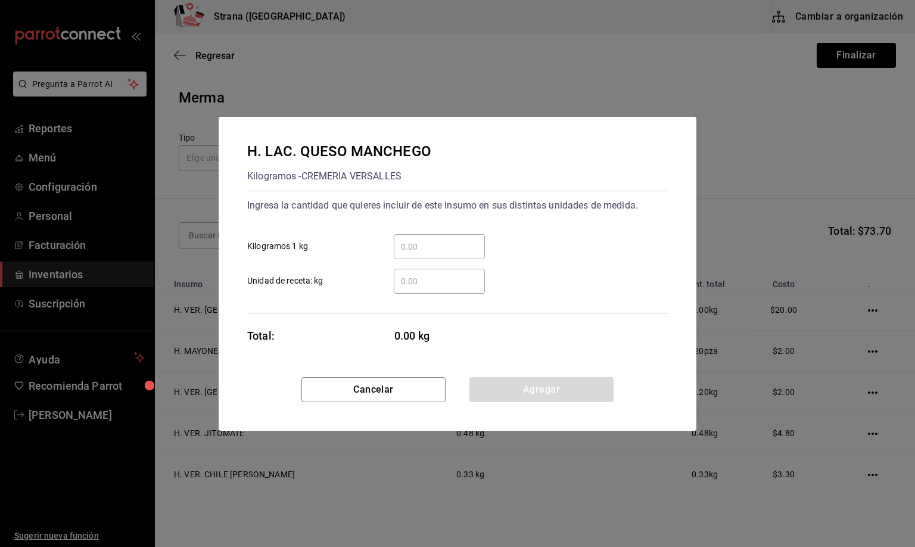
click at [411, 284] on input "​ Unidad de receta: kg" at bounding box center [439, 281] width 91 height 14
type input "0"
click at [368, 394] on button "Cancelar" at bounding box center [373, 389] width 144 height 25
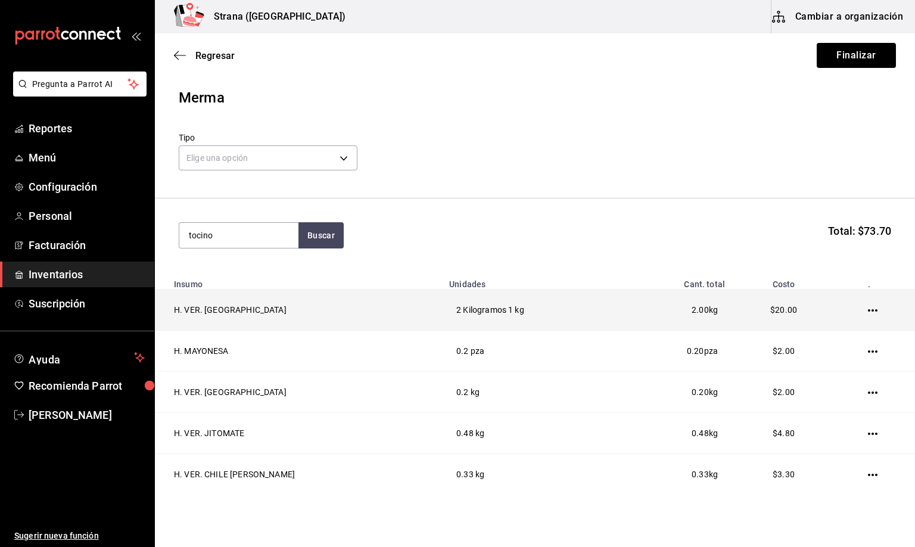
type input "tocino"
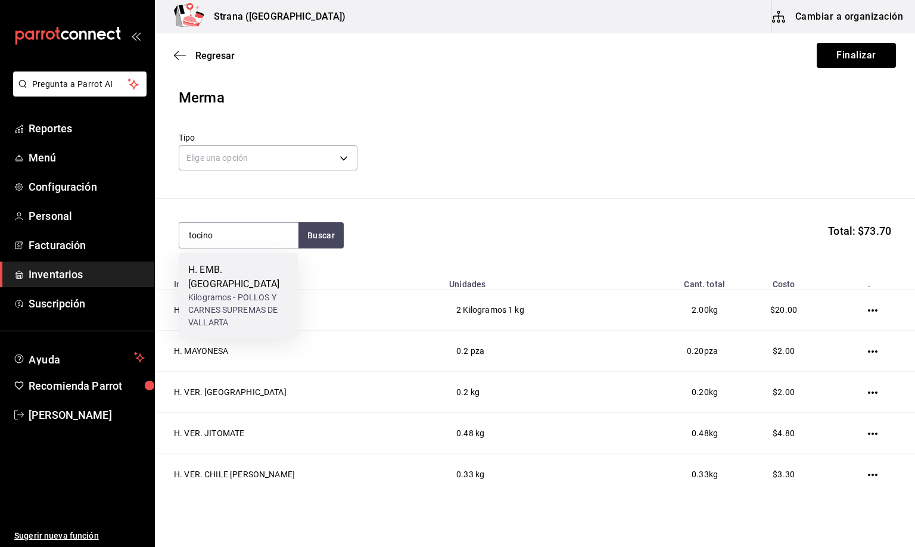
click at [254, 291] on div "Kilogramos - POLLOS Y CARNES SUPREMAS DE VALLARTA" at bounding box center [238, 310] width 100 height 38
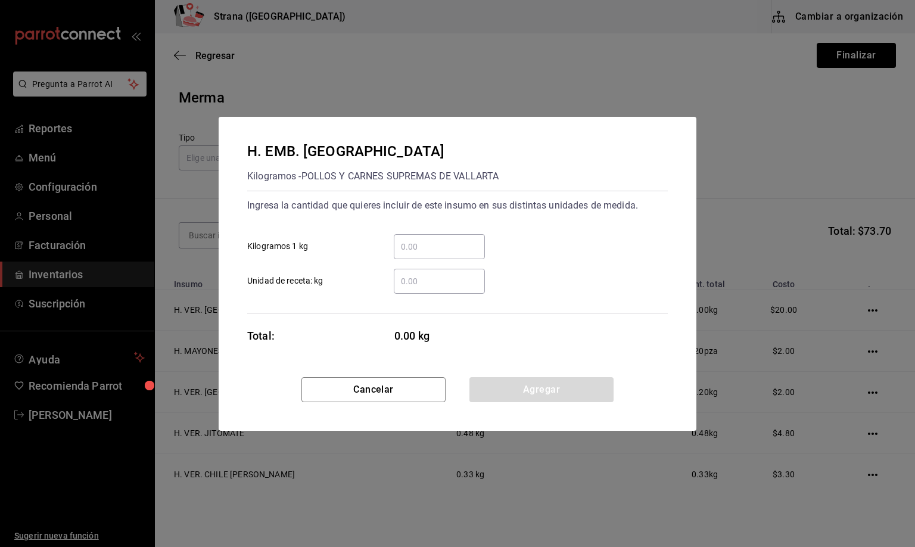
click at [413, 288] on div "​" at bounding box center [439, 281] width 91 height 25
click at [413, 288] on input "​ Unidad de receta: kg" at bounding box center [439, 281] width 91 height 14
type input "1"
click at [539, 395] on button "Agregar" at bounding box center [541, 389] width 144 height 25
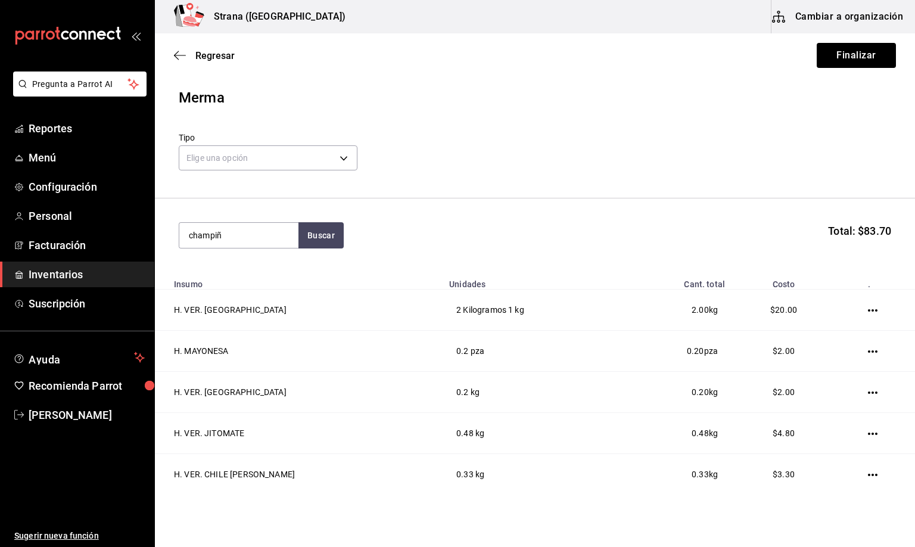
type input "champiñ"
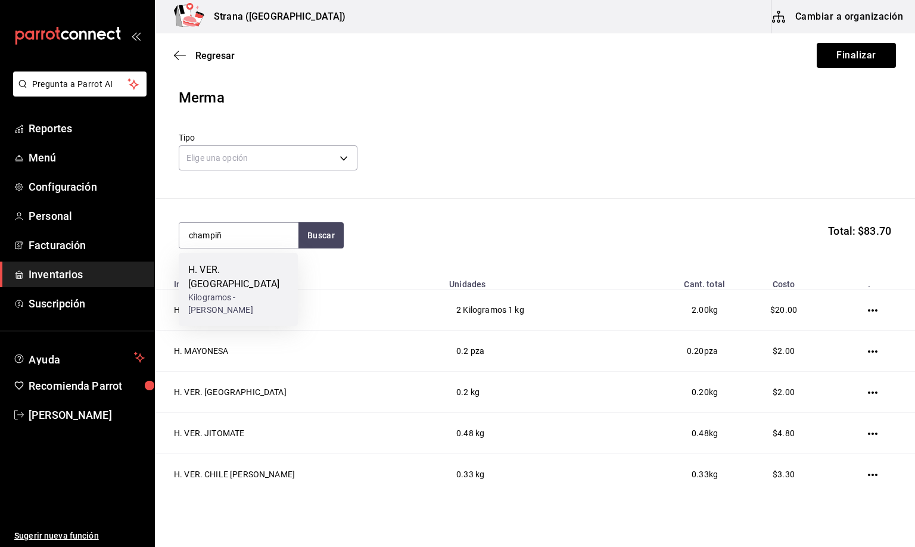
click at [227, 291] on div "Kilogramos - [PERSON_NAME]" at bounding box center [238, 303] width 100 height 25
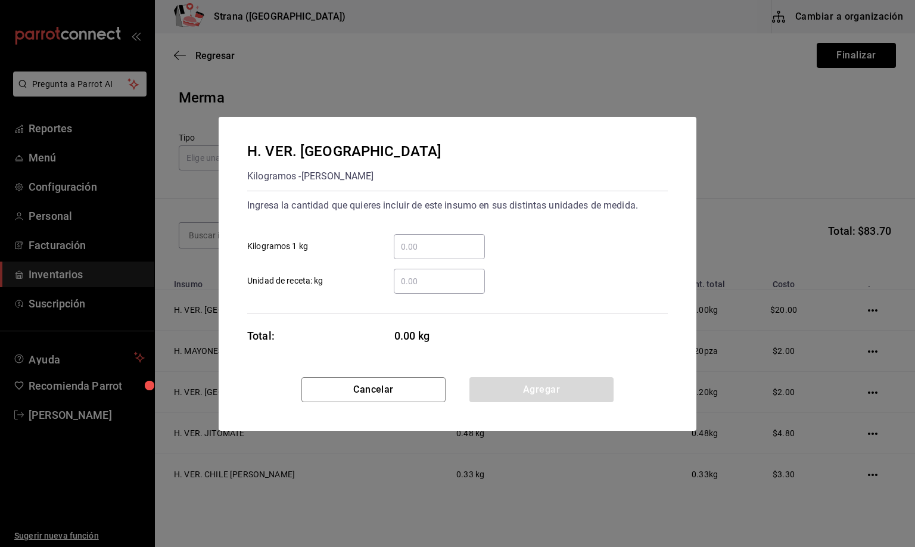
click at [413, 285] on input "​ Unidad de receta: kg" at bounding box center [439, 281] width 91 height 14
type input "0.5"
click at [537, 393] on button "Agregar" at bounding box center [541, 389] width 144 height 25
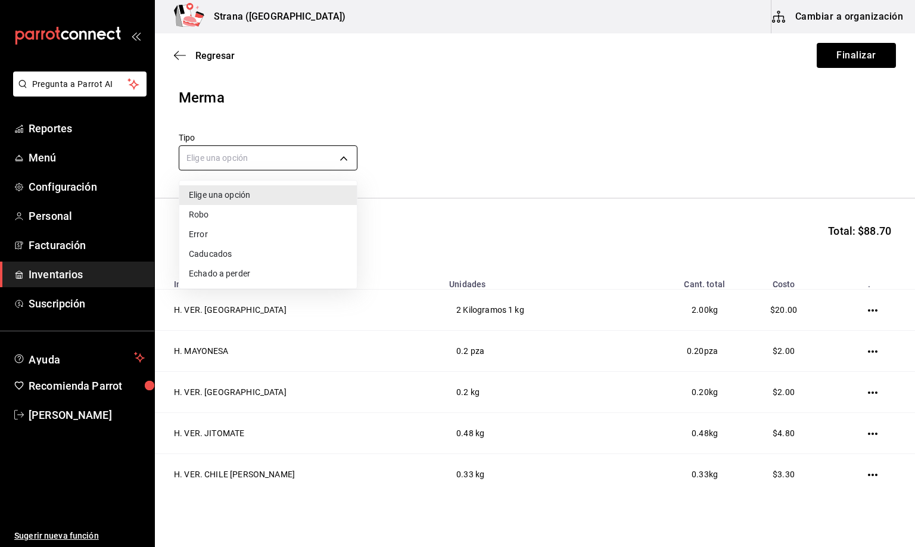
click at [257, 166] on body "Pregunta a Parrot AI Reportes Menú Configuración Personal Facturación Inventari…" at bounding box center [457, 239] width 915 height 479
click at [197, 234] on li "Error" at bounding box center [267, 234] width 177 height 20
type input "ERROR"
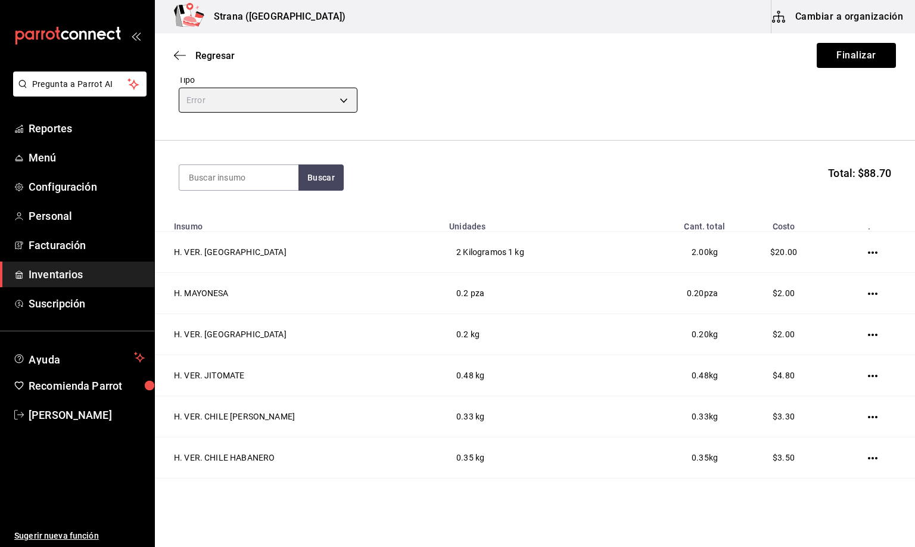
scroll to position [89, 0]
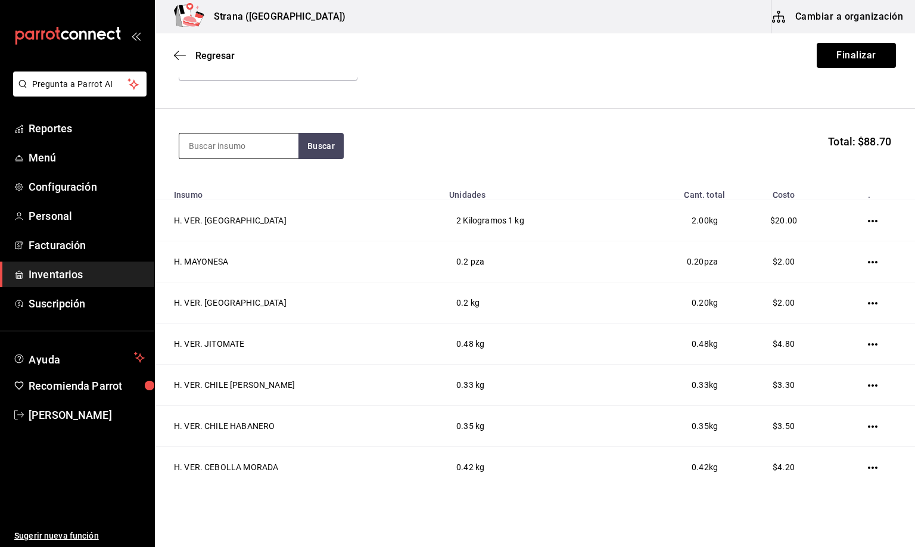
click at [197, 141] on input at bounding box center [238, 145] width 119 height 25
type input "pimiento"
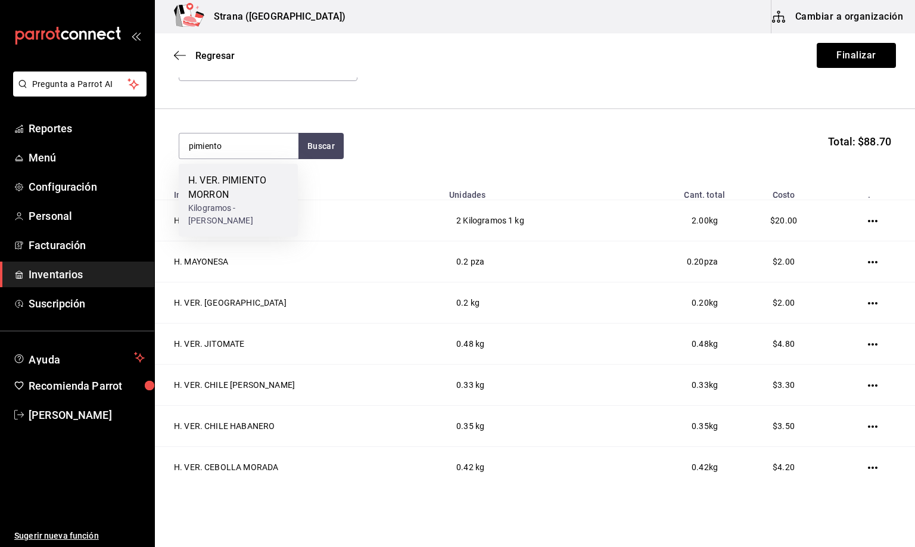
click at [211, 188] on div "H. VER. PIMIENTO MORRON" at bounding box center [238, 187] width 100 height 29
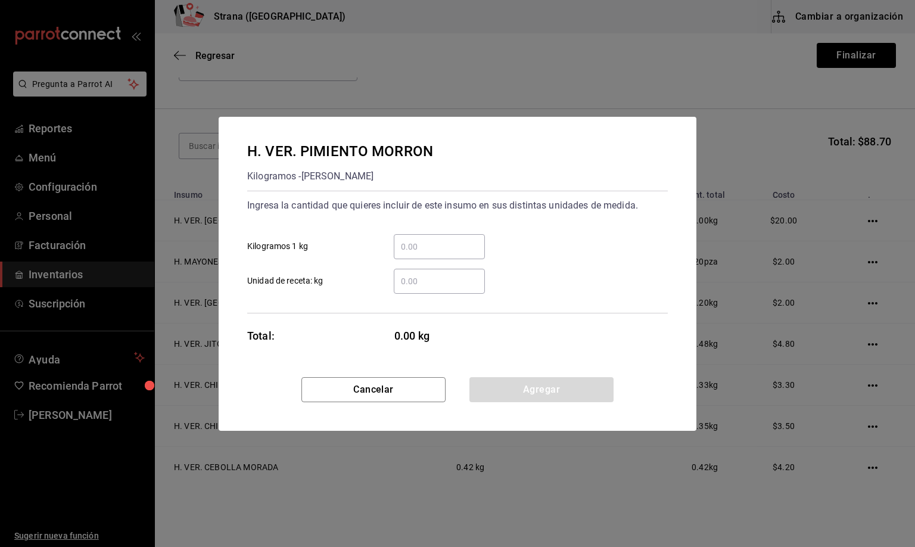
click at [424, 282] on input "​ Unidad de receta: kg" at bounding box center [439, 281] width 91 height 14
type input "0.8"
click at [525, 393] on button "Agregar" at bounding box center [541, 389] width 144 height 25
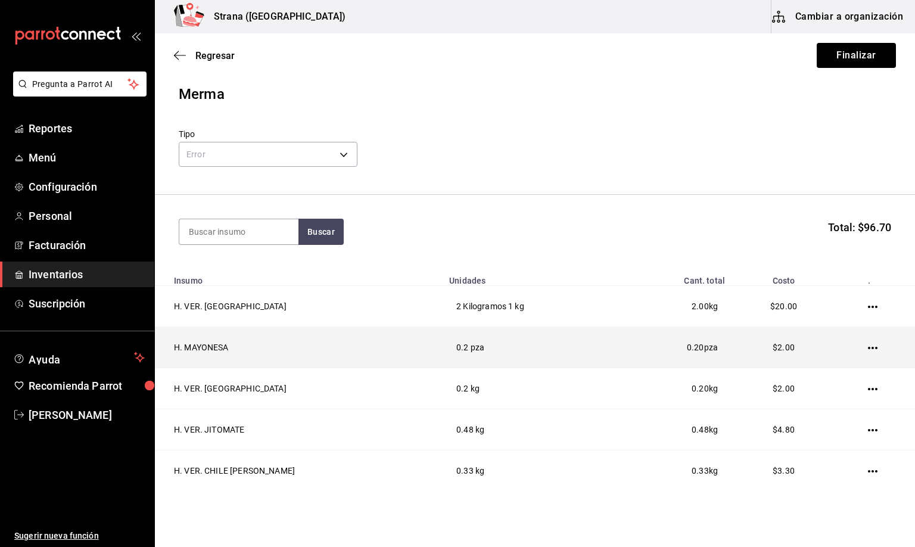
scroll to position [0, 0]
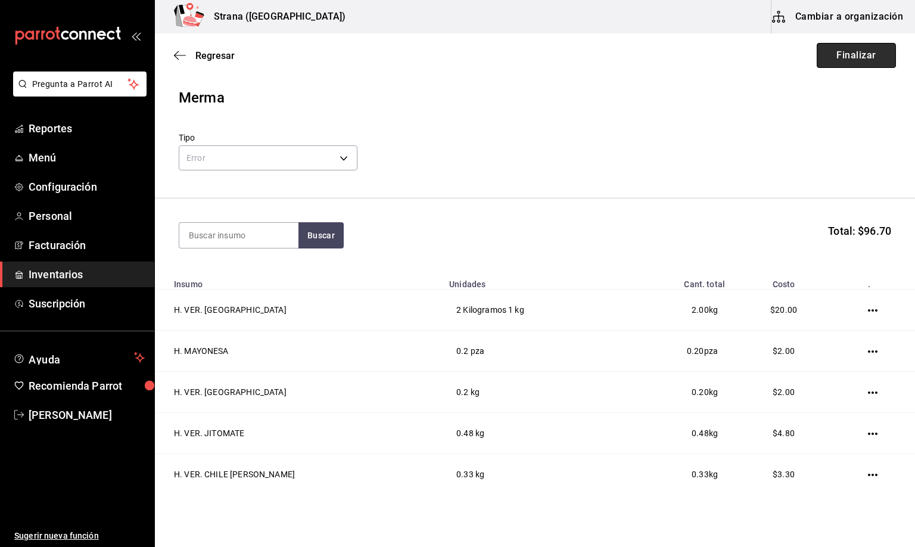
click at [838, 50] on button "Finalizar" at bounding box center [855, 55] width 79 height 25
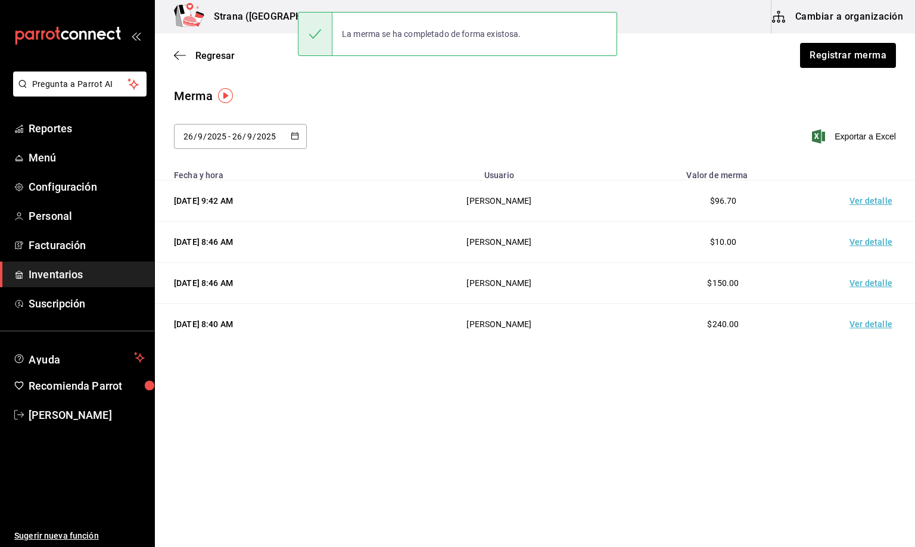
click at [871, 205] on td "Ver detalle" at bounding box center [872, 200] width 83 height 41
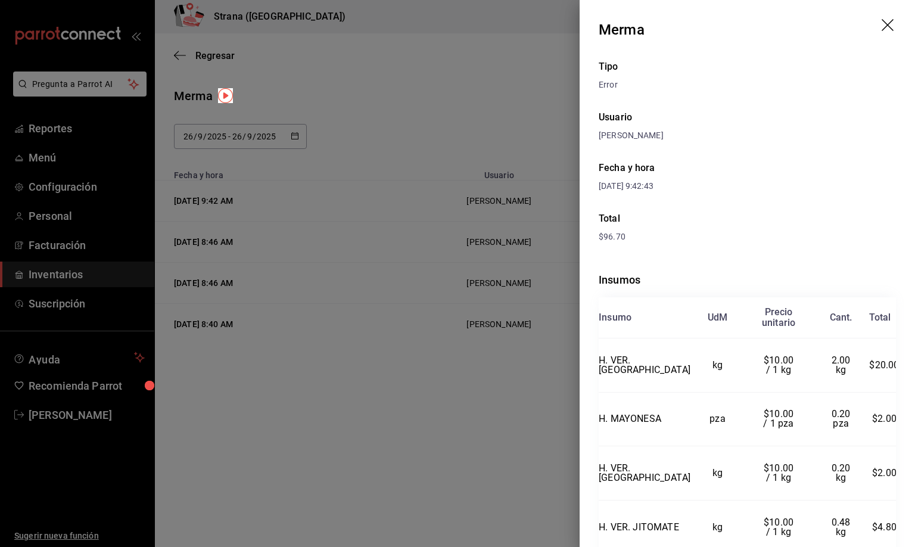
click at [881, 25] on icon "drag" at bounding box center [888, 26] width 14 height 14
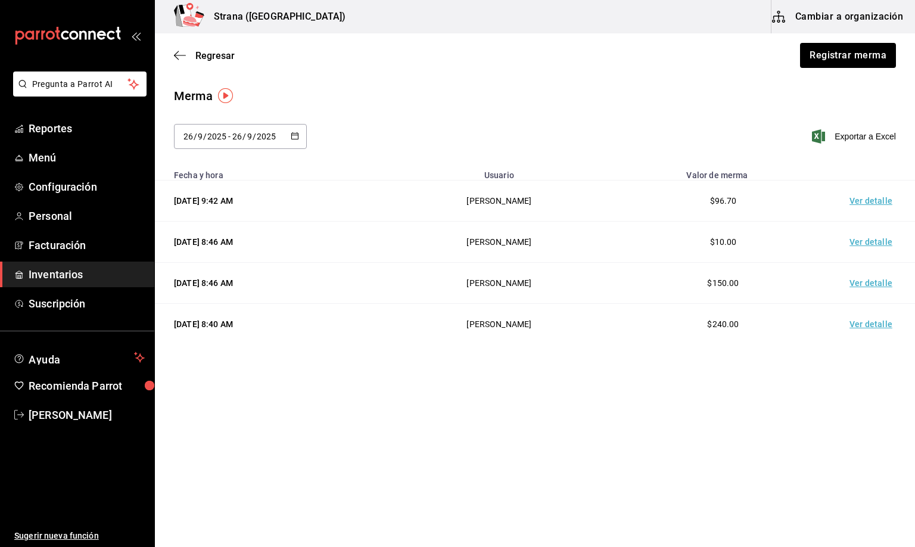
click at [485, 87] on div "Merma" at bounding box center [535, 96] width 722 height 18
click at [215, 51] on span "Regresar" at bounding box center [214, 55] width 39 height 11
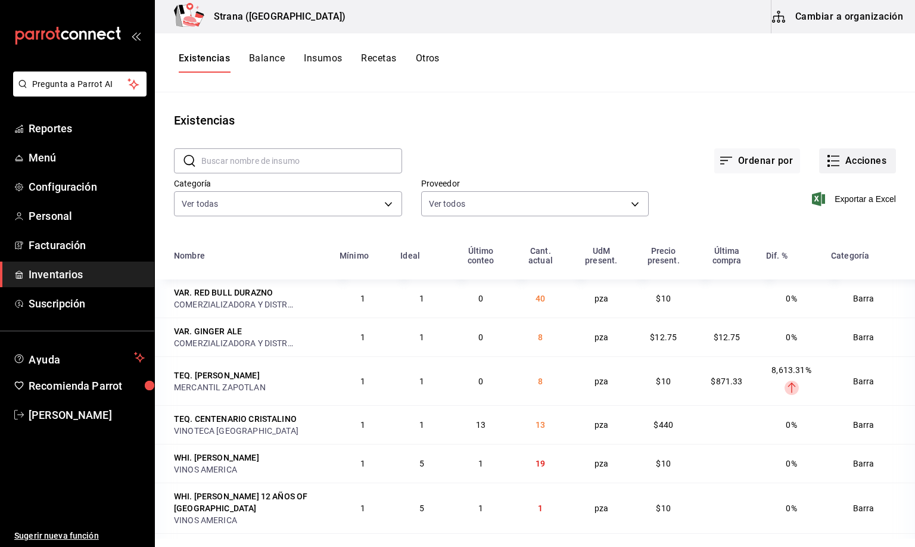
click at [829, 161] on button "Acciones" at bounding box center [857, 160] width 77 height 25
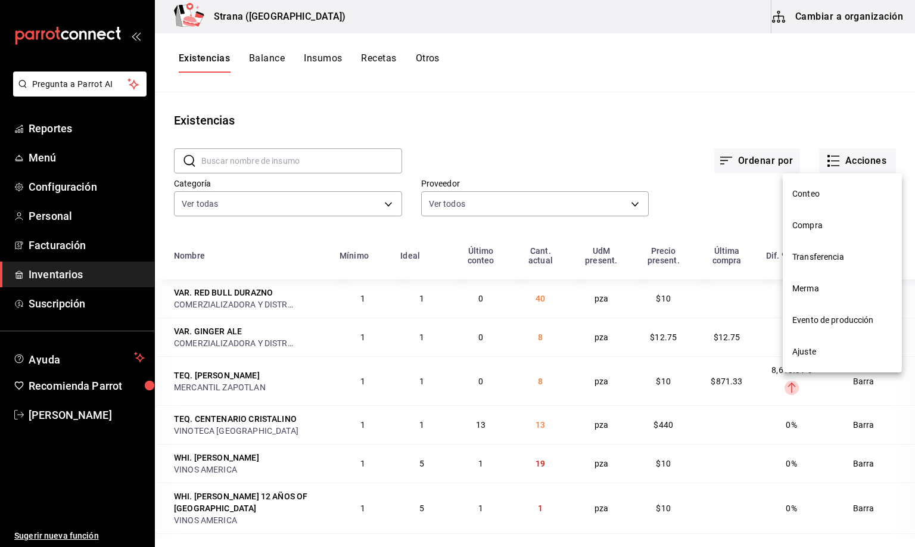
click at [804, 225] on span "Compra" at bounding box center [842, 225] width 100 height 13
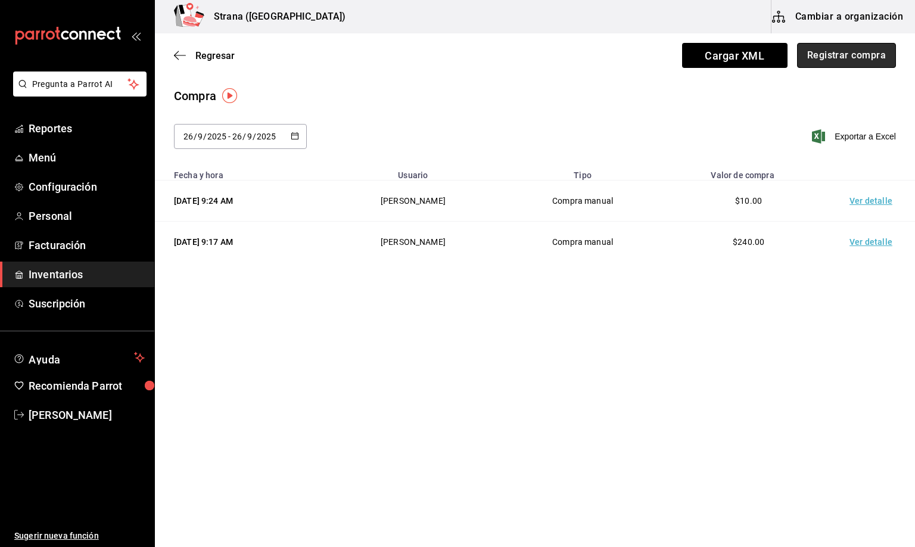
click at [819, 52] on button "Registrar compra" at bounding box center [846, 55] width 99 height 25
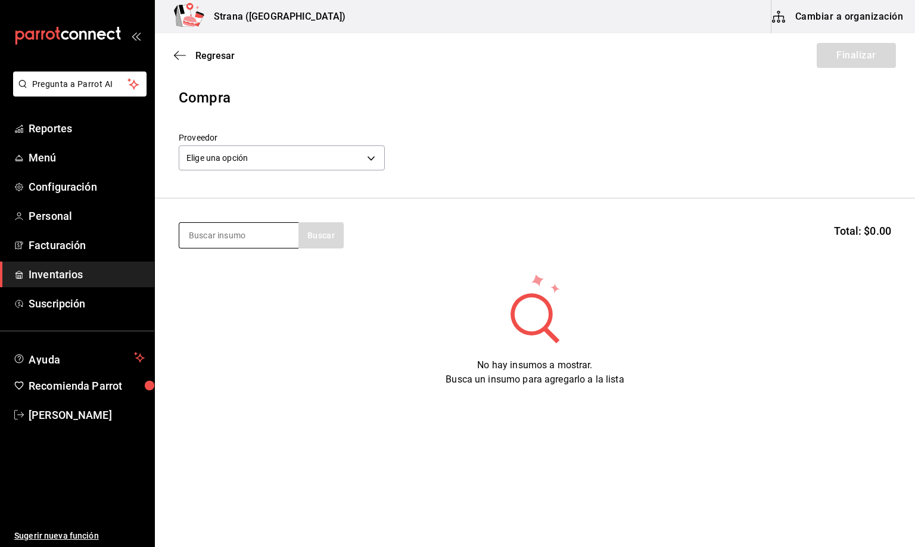
click at [204, 235] on input at bounding box center [238, 235] width 119 height 25
type input "queso"
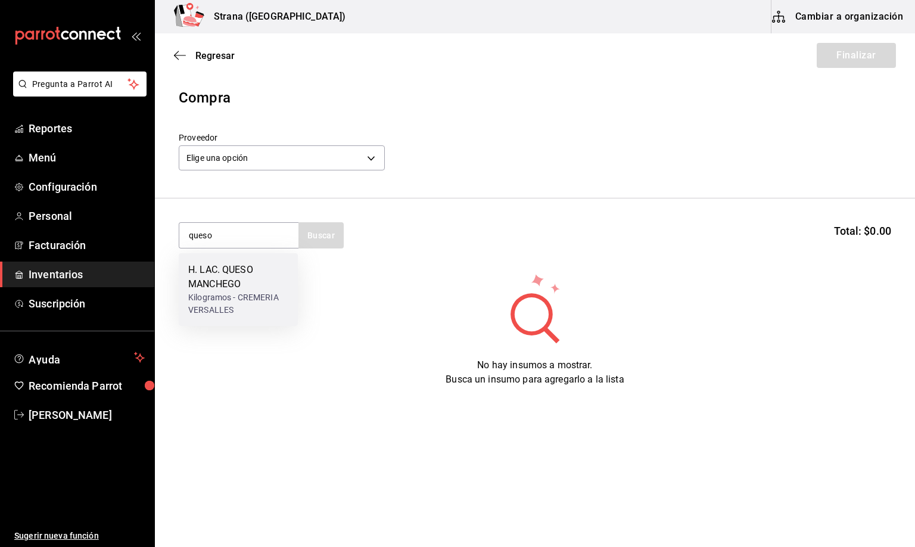
click at [205, 286] on div "H. LAC. QUESO MANCHEGO" at bounding box center [238, 277] width 100 height 29
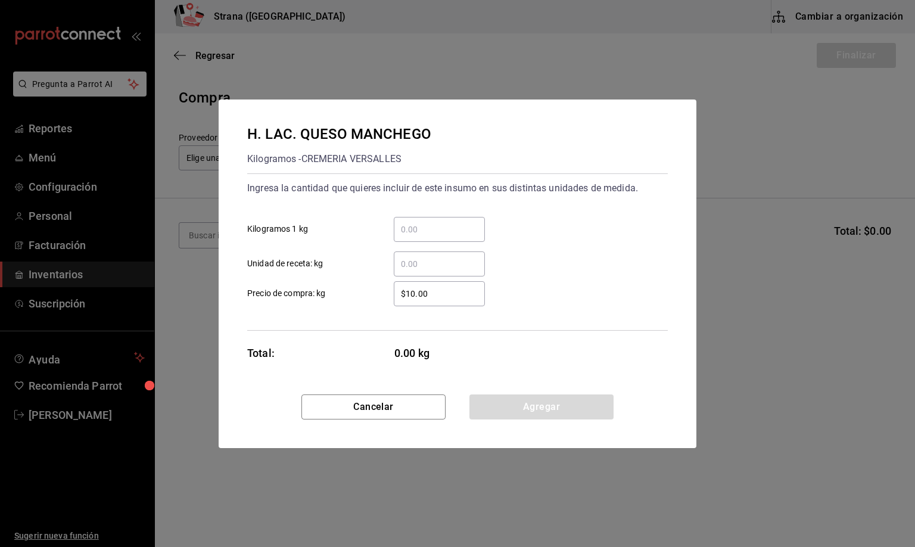
click at [422, 264] on input "​ Unidad de receta: kg" at bounding box center [439, 264] width 91 height 14
type input "0.24"
click at [518, 411] on button "Agregar" at bounding box center [541, 406] width 144 height 25
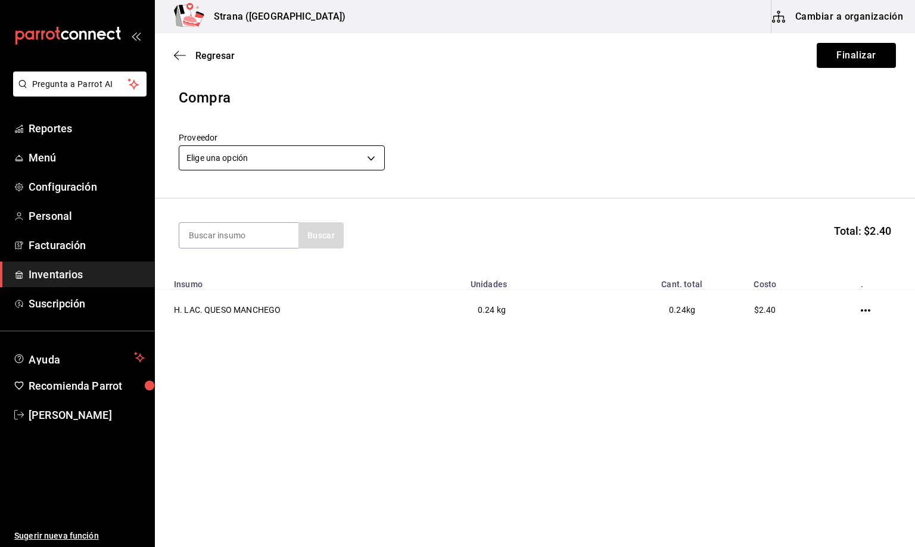
click at [230, 161] on body "Pregunta a Parrot AI Reportes Menú Configuración Personal Facturación Inventari…" at bounding box center [457, 239] width 915 height 479
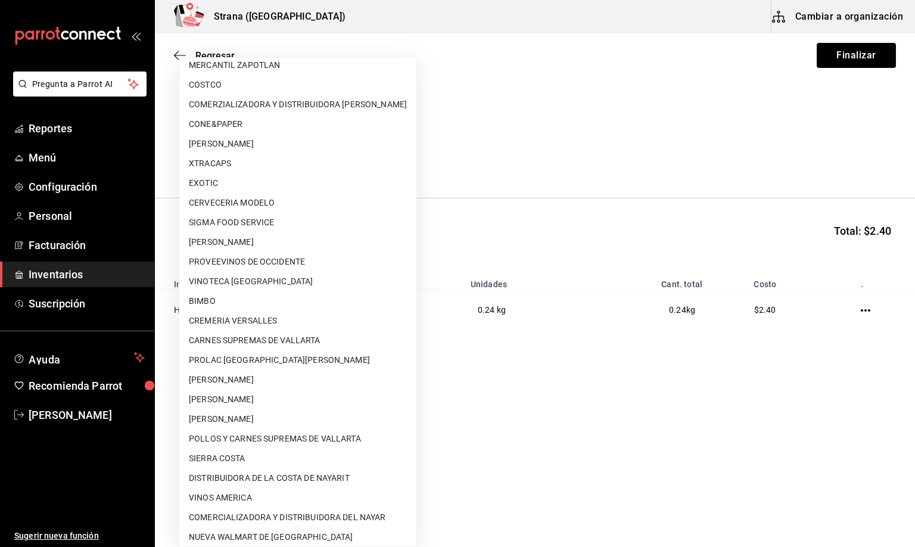
scroll to position [71, 0]
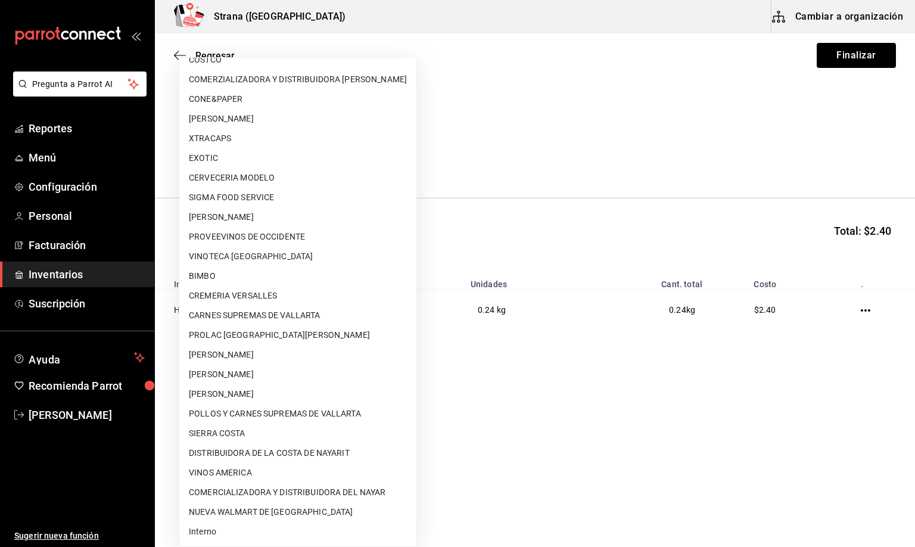
click at [210, 532] on li "Interno" at bounding box center [297, 532] width 237 height 20
type input "8f59523e-768f-4f75-81e2-699d8d2926c5"
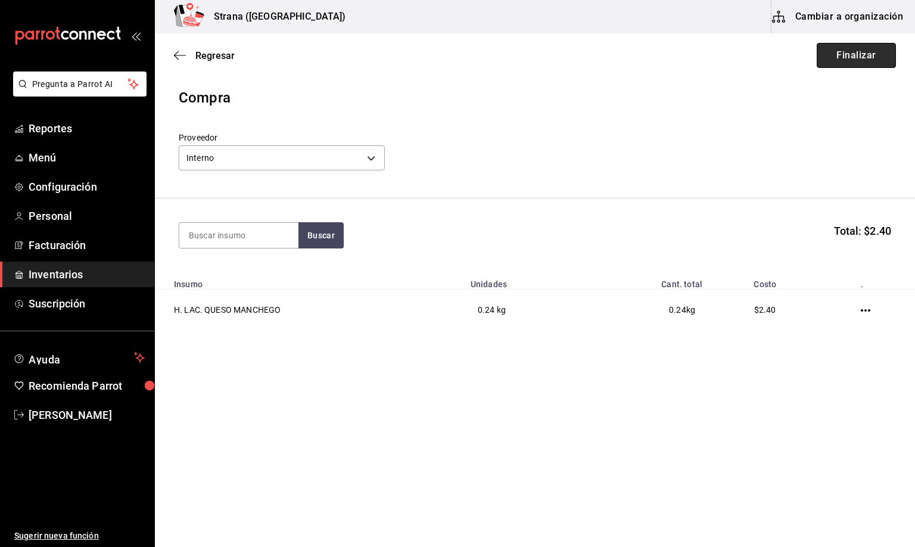
click at [847, 59] on button "Finalizar" at bounding box center [855, 55] width 79 height 25
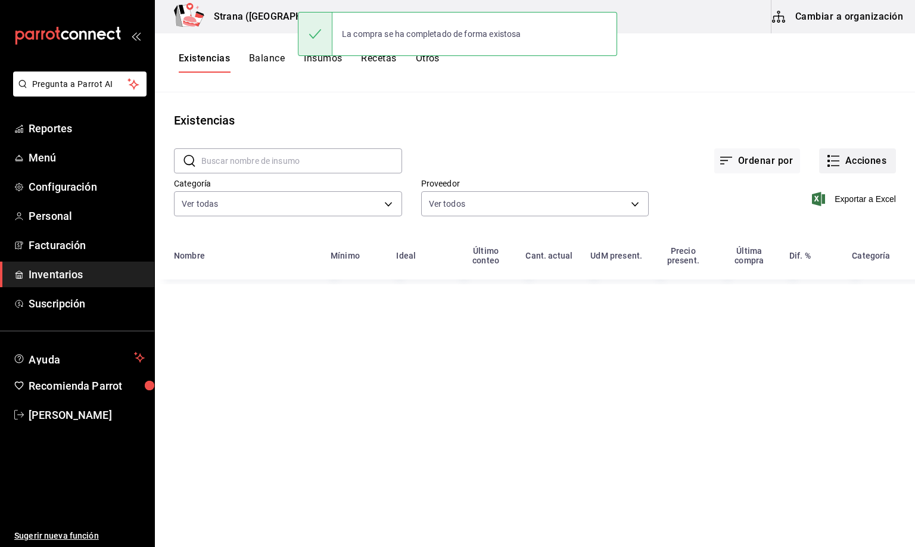
click at [850, 158] on button "Acciones" at bounding box center [857, 160] width 77 height 25
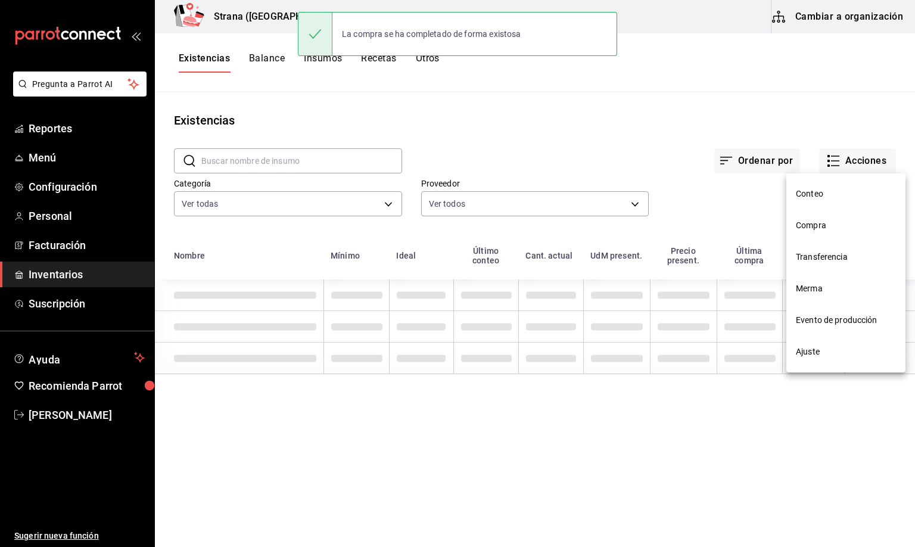
click at [799, 226] on span "Compra" at bounding box center [846, 225] width 100 height 13
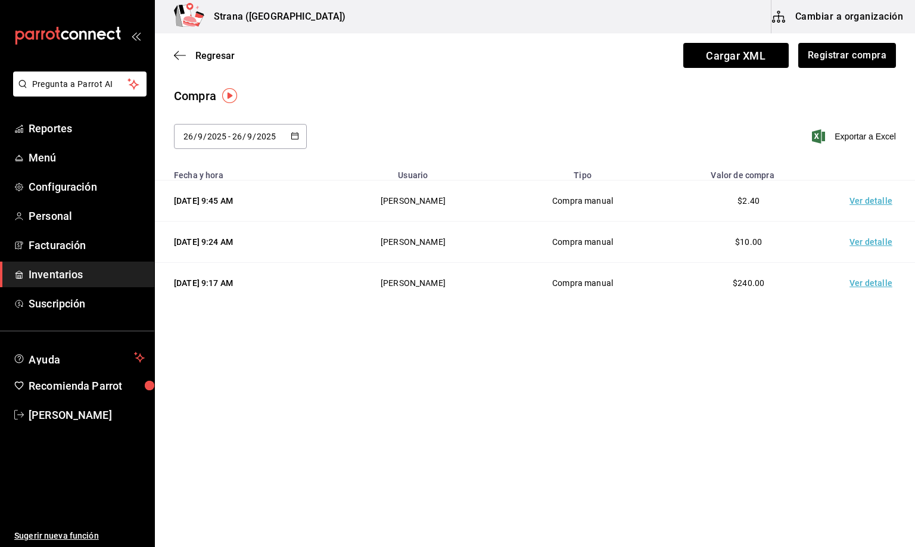
click at [868, 204] on td "Ver detalle" at bounding box center [872, 200] width 83 height 41
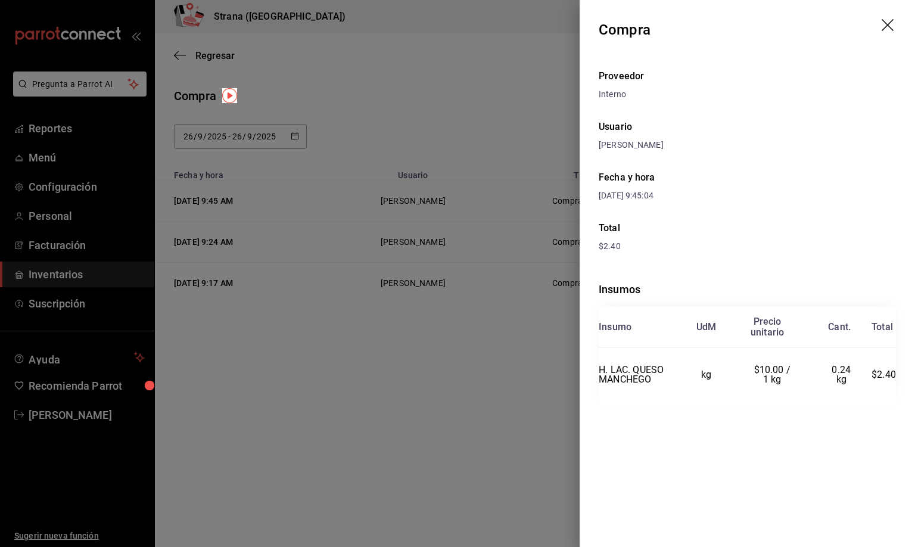
click at [887, 26] on icon "drag" at bounding box center [887, 25] width 12 height 12
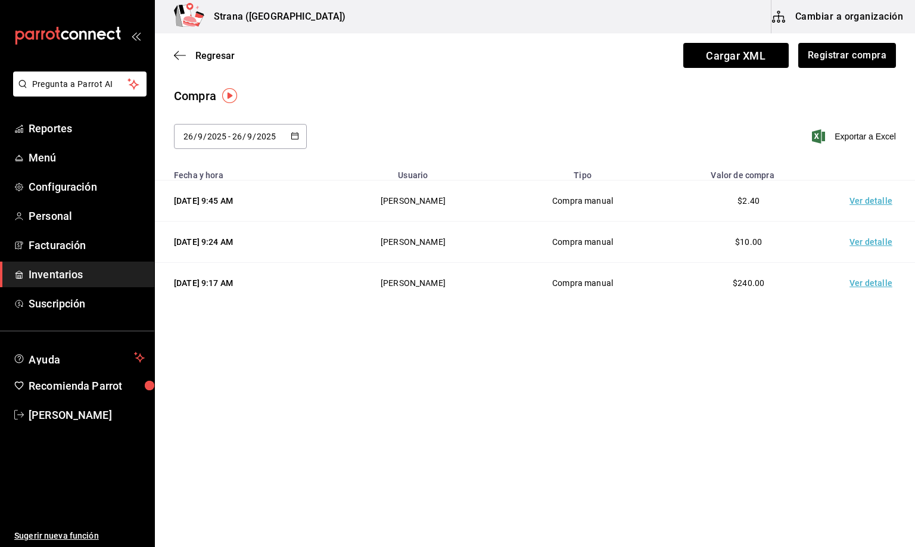
click at [617, 86] on main "Regresar Cargar XML Registrar compra Compra [DATE] [DATE] - [DATE] [DATE] Expor…" at bounding box center [535, 177] width 760 height 289
click at [227, 59] on span "Regresar" at bounding box center [214, 55] width 39 height 11
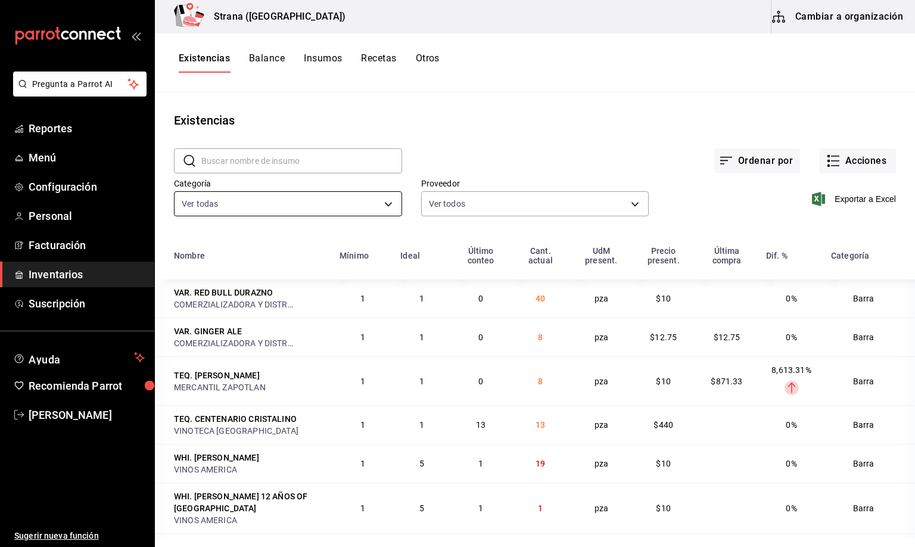
click at [226, 206] on body "Pregunta a Parrot AI Reportes Menú Configuración Personal Facturación Inventari…" at bounding box center [457, 269] width 915 height 538
click at [207, 310] on li "Barra" at bounding box center [285, 309] width 222 height 24
type input "b11263f3-316c-490f-b5ca-428fcbb9defe"
checkbox input "false"
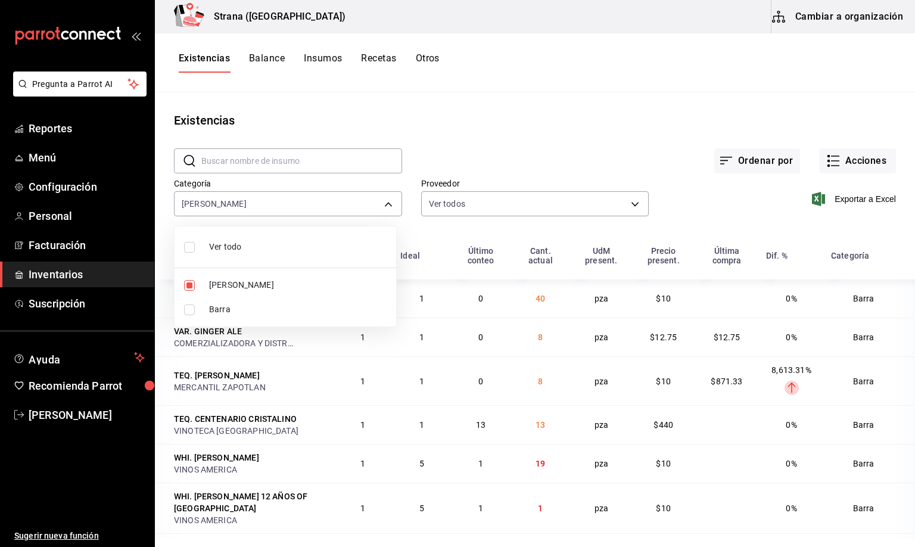
click at [199, 63] on div at bounding box center [457, 273] width 915 height 547
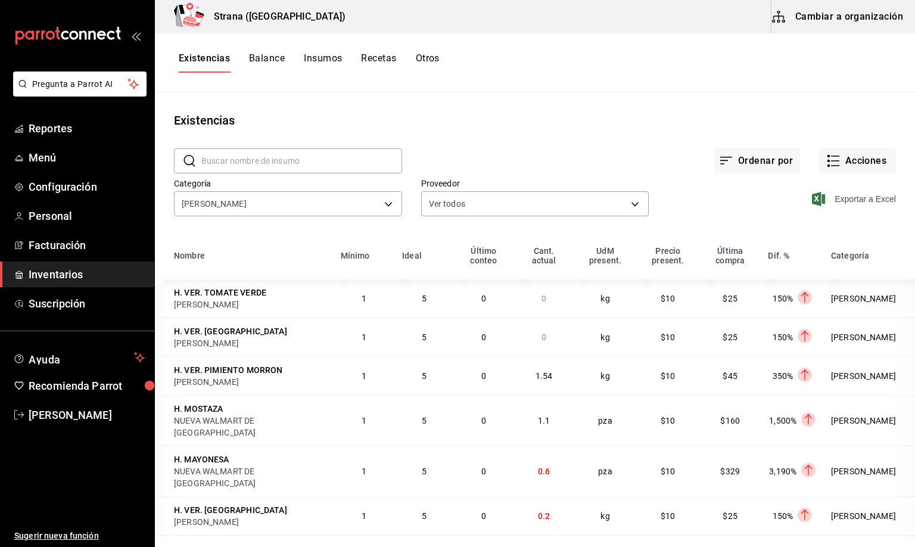
click at [838, 195] on span "Exportar a Excel" at bounding box center [855, 199] width 82 height 14
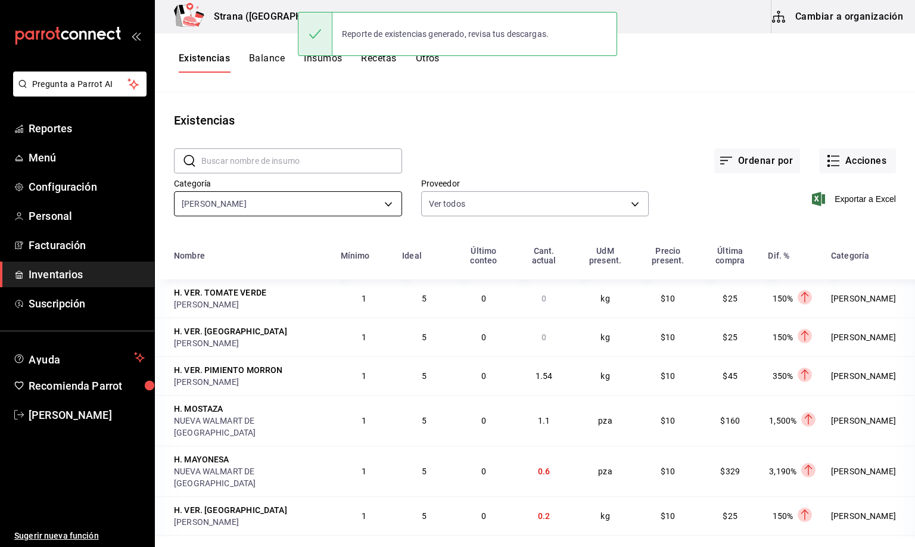
click at [224, 207] on body "Pregunta a Parrot AI Reportes Menú Configuración Personal Facturación Inventari…" at bounding box center [457, 269] width 915 height 538
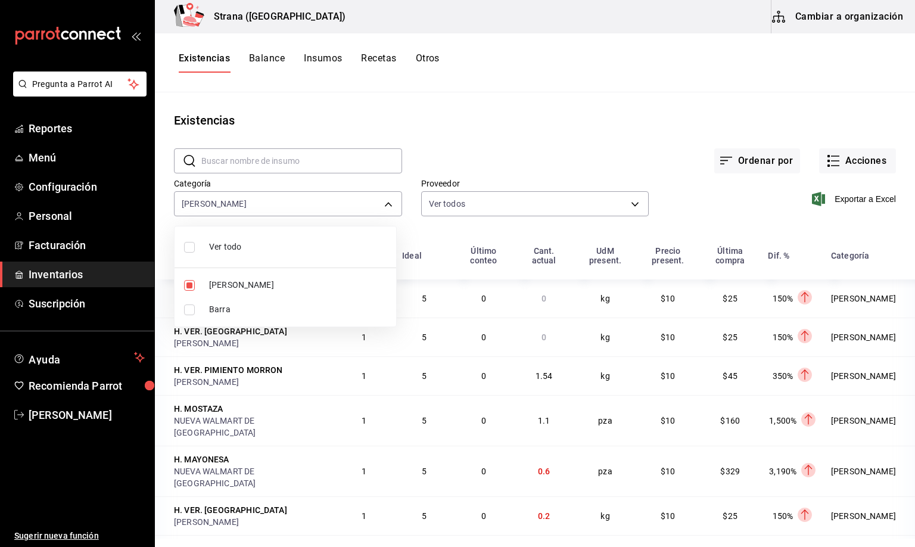
click at [220, 311] on span "Barra" at bounding box center [297, 309] width 177 height 13
type input "b11263f3-316c-490f-b5ca-428fcbb9defe,22ec9f2c-e042-44ea-8d53-bf0e1d8c11ed"
checkbox input "true"
click at [222, 288] on span "[PERSON_NAME]" at bounding box center [297, 285] width 177 height 13
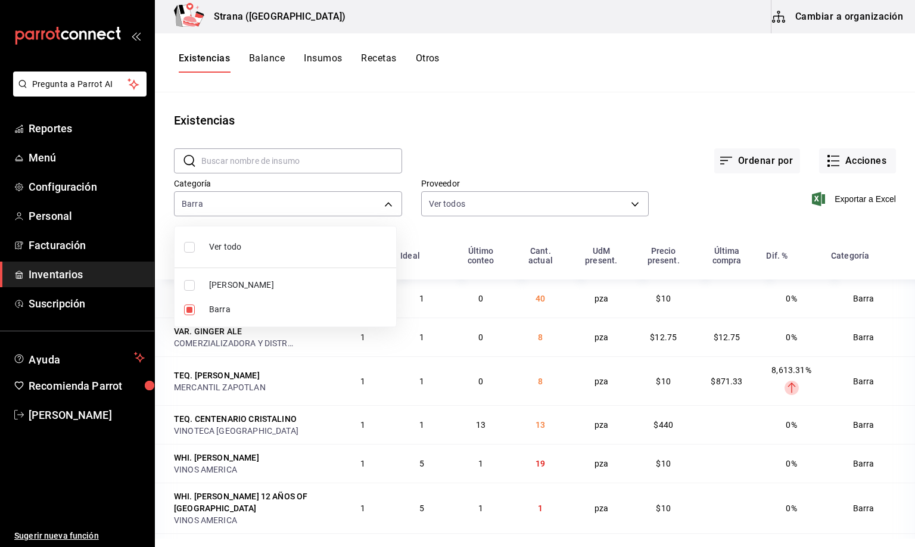
type input "22ec9f2c-e042-44ea-8d53-bf0e1d8c11ed"
checkbox input "false"
click at [206, 57] on div at bounding box center [457, 273] width 915 height 547
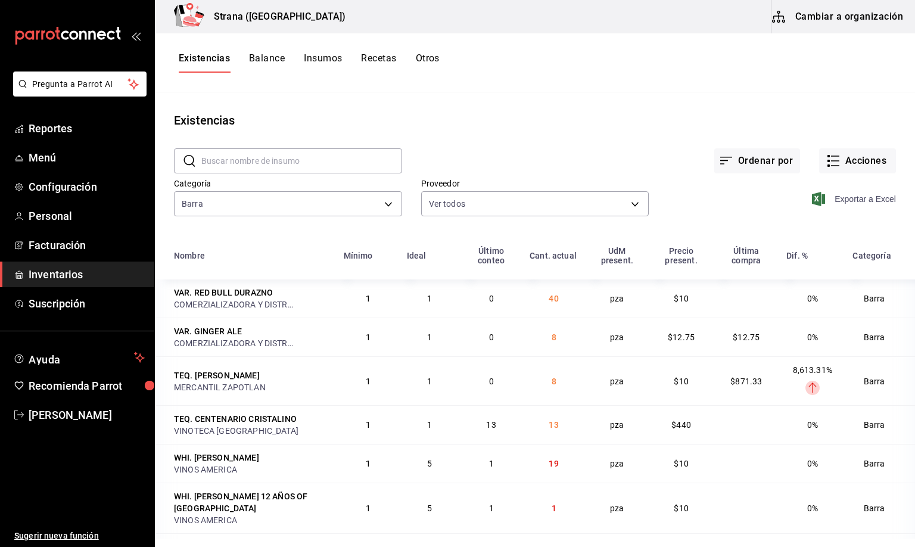
click at [835, 202] on span "Exportar a Excel" at bounding box center [855, 199] width 82 height 14
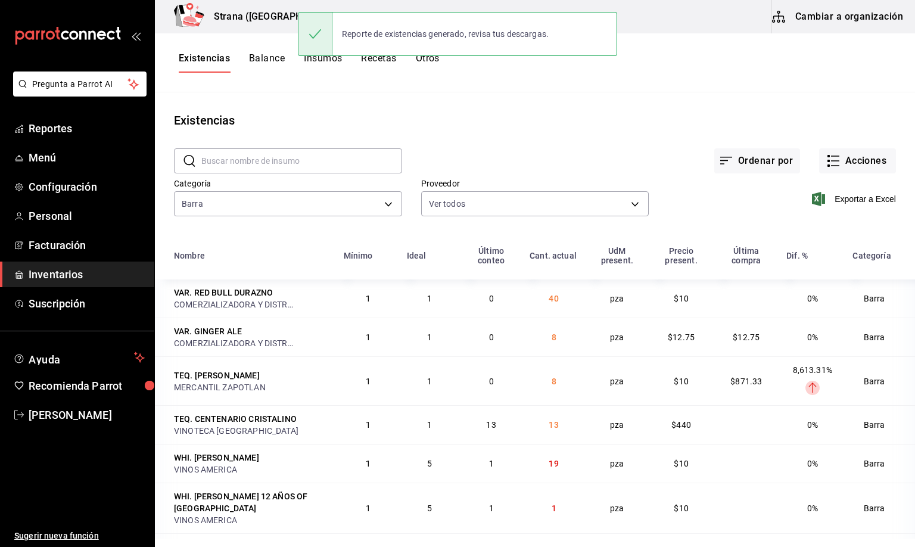
click at [520, 93] on main "Existencias ​ ​ Ordenar por Acciones Categoría Barra 22ec9f2c-e042-44ea-8d53-bf…" at bounding box center [535, 315] width 760 height 446
